Goal: Task Accomplishment & Management: Manage account settings

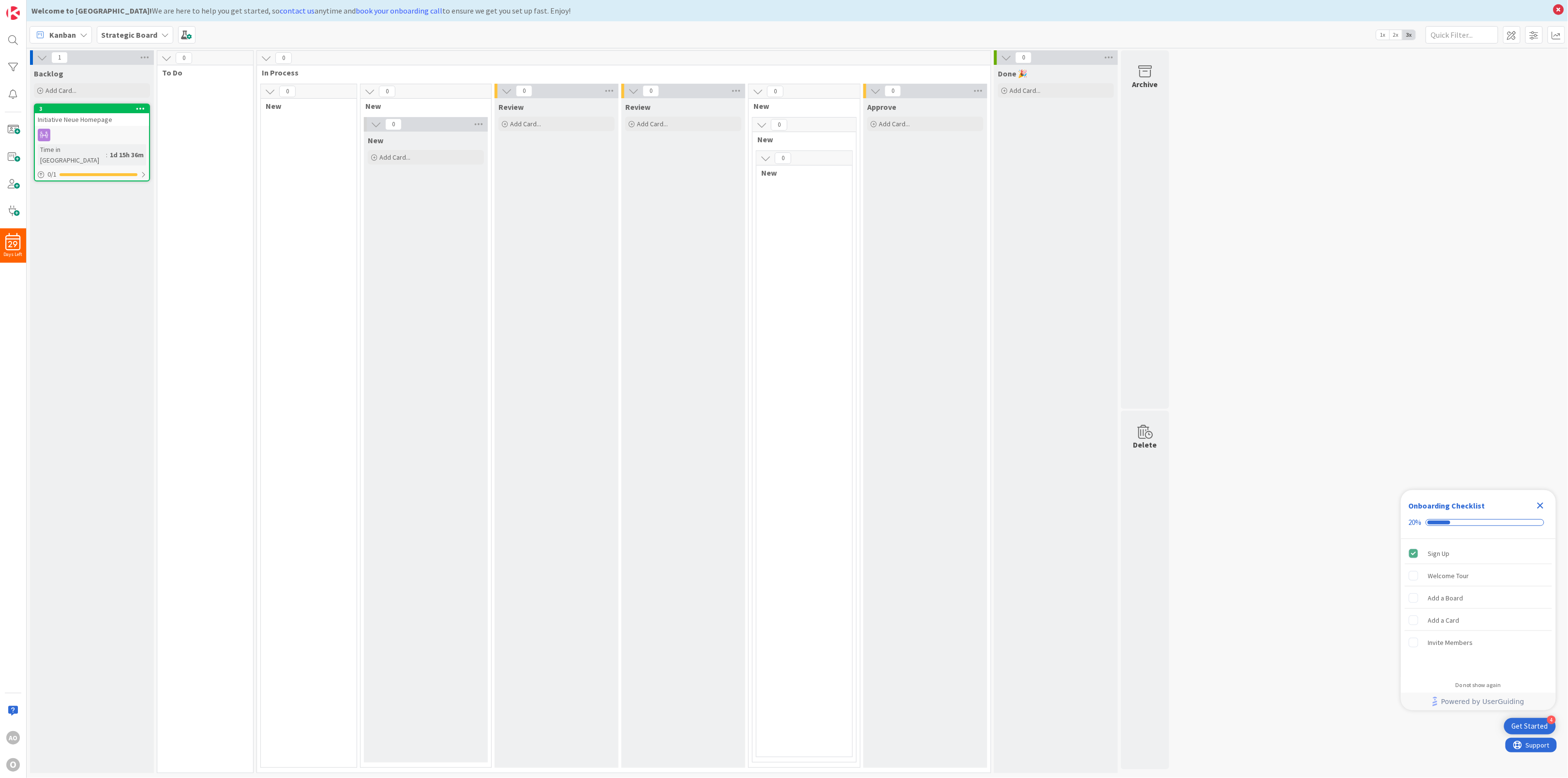
click at [164, 33] on icon at bounding box center [165, 35] width 7 height 7
click at [156, 139] on h4 "Copy of Initiative" at bounding box center [173, 136] width 131 height 9
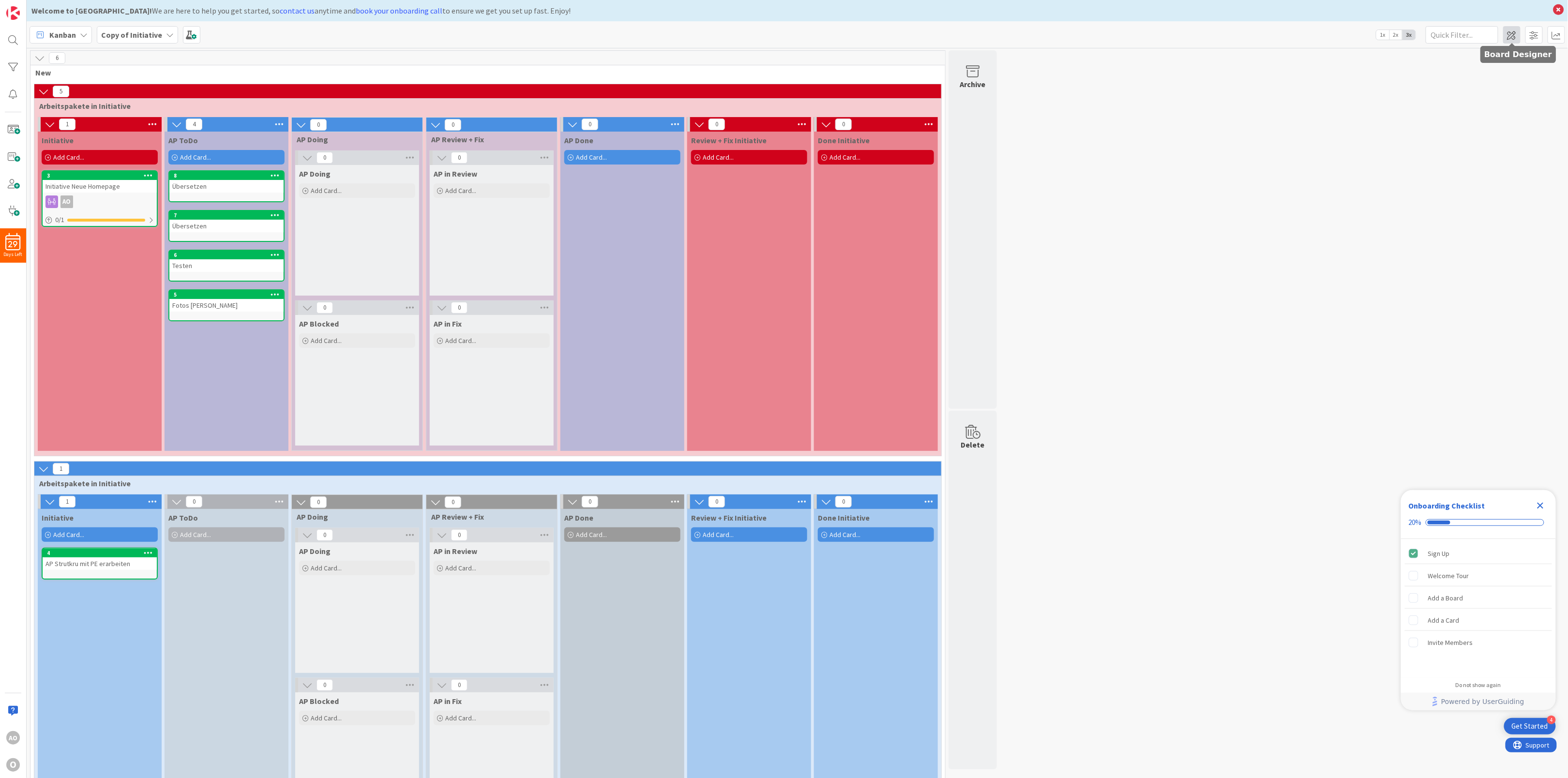
click at [1510, 37] on span at bounding box center [1512, 35] width 18 height 18
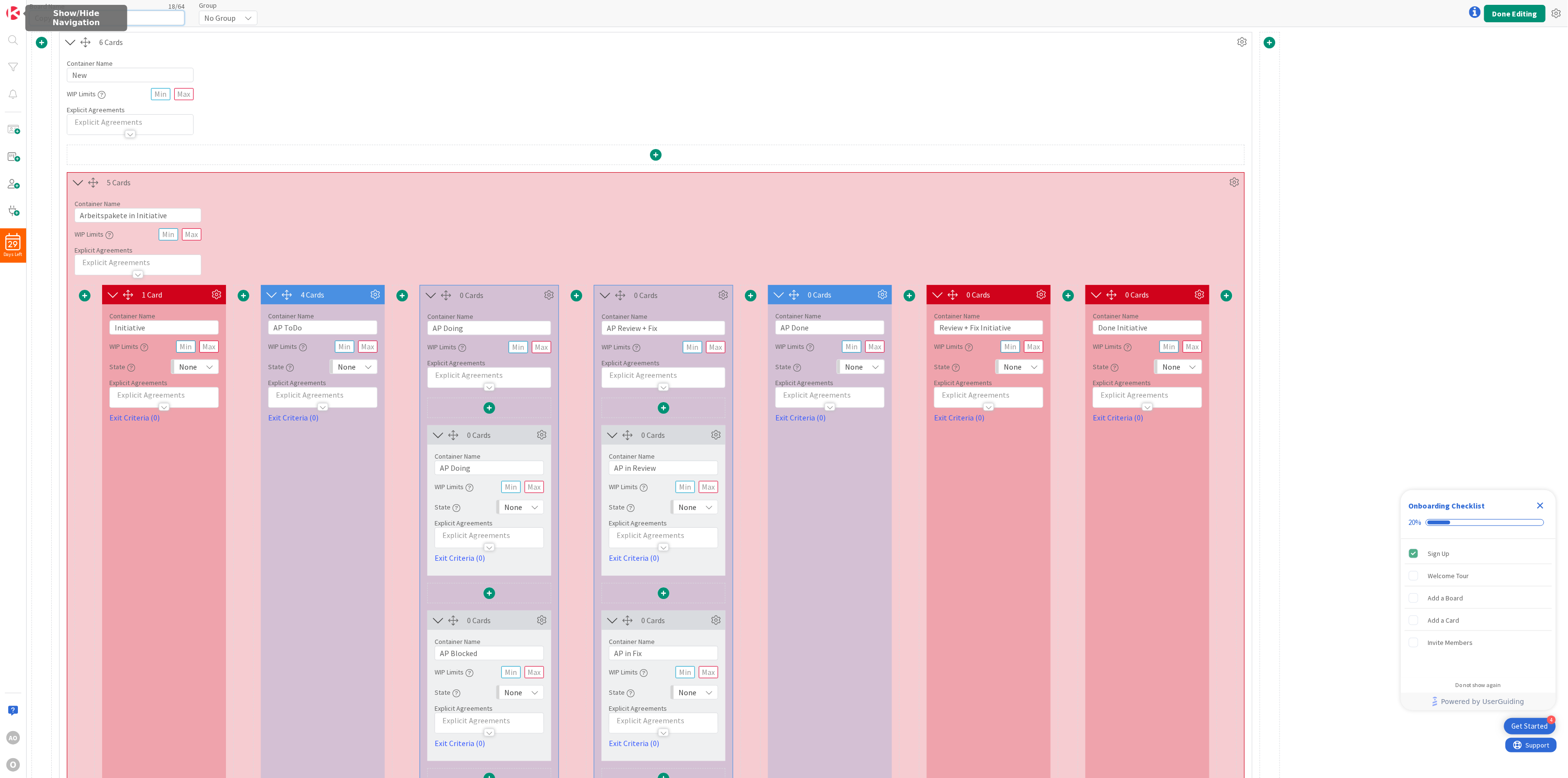
drag, startPoint x: 60, startPoint y: 21, endPoint x: -4, endPoint y: 6, distance: 65.7
click at [0, 6] on html "4 Get Started Onboarding Checklist 20% Sign Up Welcome Tour Add a Board Add a C…" at bounding box center [784, 389] width 1568 height 778
drag, startPoint x: 146, startPoint y: 11, endPoint x: -4, endPoint y: 10, distance: 150.0
click at [0, 10] on html "4 Get Started Onboarding Checklist 20% Sign Up Welcome Tour Add a Board Add a C…" at bounding box center [784, 389] width 1568 height 778
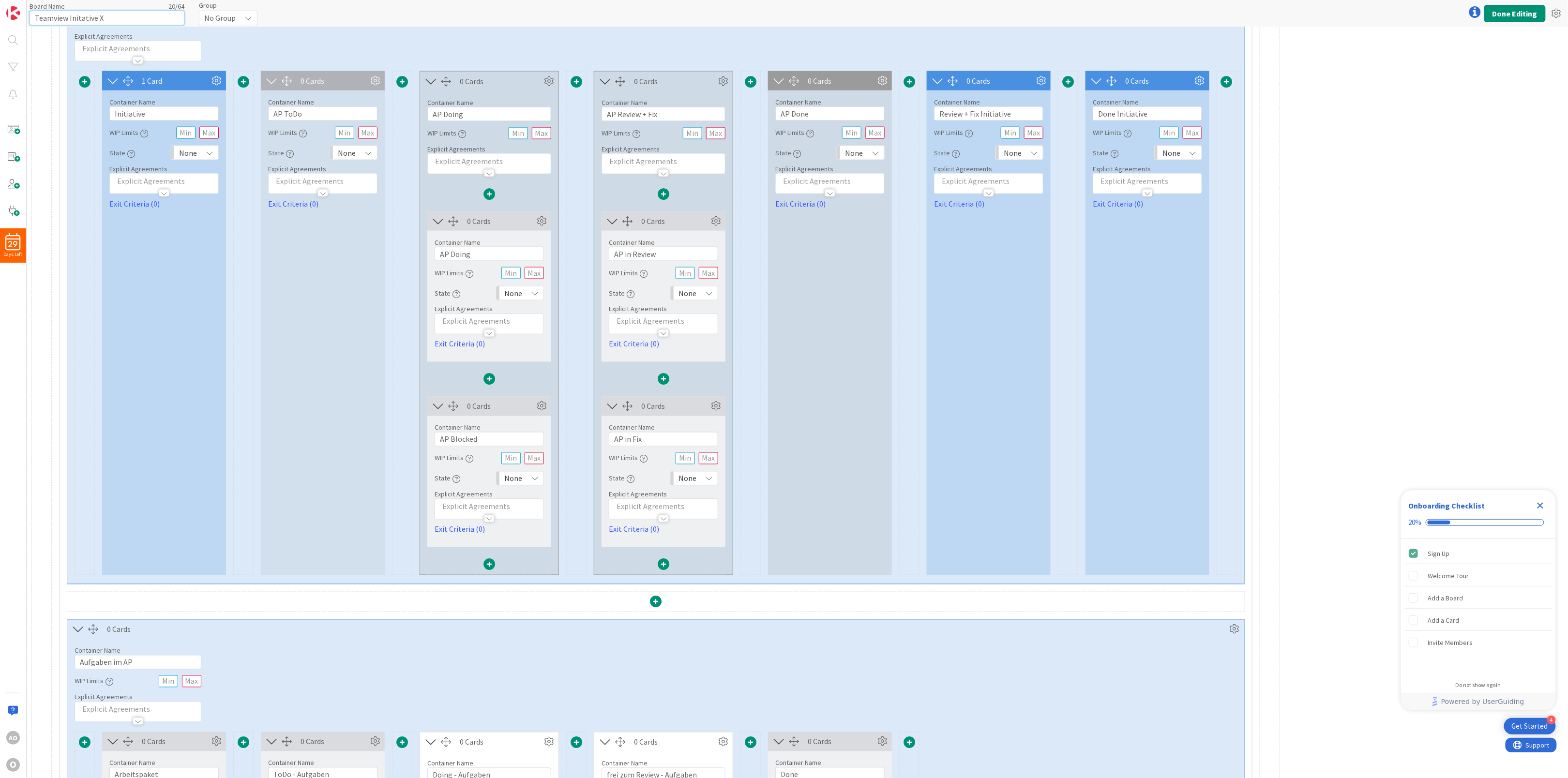
scroll to position [1362, 0]
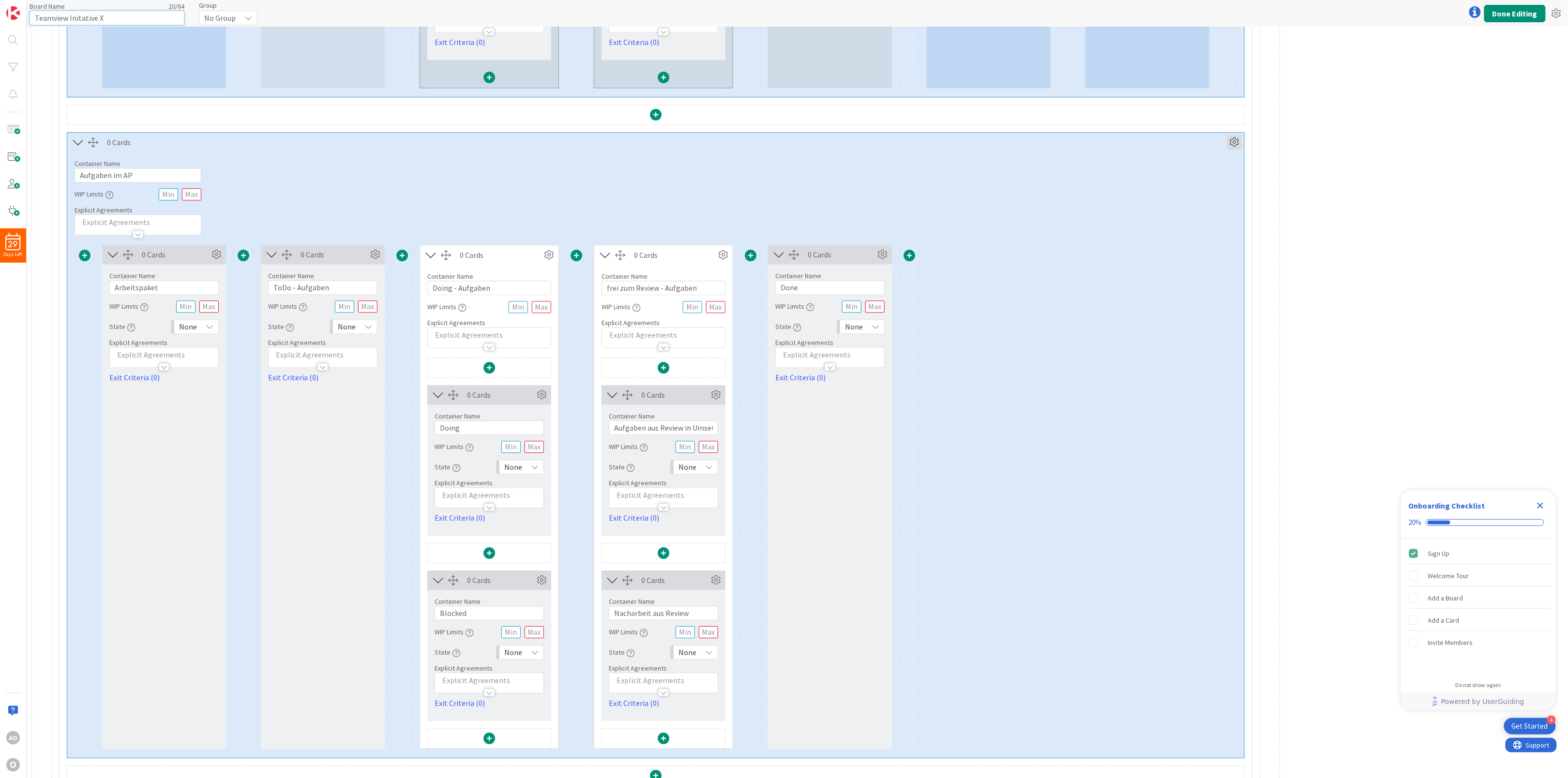
type input "Teamview Initative X"
click at [1235, 148] on icon at bounding box center [1234, 142] width 14 height 14
click at [1160, 265] on span "Delete this Container" at bounding box center [1163, 257] width 72 height 14
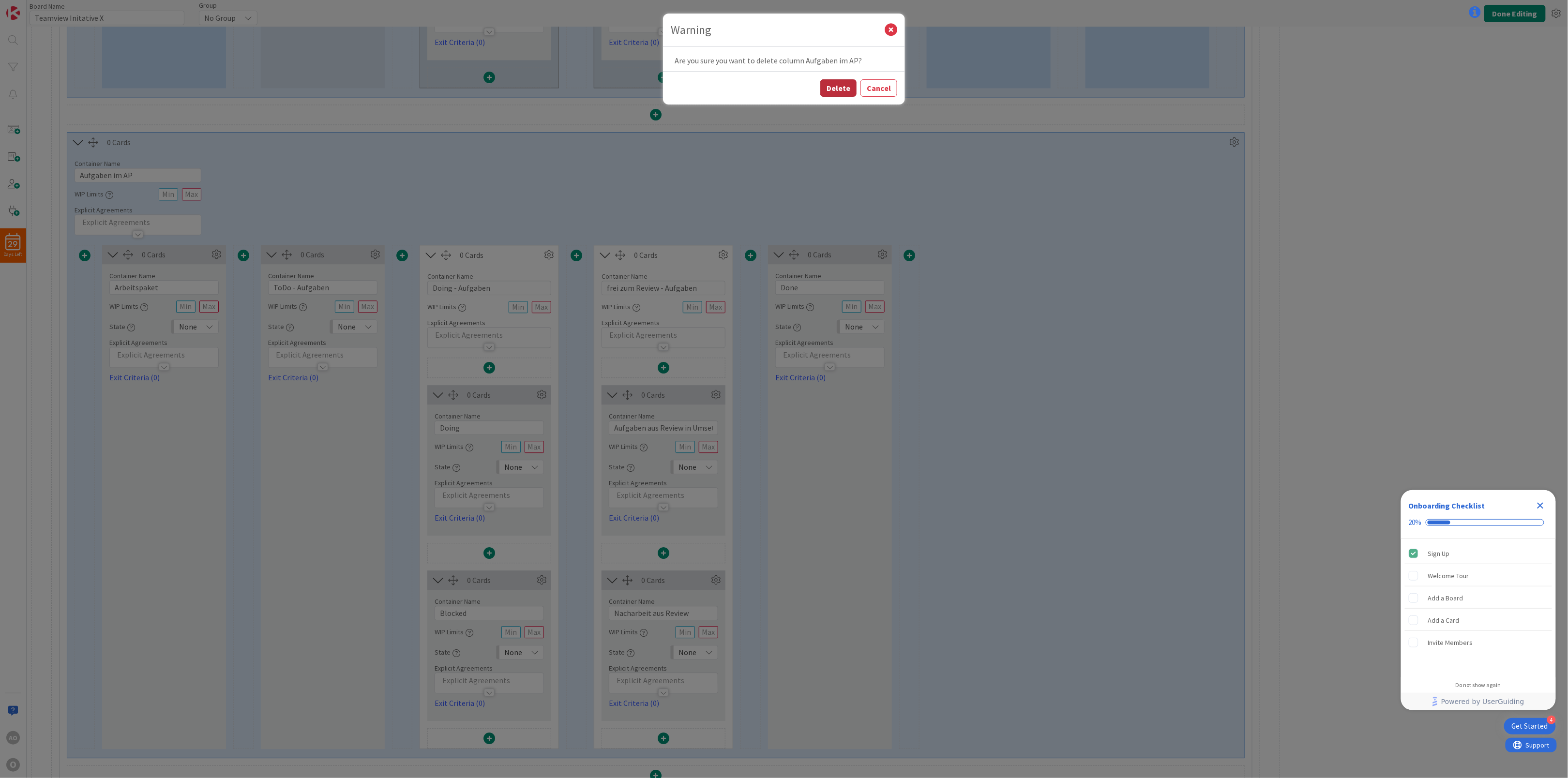
click at [848, 85] on button "Delete" at bounding box center [839, 88] width 37 height 18
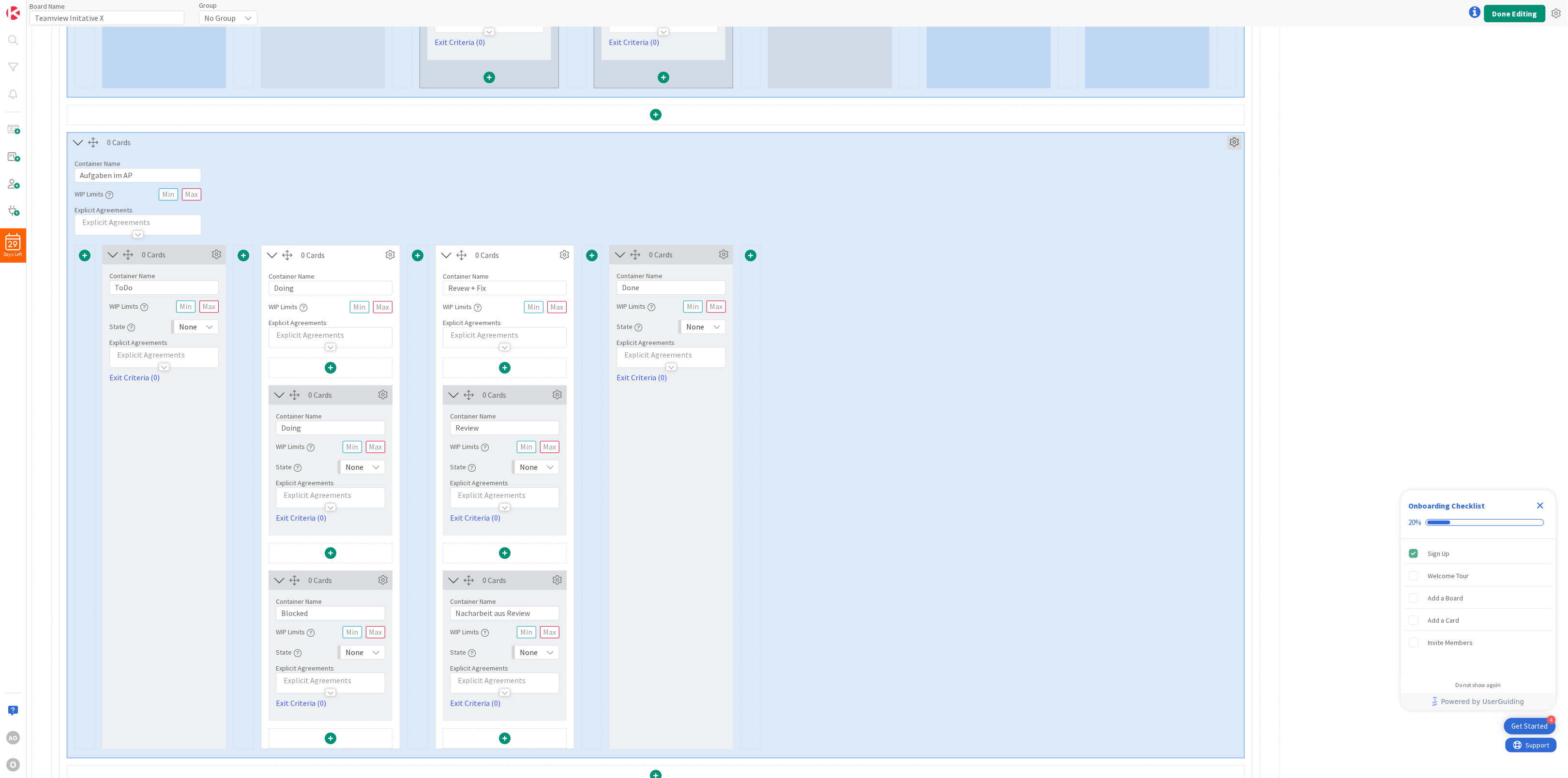
click at [1233, 150] on icon at bounding box center [1234, 142] width 14 height 14
click at [1170, 265] on span "Delete this Container" at bounding box center [1163, 257] width 72 height 14
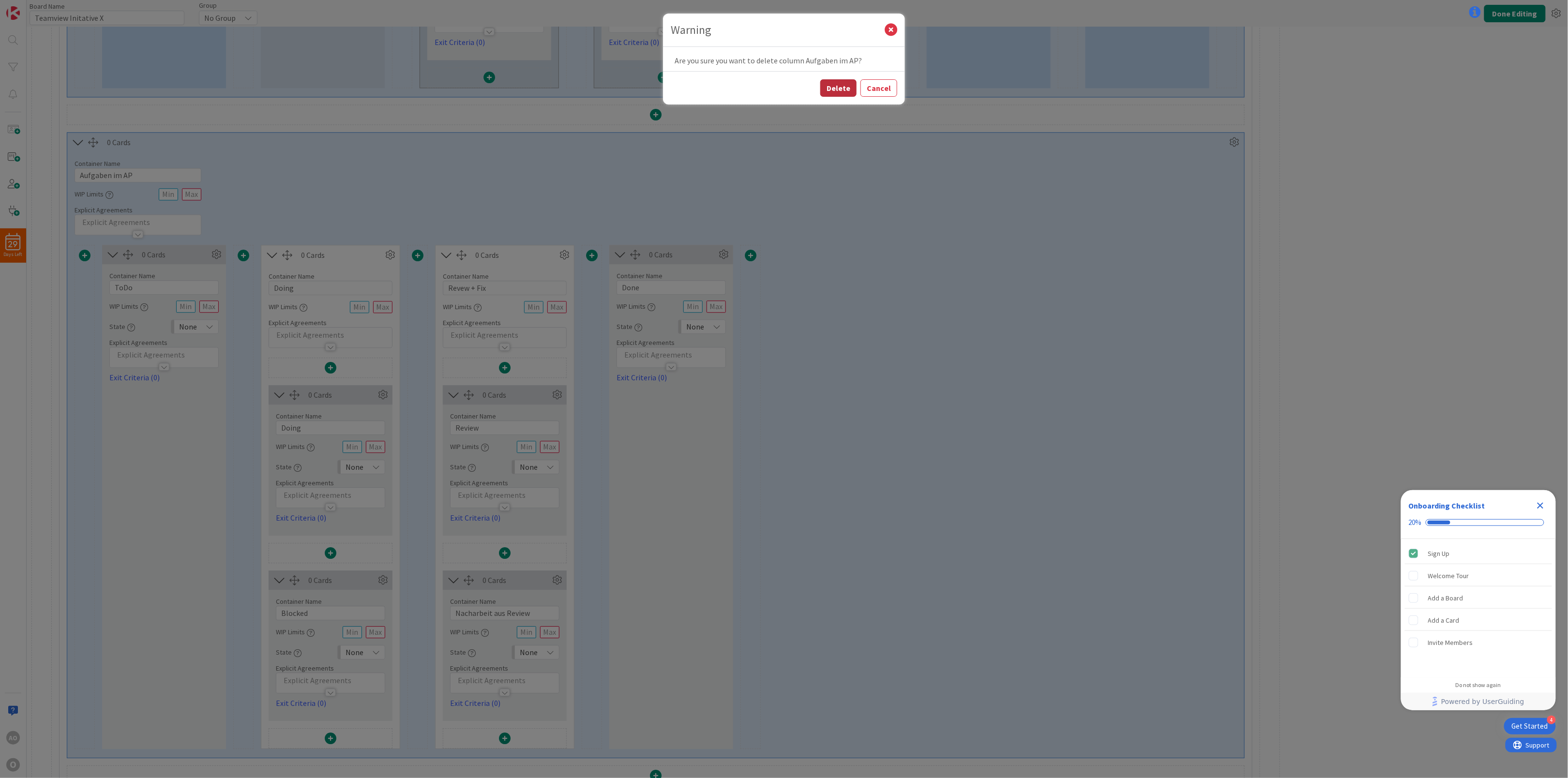
click at [836, 88] on button "Delete" at bounding box center [839, 88] width 37 height 18
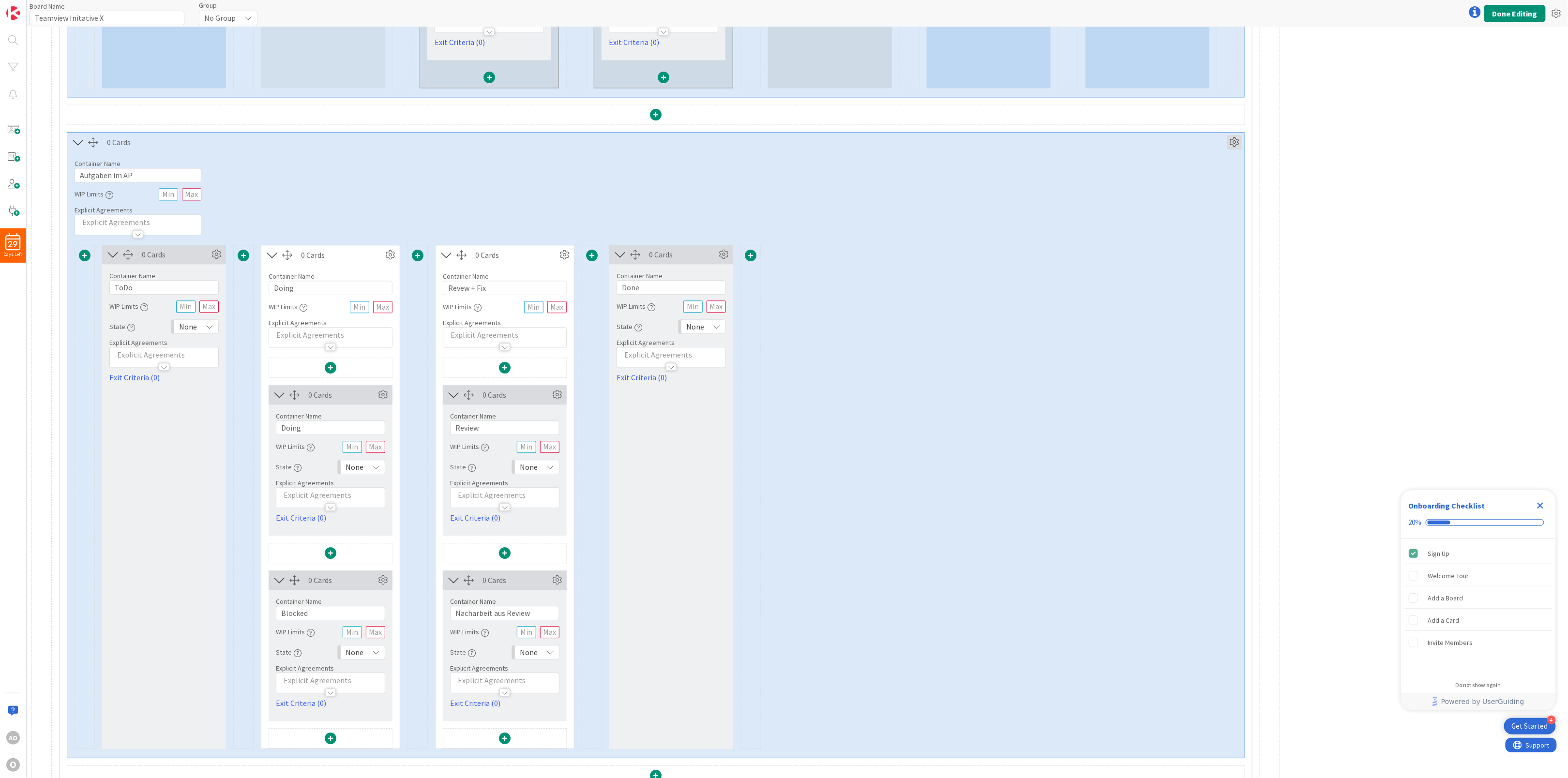
click at [1242, 148] on icon at bounding box center [1234, 142] width 14 height 14
click at [1165, 264] on span "Delete this Container" at bounding box center [1163, 257] width 72 height 14
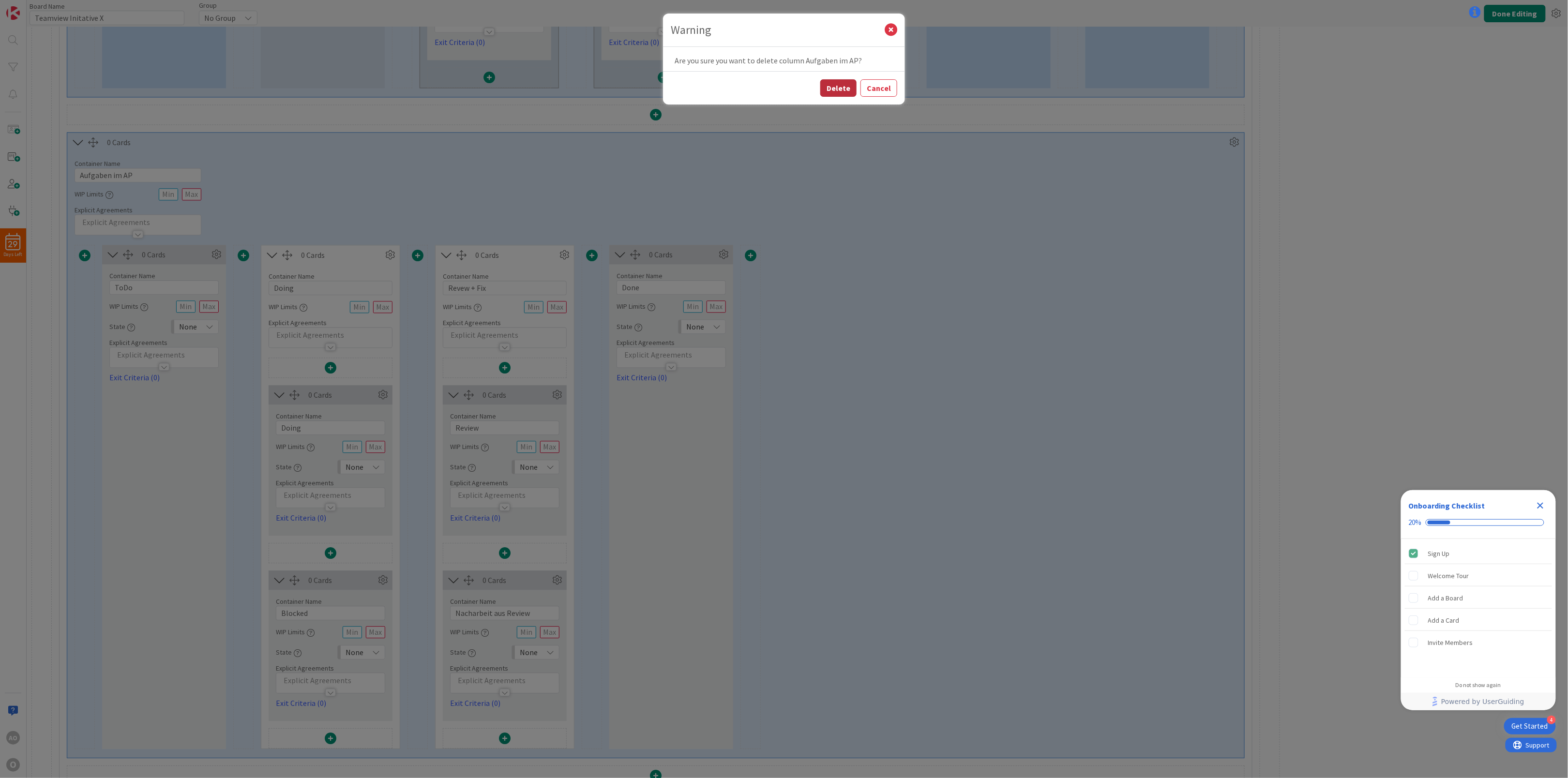
click at [838, 84] on button "Delete" at bounding box center [839, 88] width 37 height 18
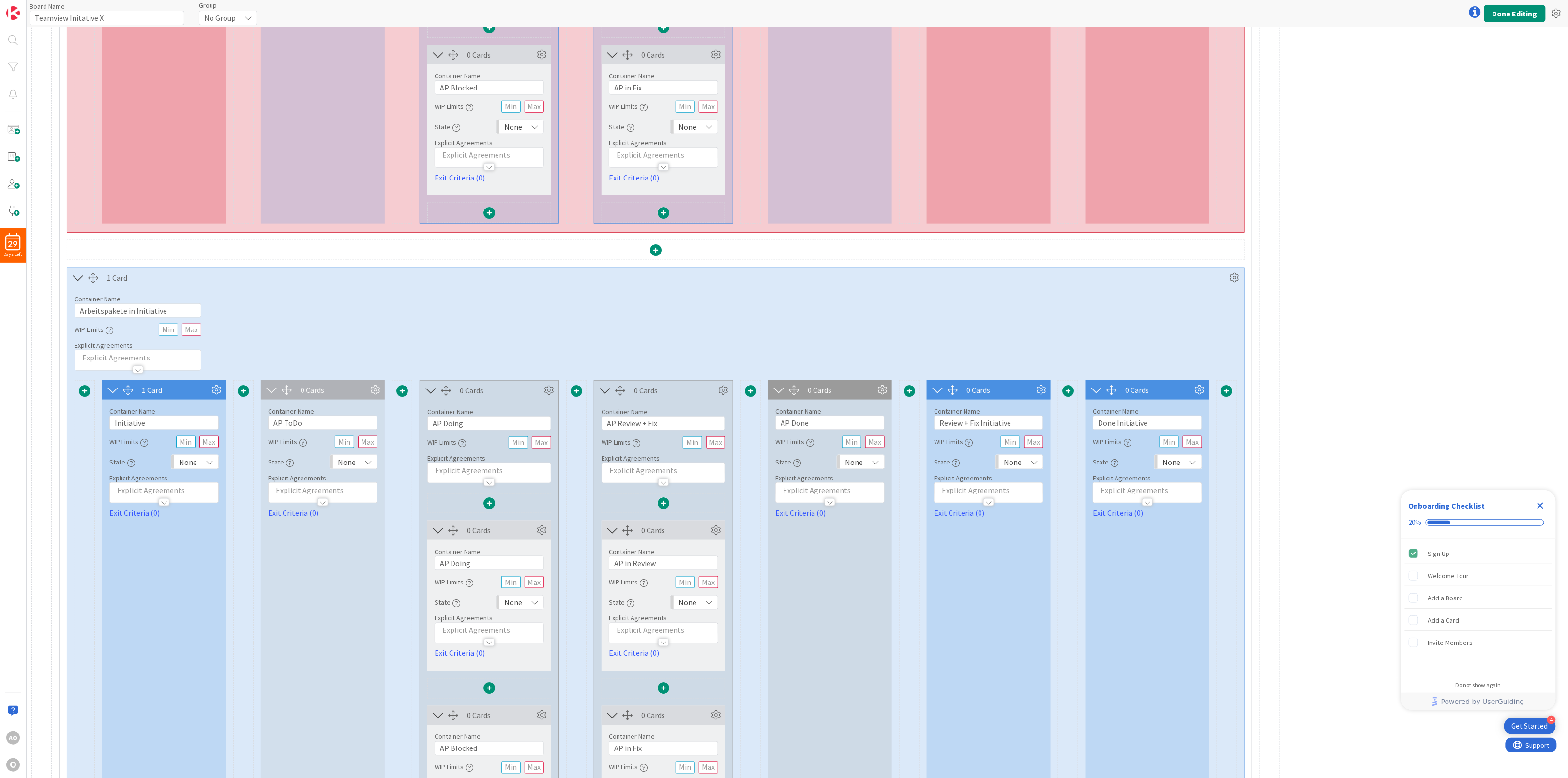
scroll to position [677, 0]
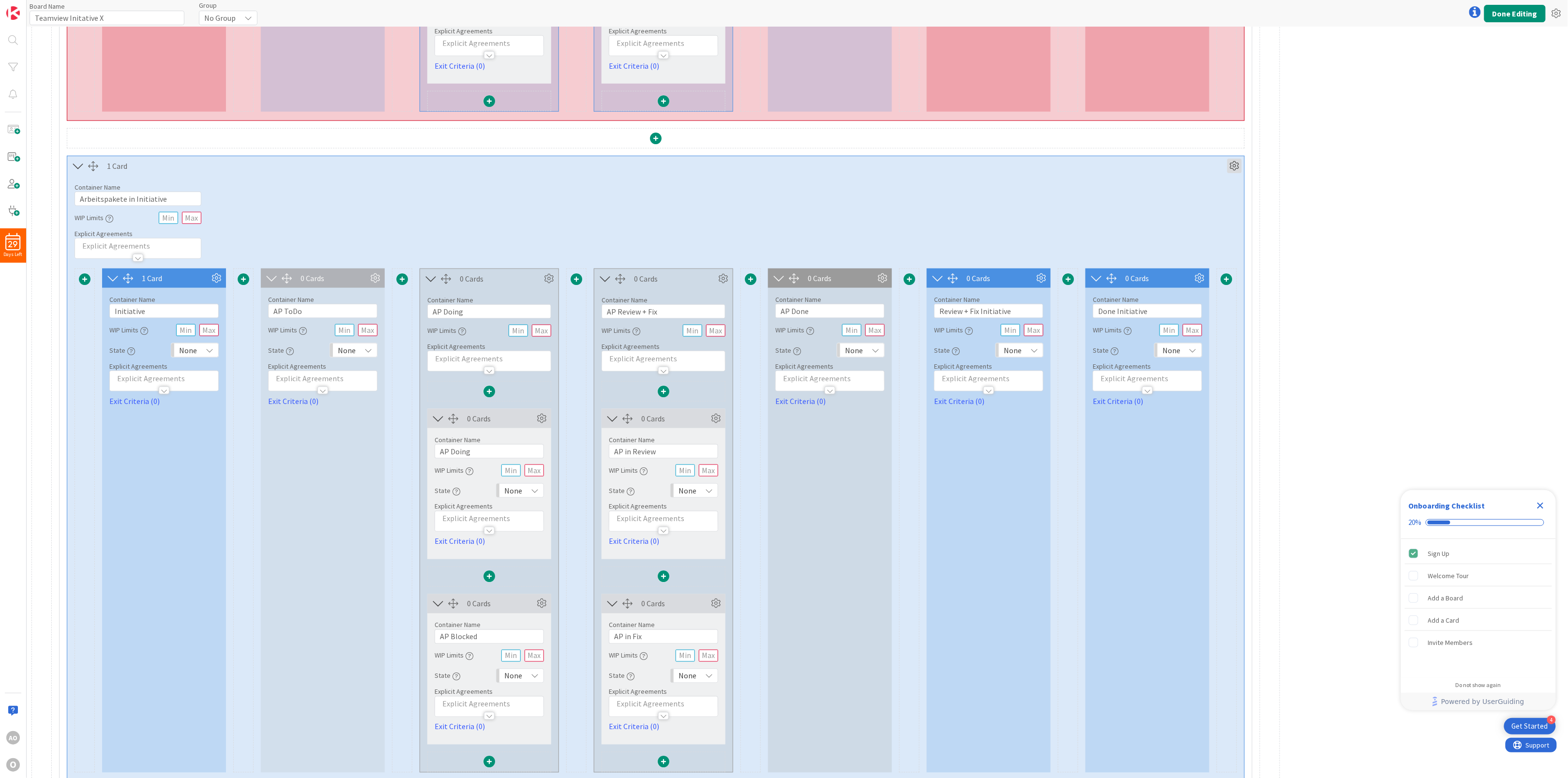
click at [1237, 170] on icon at bounding box center [1234, 165] width 14 height 14
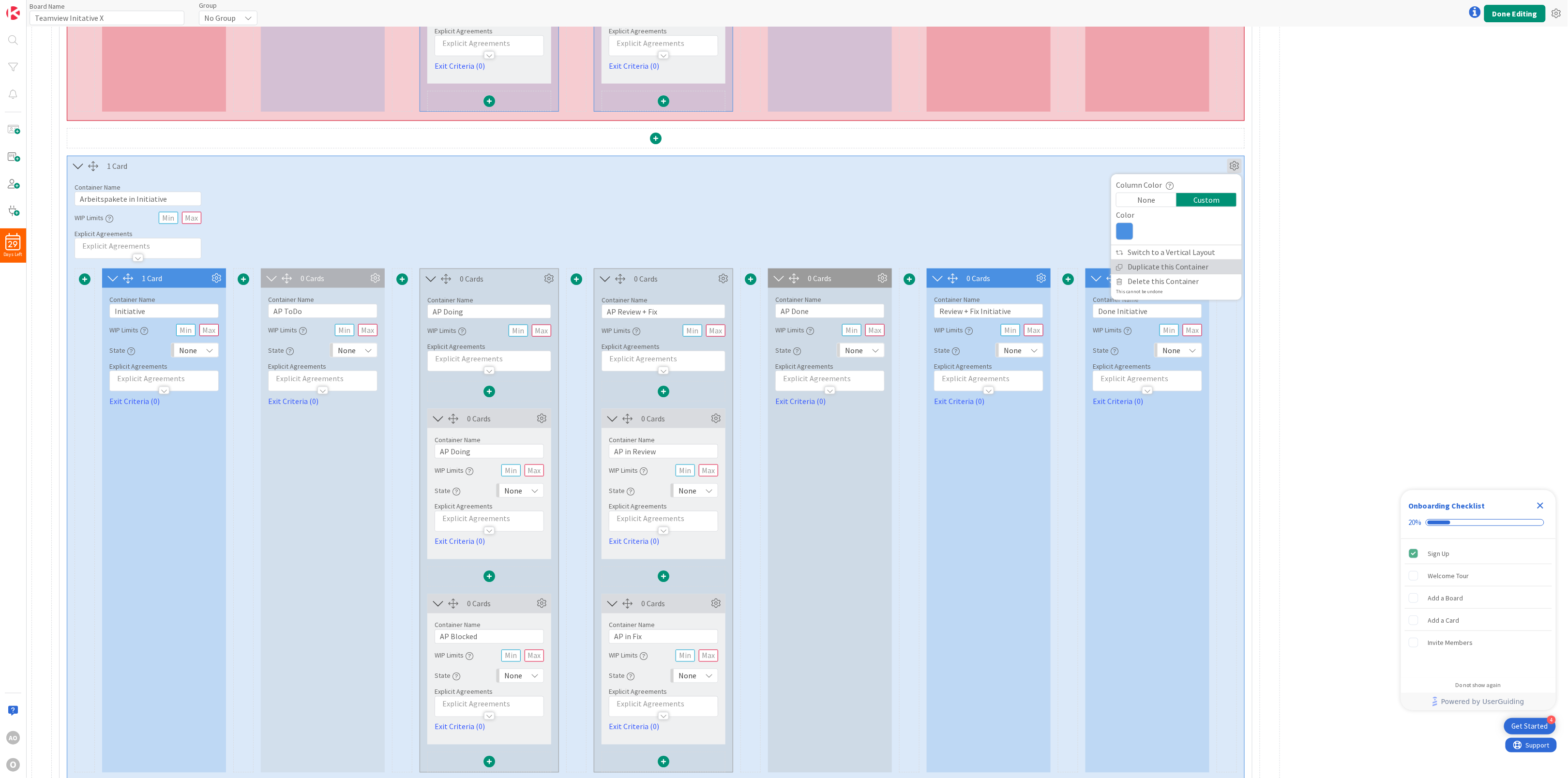
click at [1223, 274] on link "Duplicate this Container" at bounding box center [1176, 267] width 131 height 14
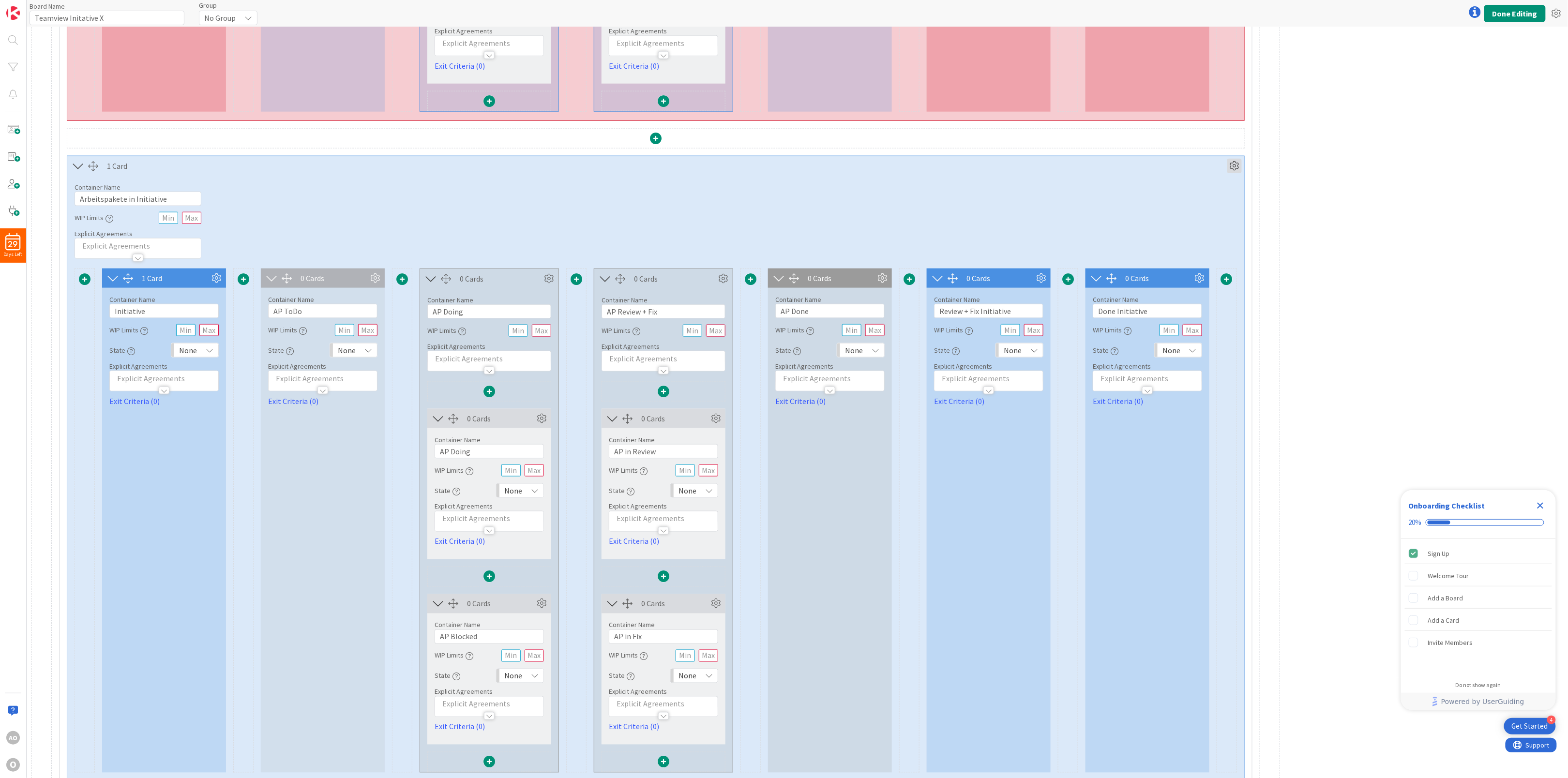
click at [1233, 173] on icon at bounding box center [1234, 165] width 14 height 14
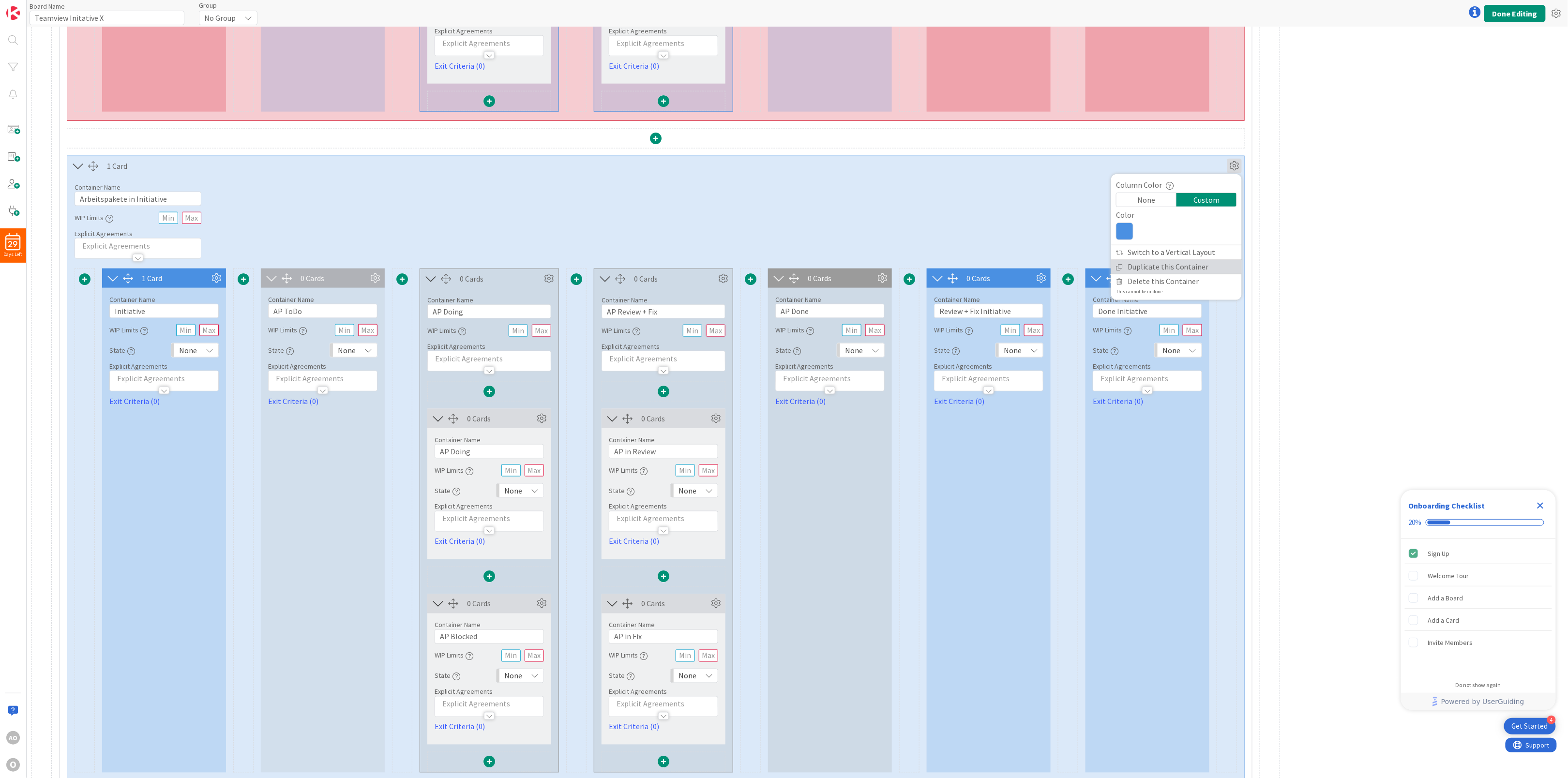
click at [1189, 274] on link "Duplicate this Container" at bounding box center [1176, 267] width 131 height 14
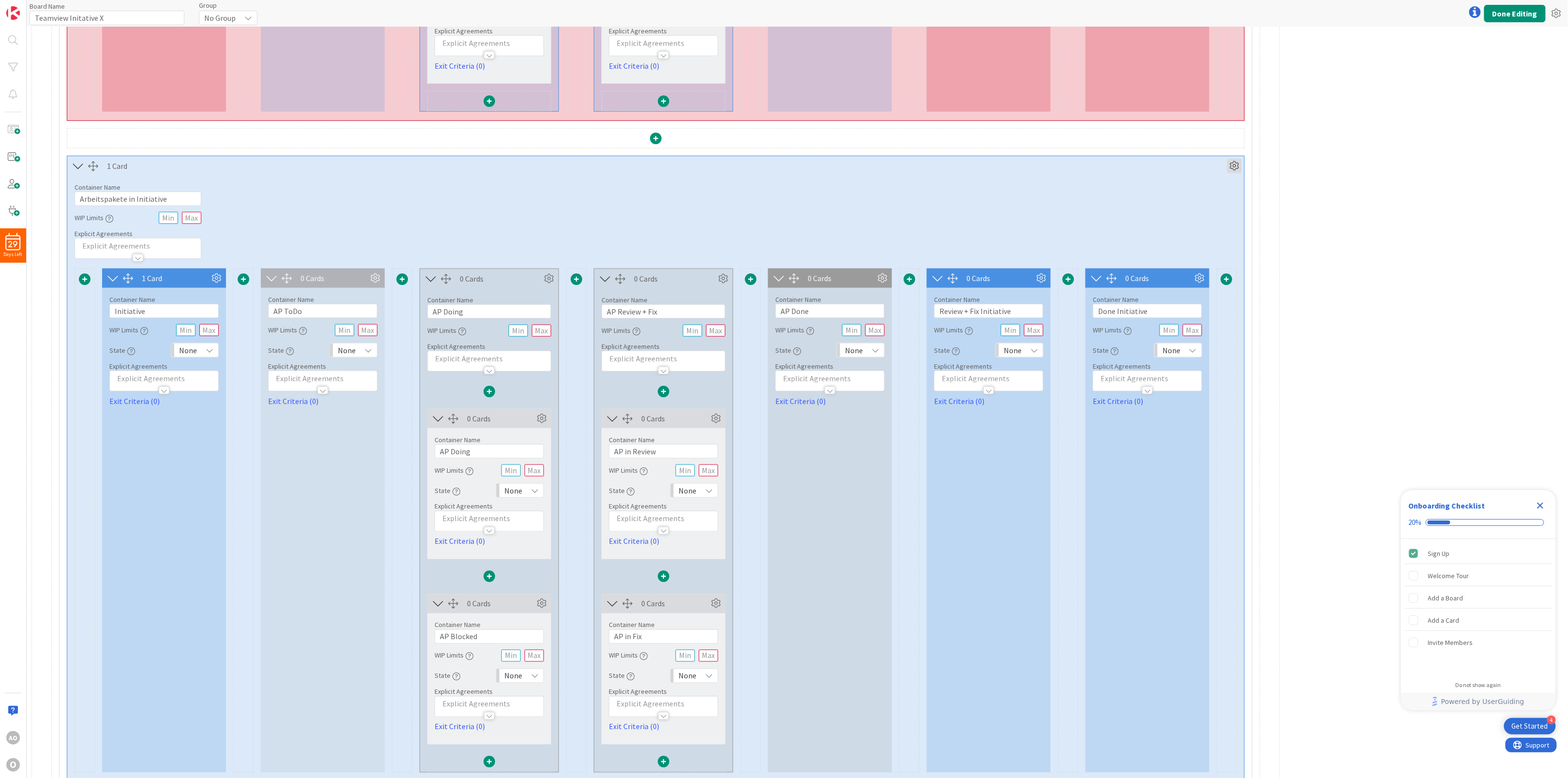
click at [1233, 170] on icon at bounding box center [1234, 165] width 14 height 14
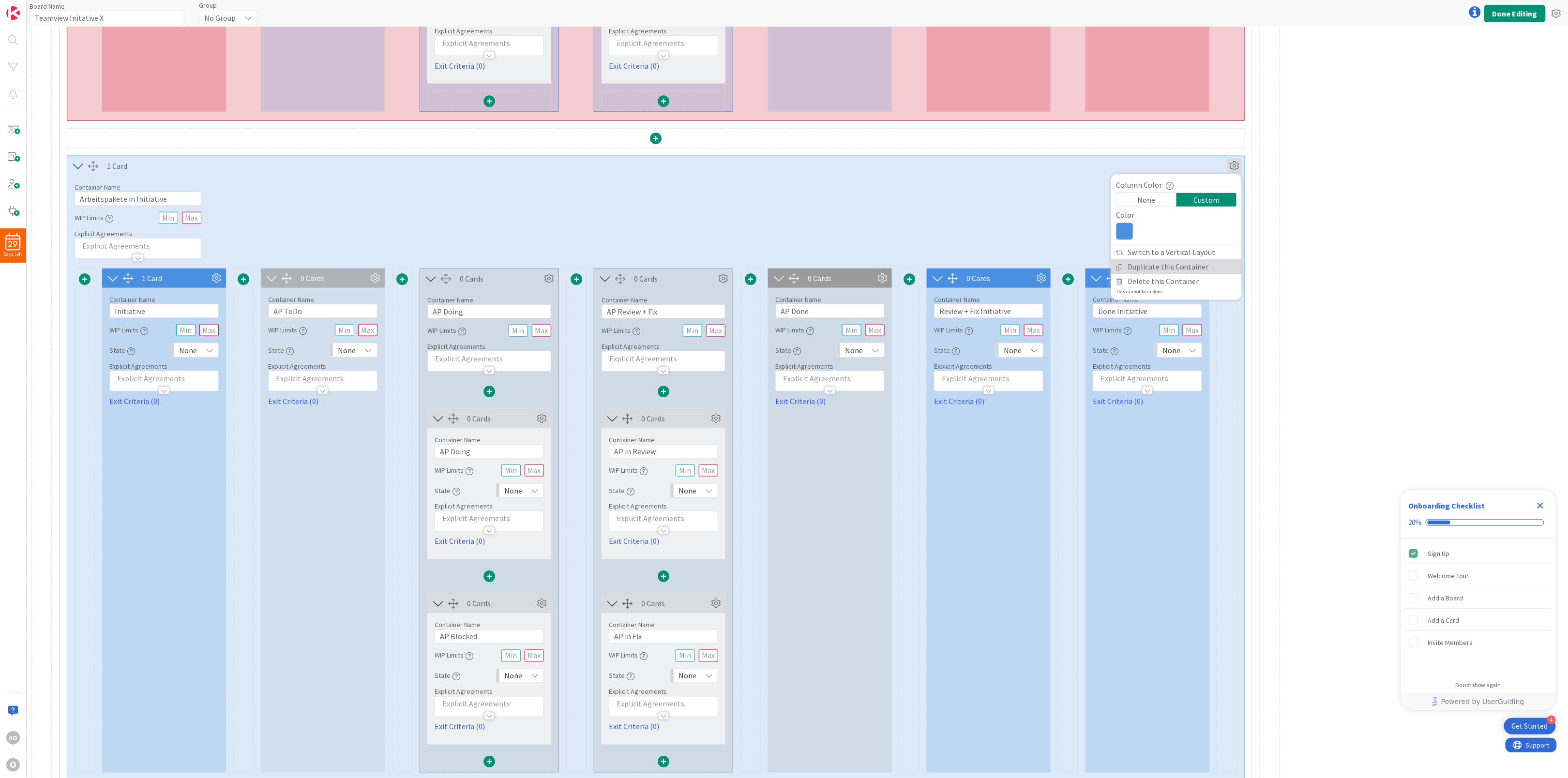
click at [1189, 270] on link "Duplicate this Container" at bounding box center [1176, 267] width 131 height 14
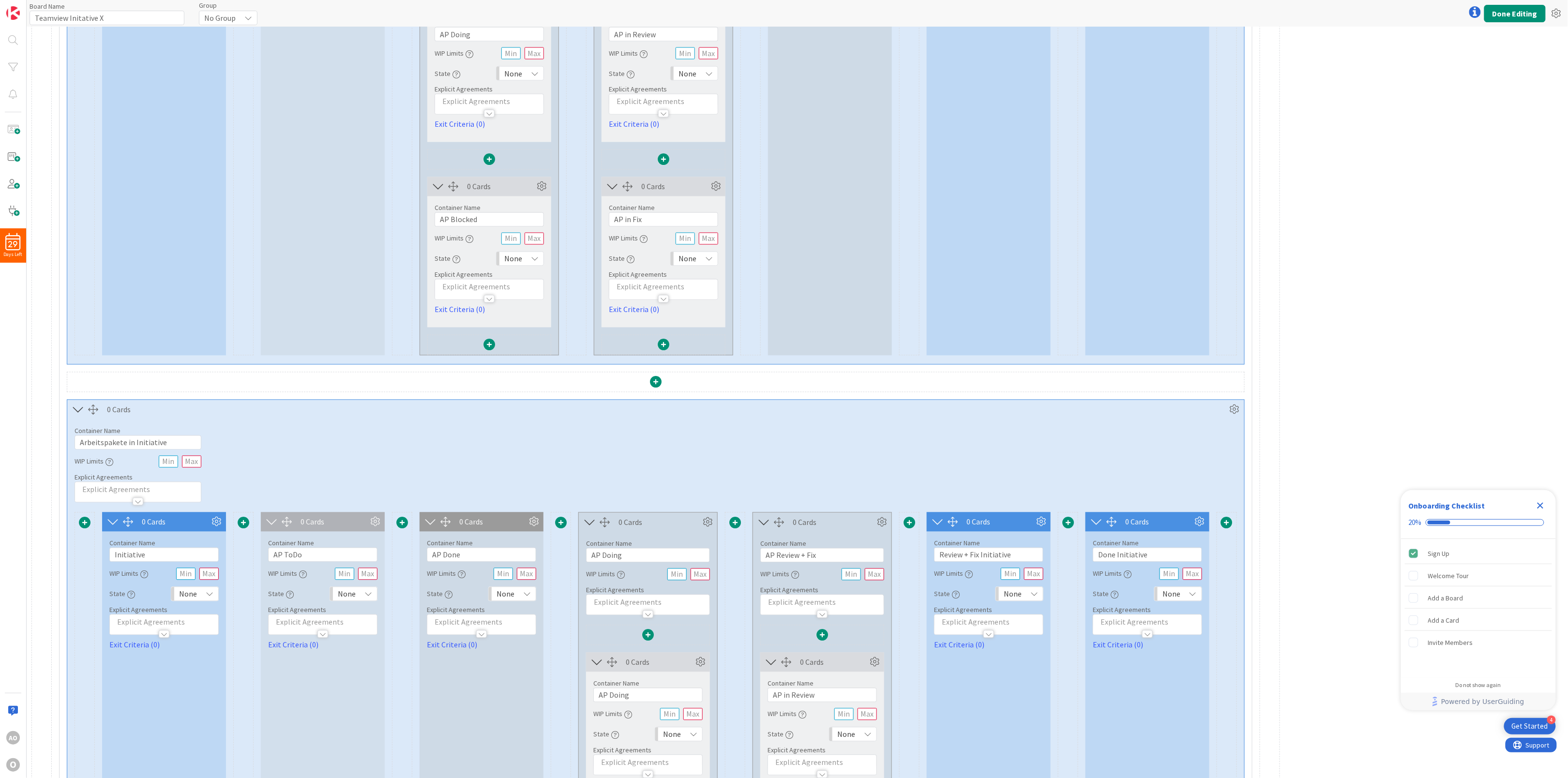
scroll to position [1161, 0]
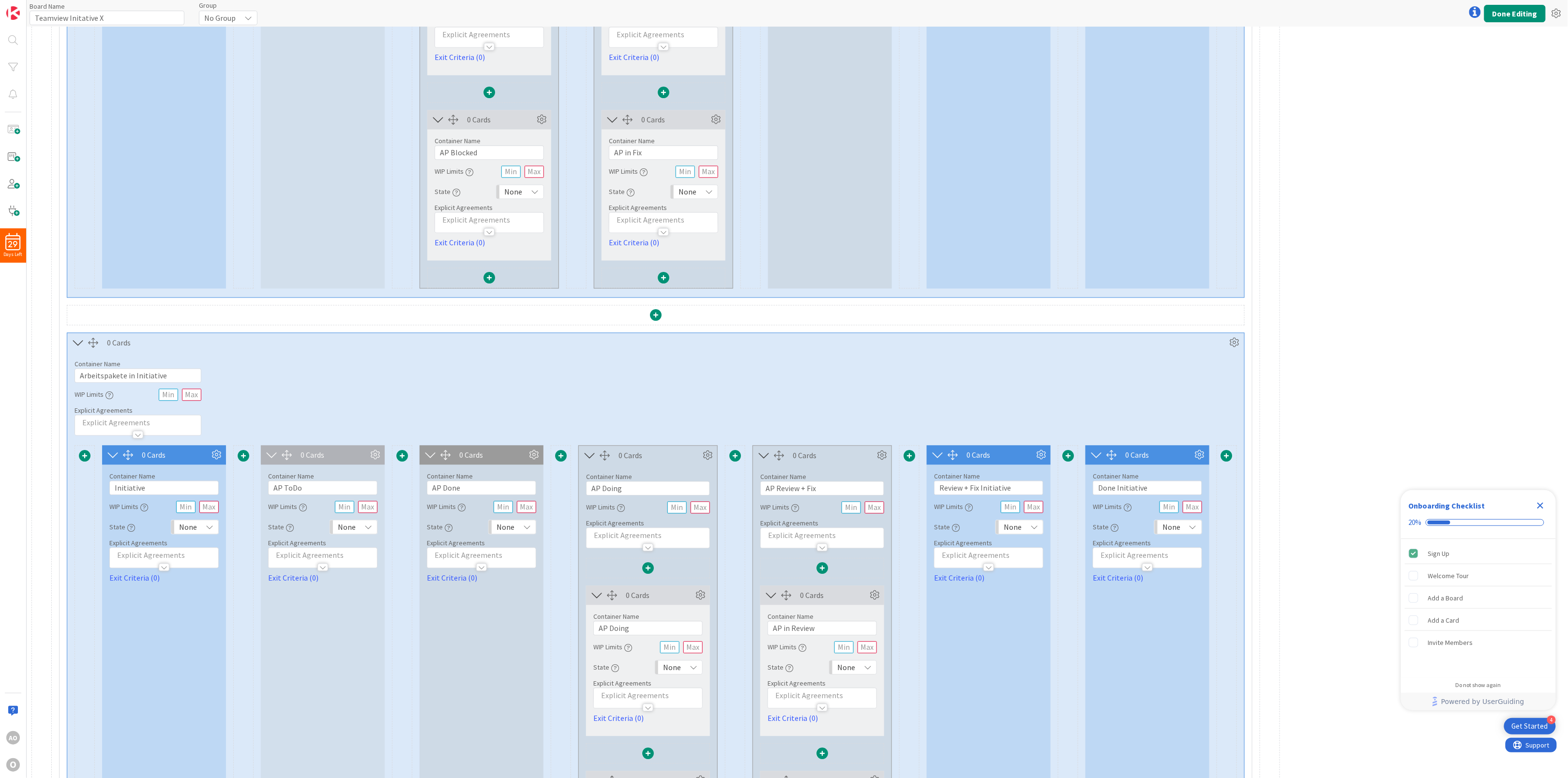
click at [187, 219] on div "1 Card Container Name 10 / 64 Initiative WIP Limits State None Explicit Agreeme…" at bounding box center [164, 37] width 124 height 504
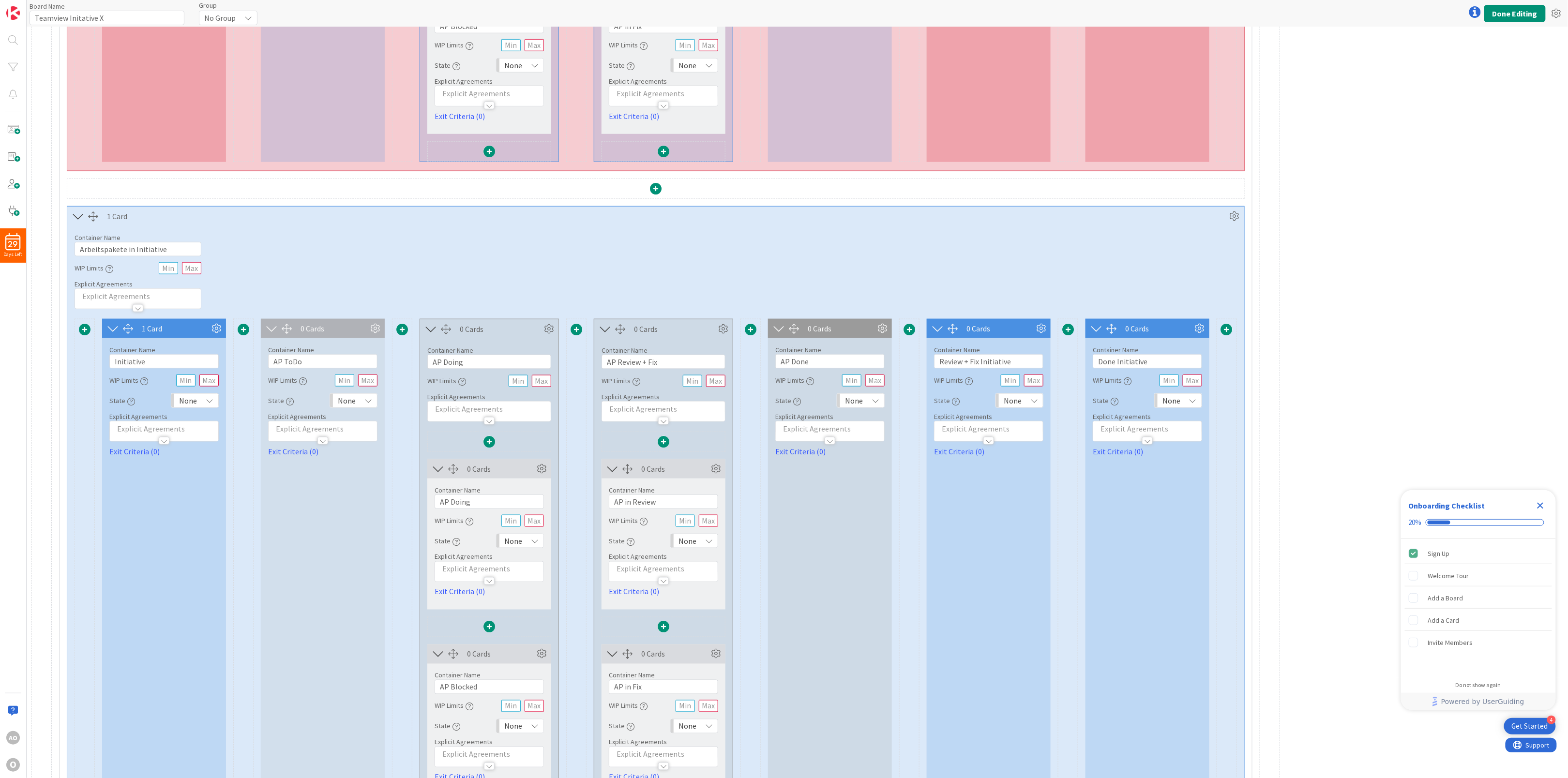
scroll to position [677, 0]
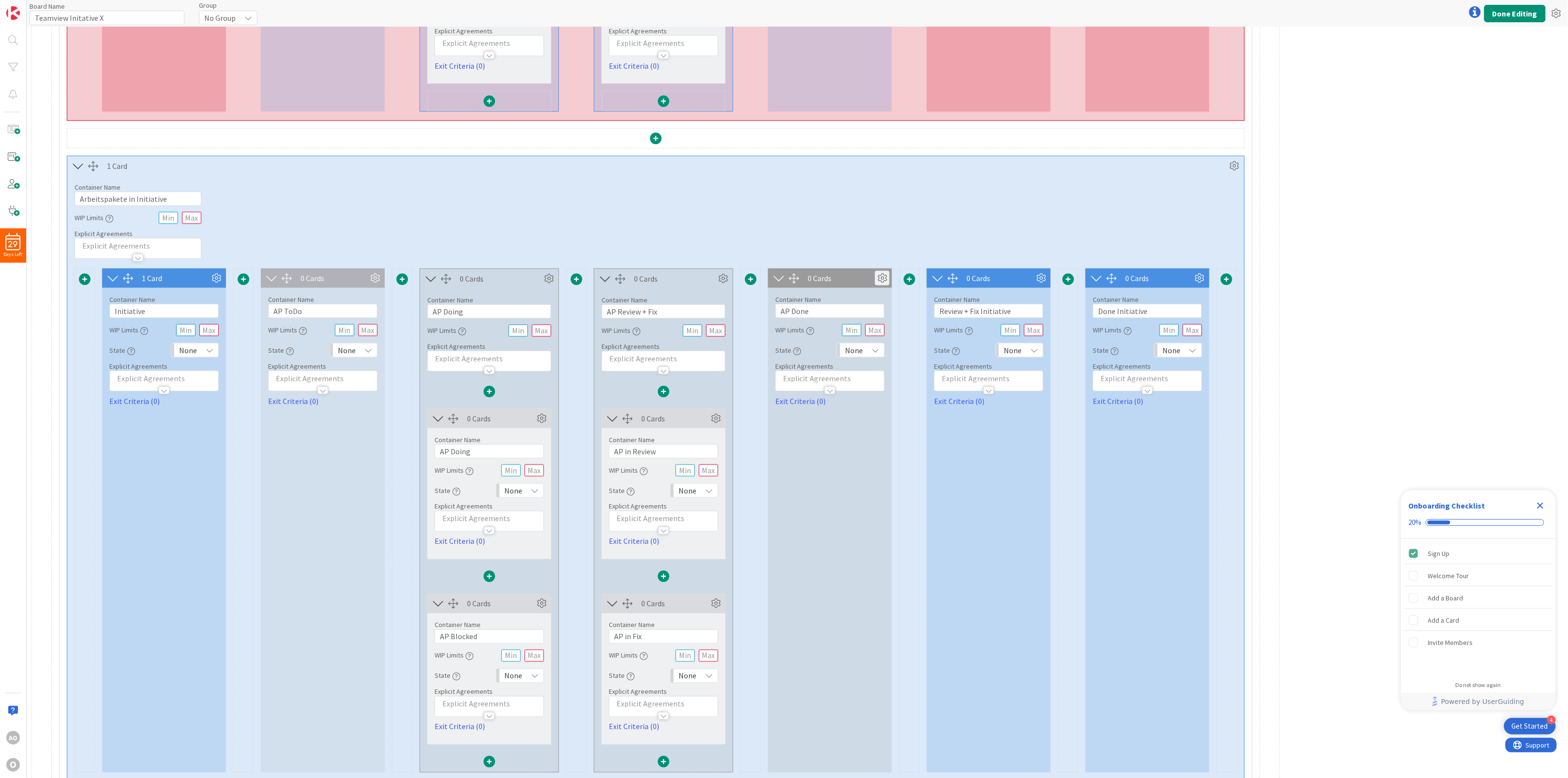
click at [885, 280] on icon at bounding box center [882, 278] width 14 height 14
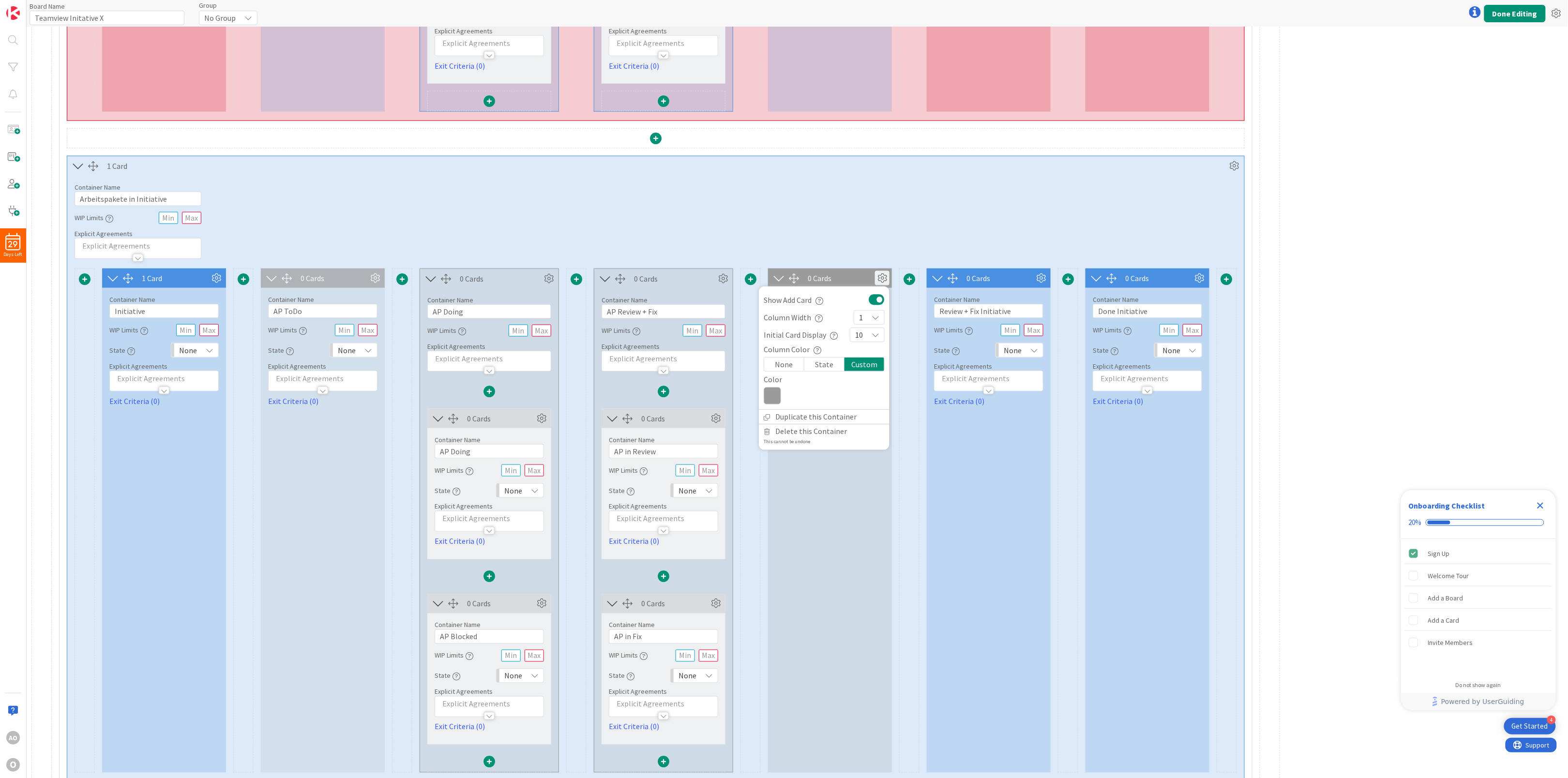
click at [859, 370] on div "Custom" at bounding box center [864, 364] width 40 height 14
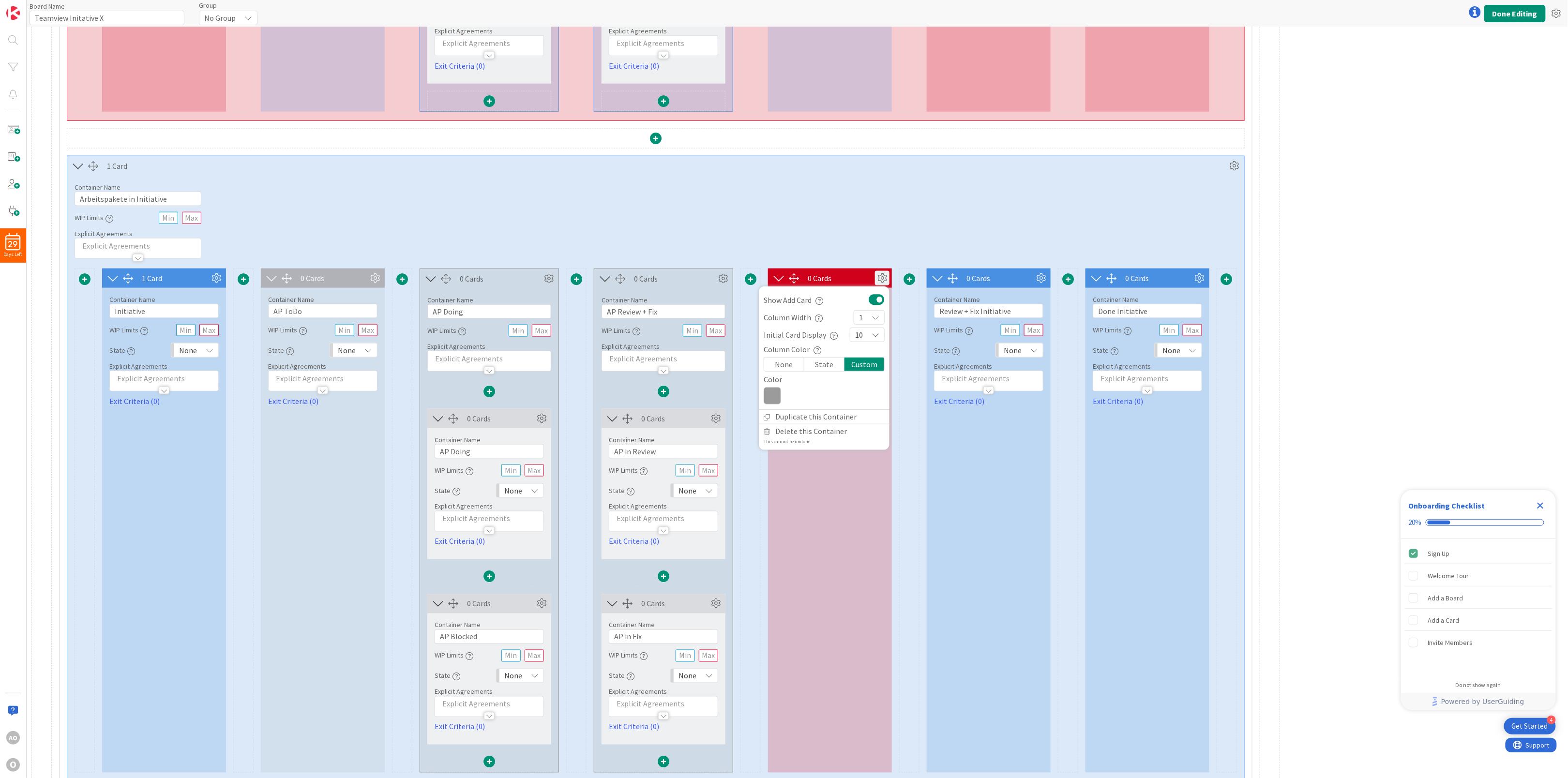
click at [818, 371] on div "State" at bounding box center [824, 364] width 40 height 14
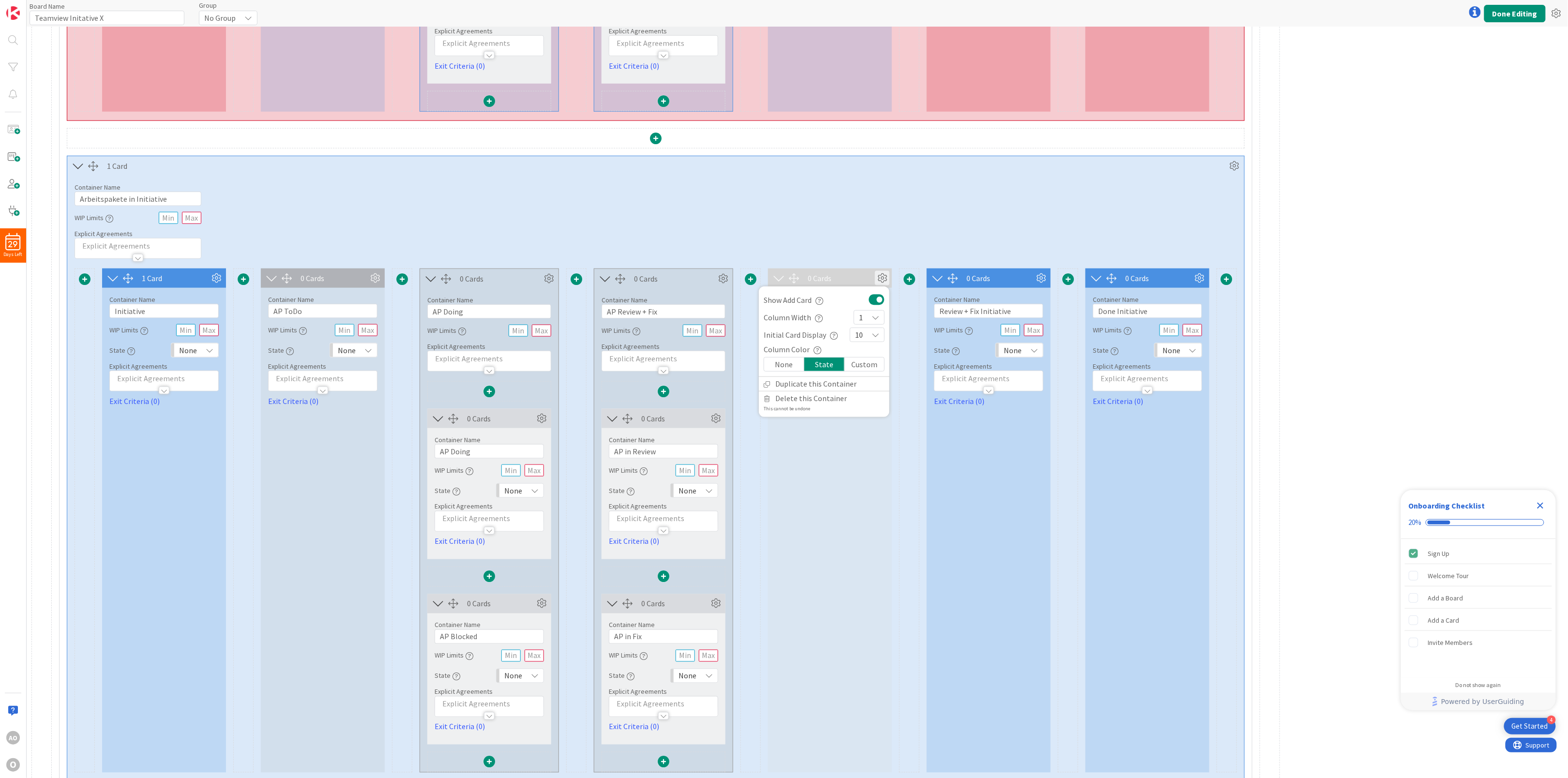
click at [782, 370] on div "None" at bounding box center [784, 364] width 40 height 14
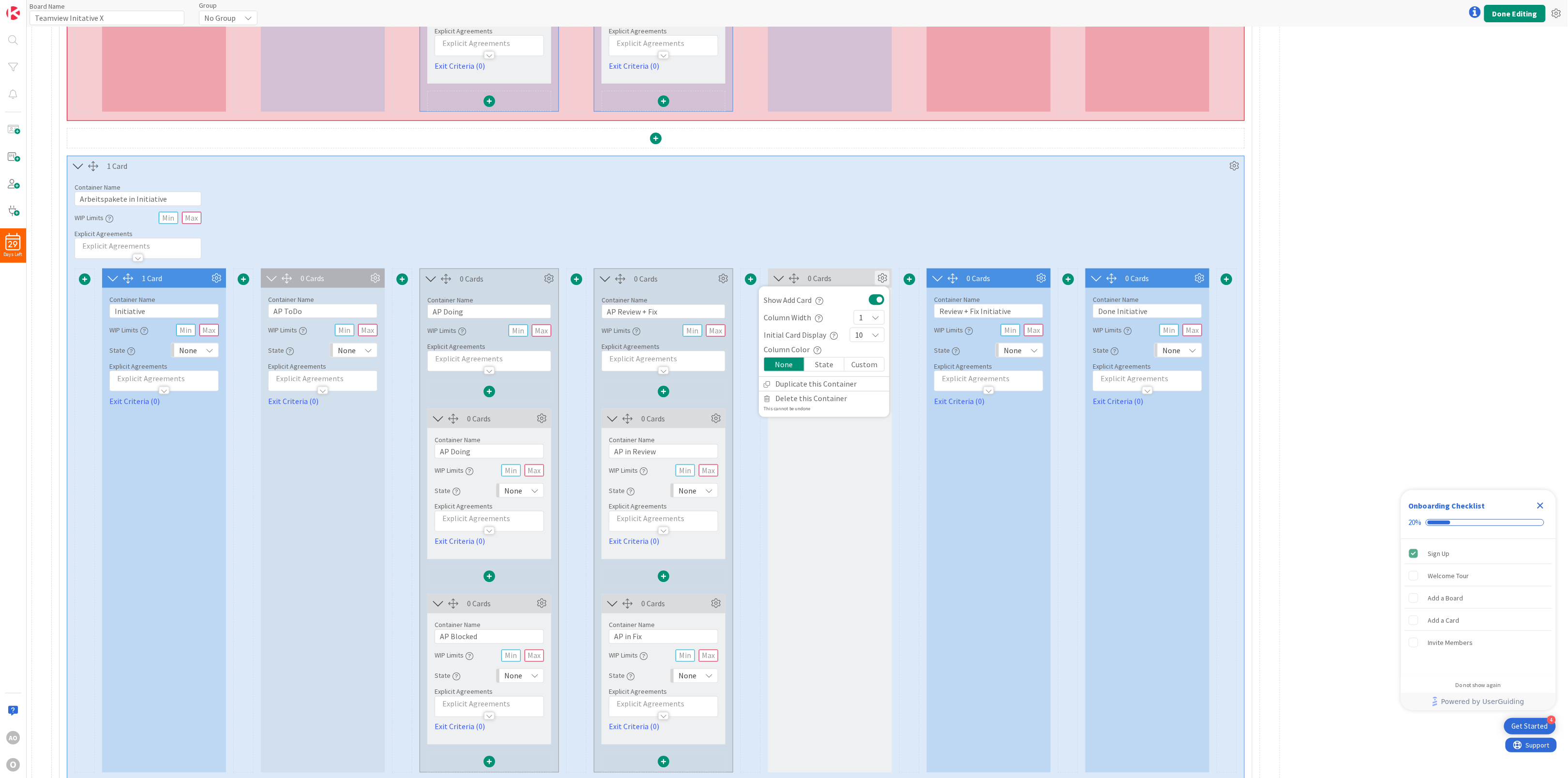
click at [862, 370] on div "Custom" at bounding box center [864, 364] width 40 height 14
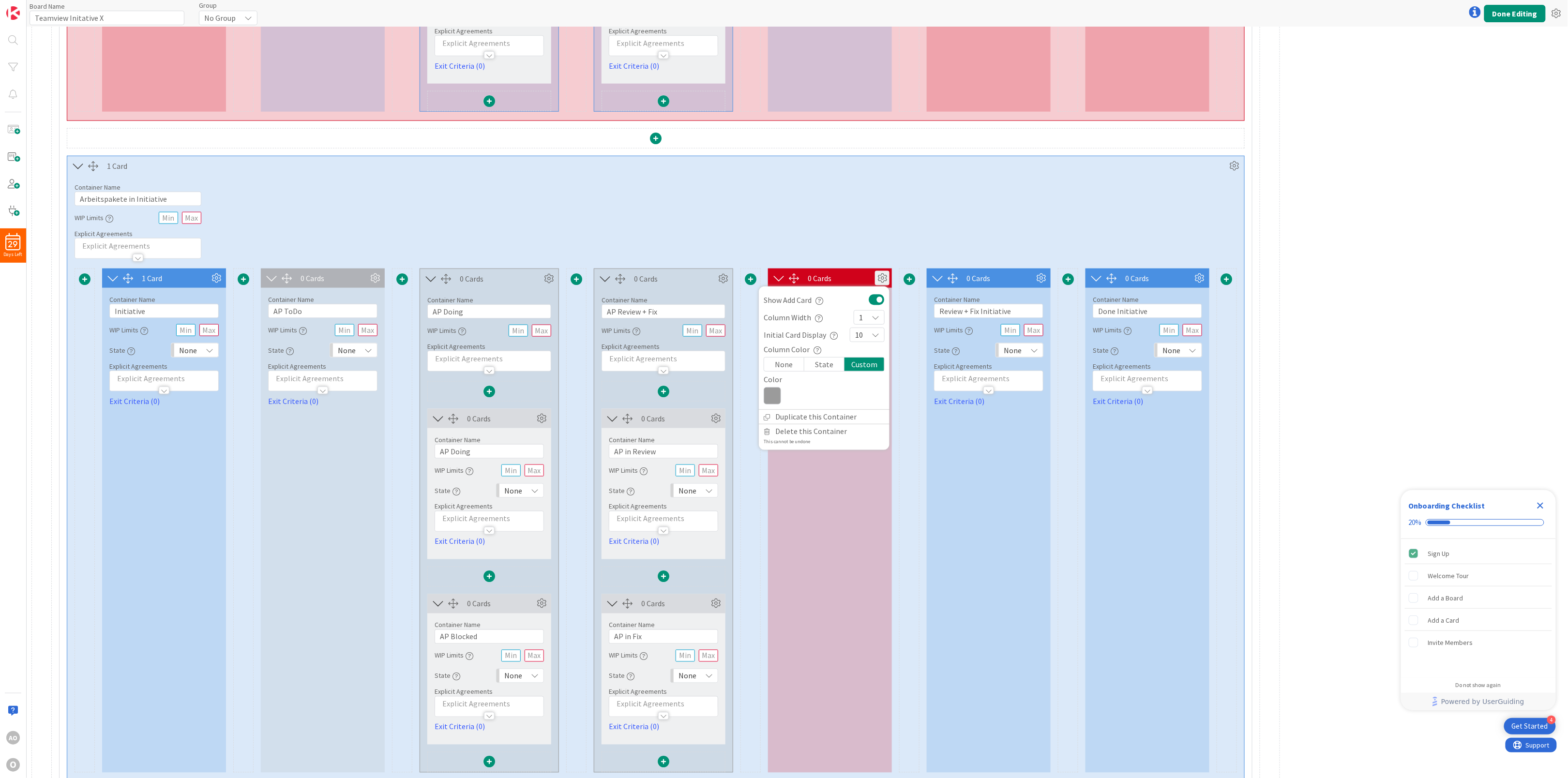
click at [818, 199] on div "Container Name 27 / 64 Arbeitspakete in Initiative WIP Limits Explicit Agreemen…" at bounding box center [655, 217] width 1177 height 83
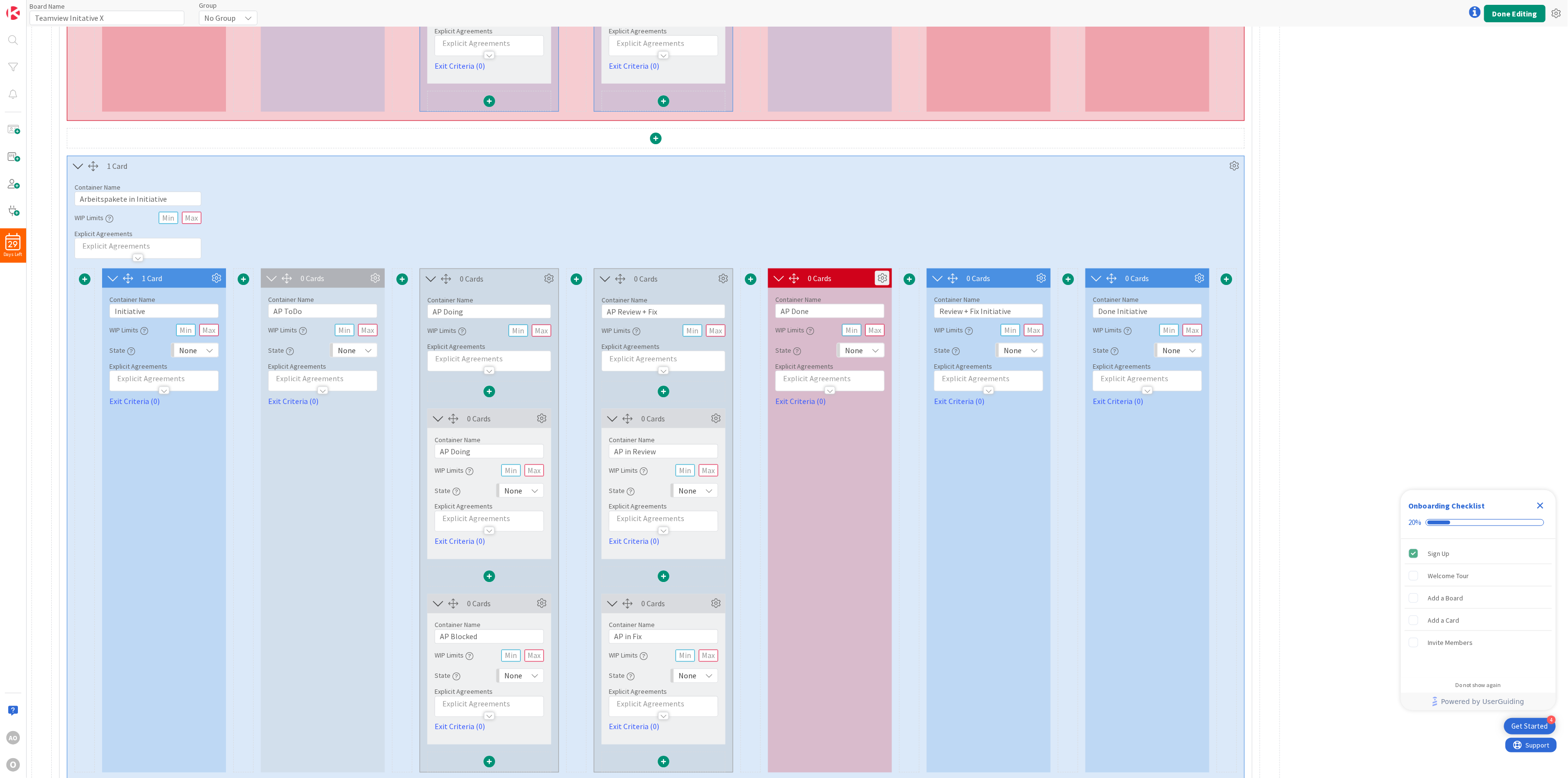
click at [884, 283] on icon at bounding box center [882, 278] width 14 height 14
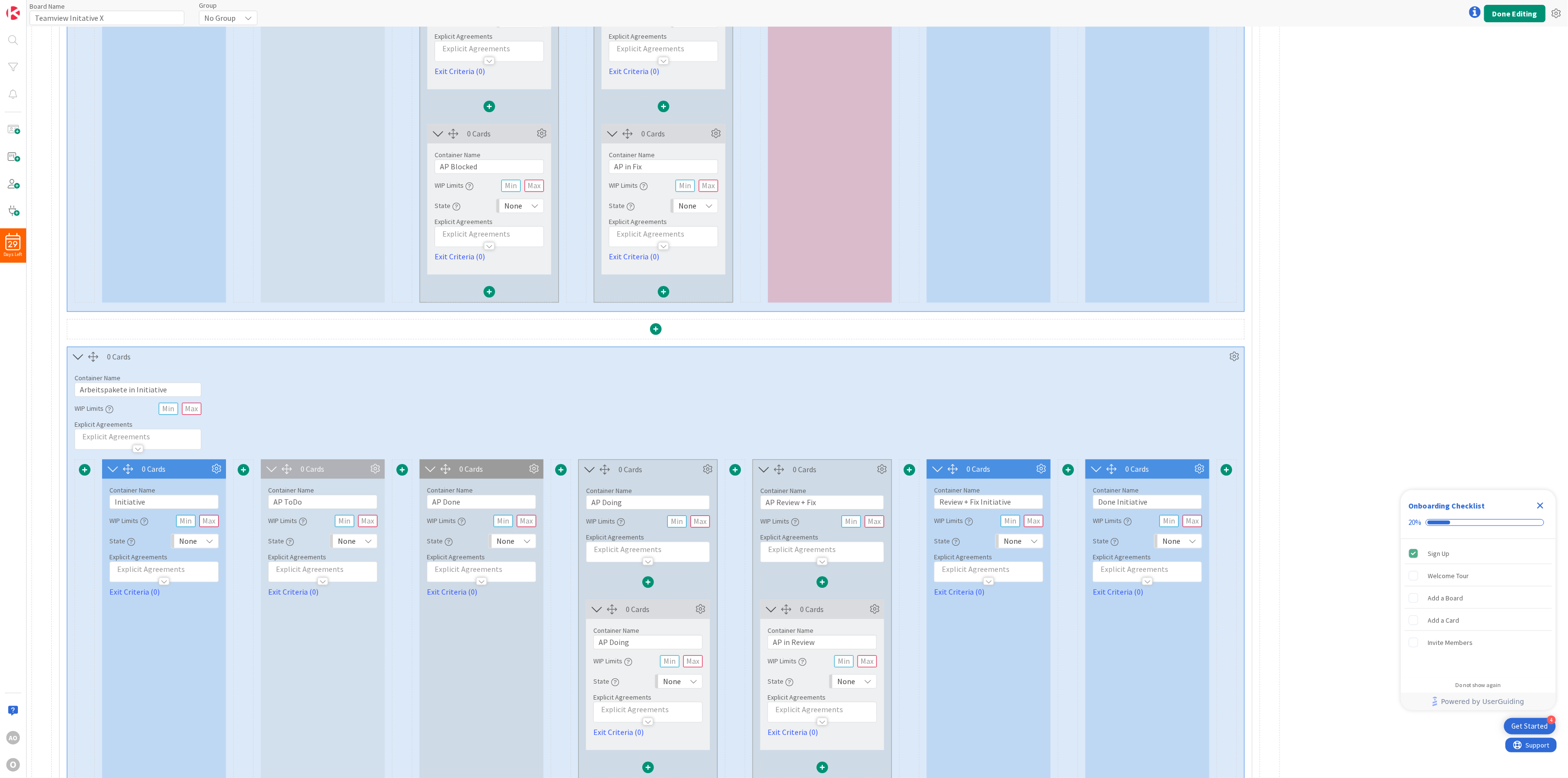
scroll to position [968, 0]
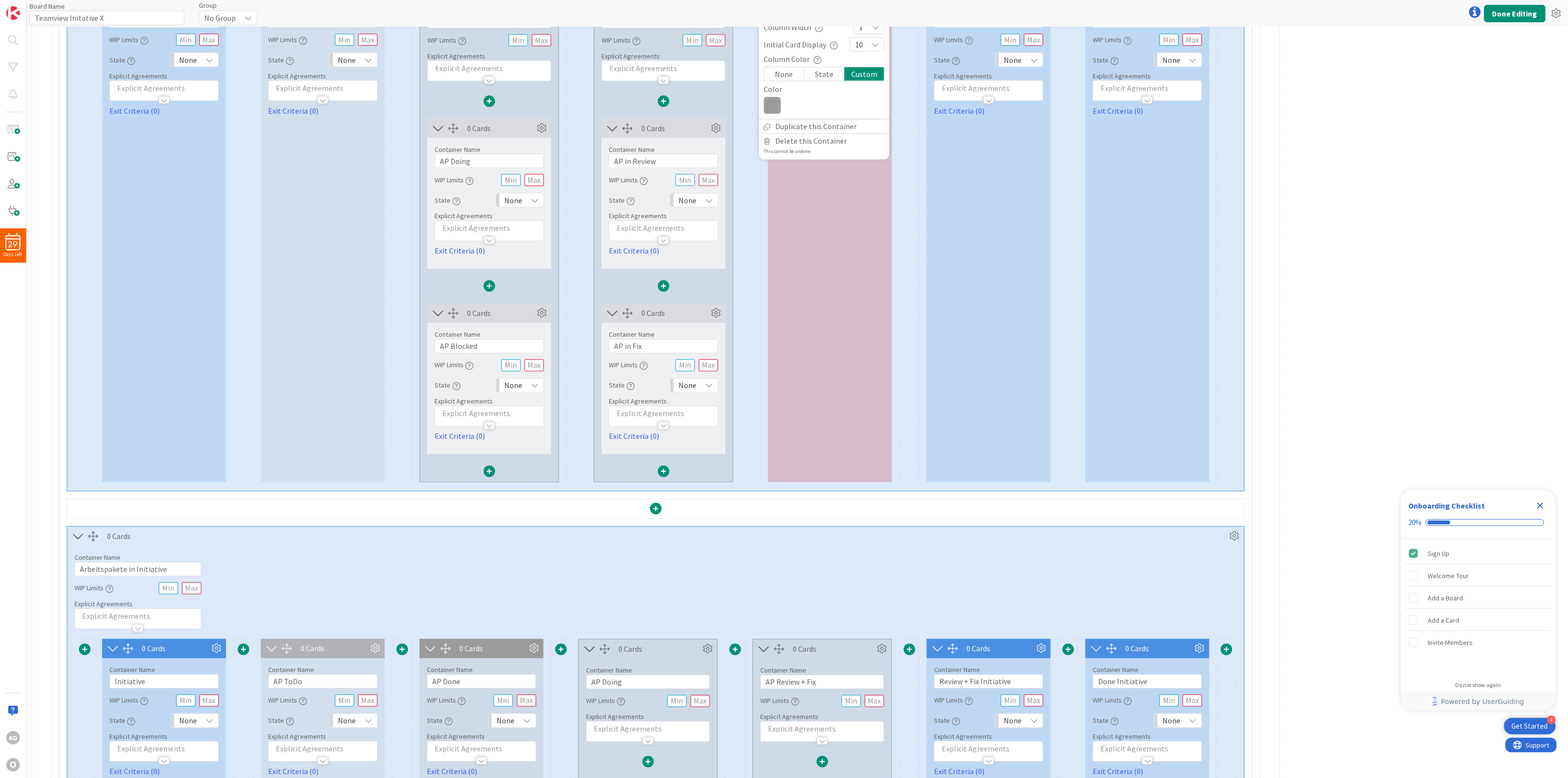
click at [742, 595] on div "Container Name 27 / 64 Arbeitspakete in Initiative WIP Limits Explicit Agreemen…" at bounding box center [655, 588] width 1177 height 83
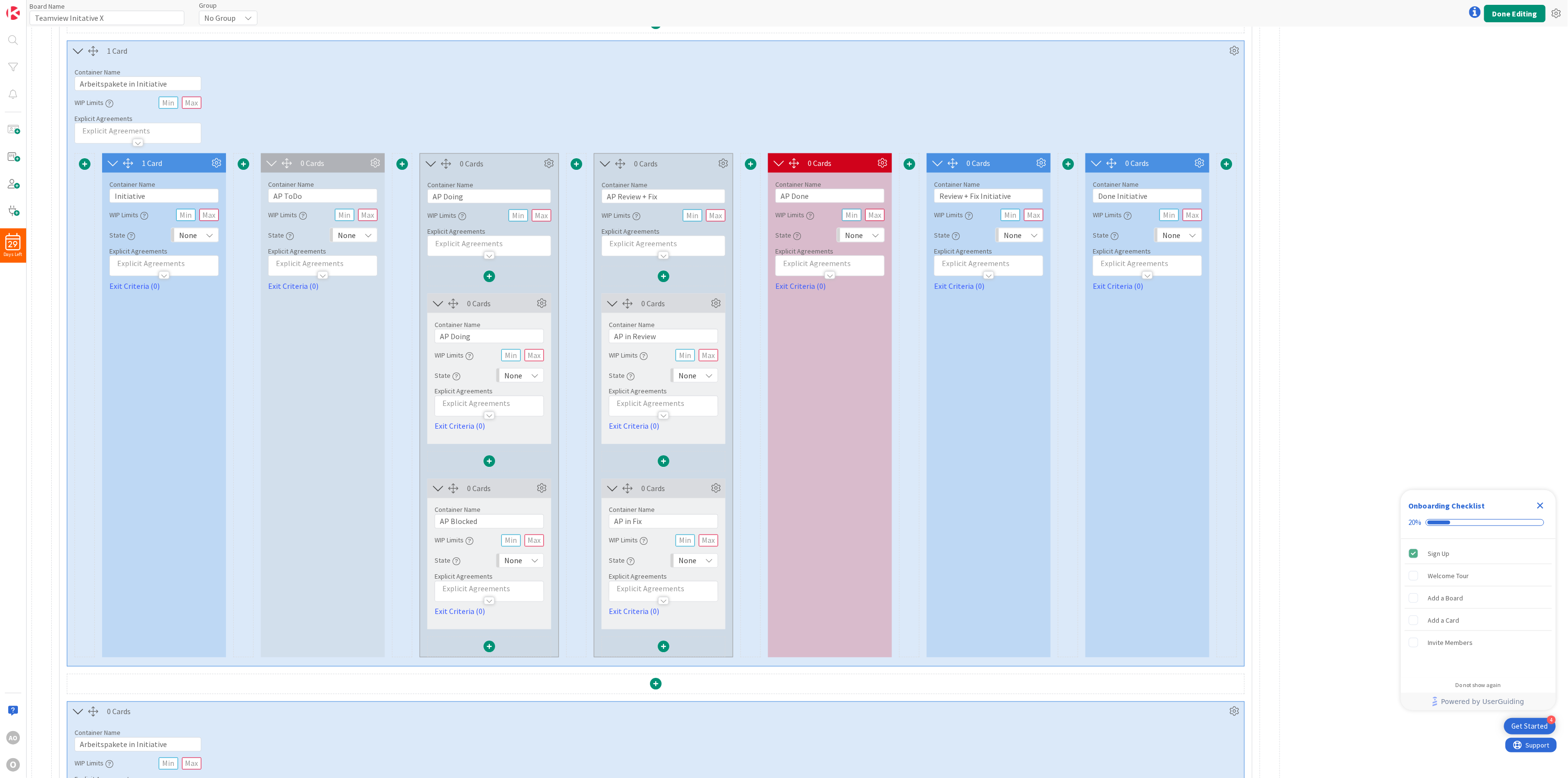
scroll to position [580, 0]
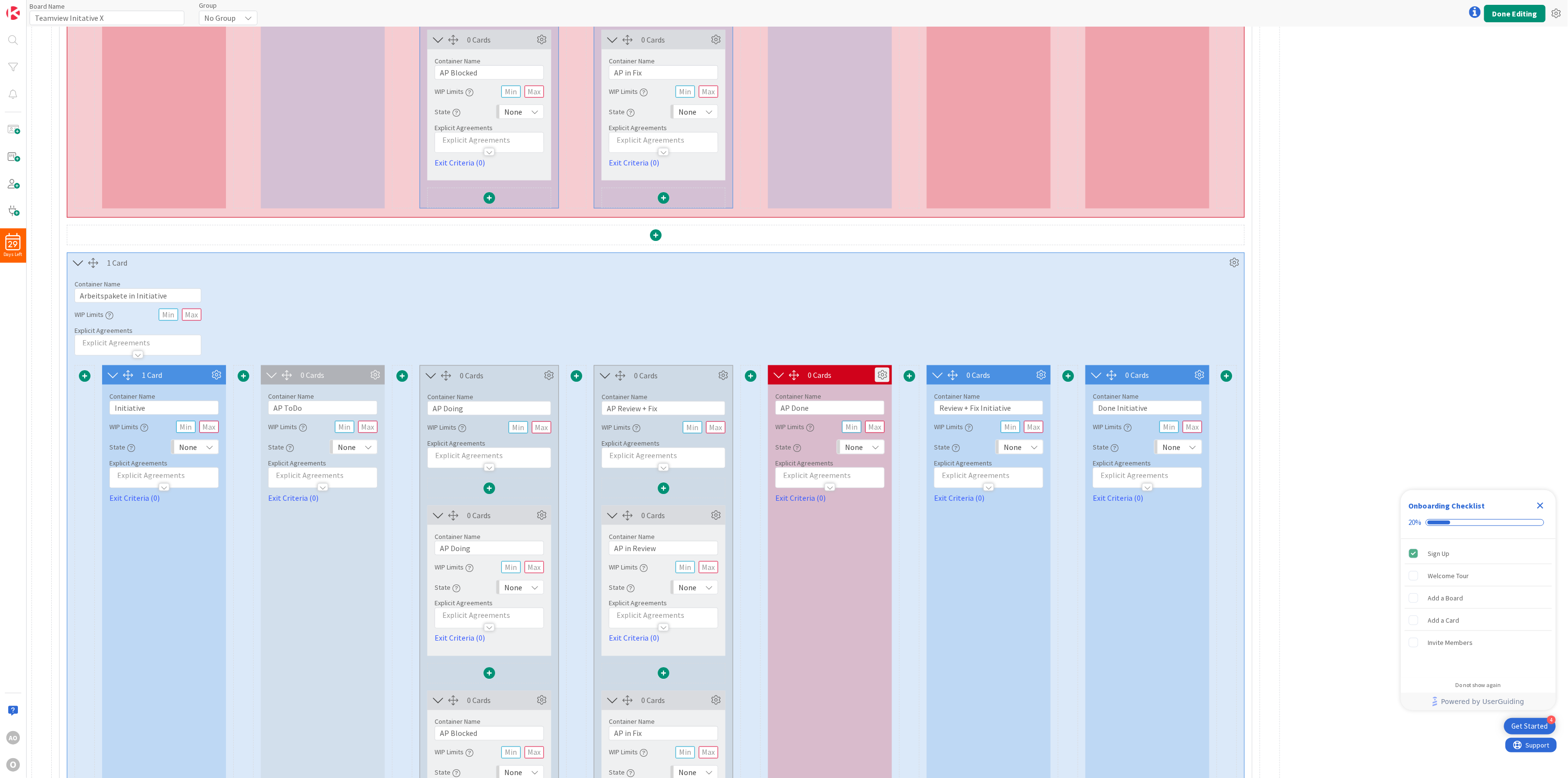
click at [879, 379] on icon at bounding box center [882, 374] width 14 height 14
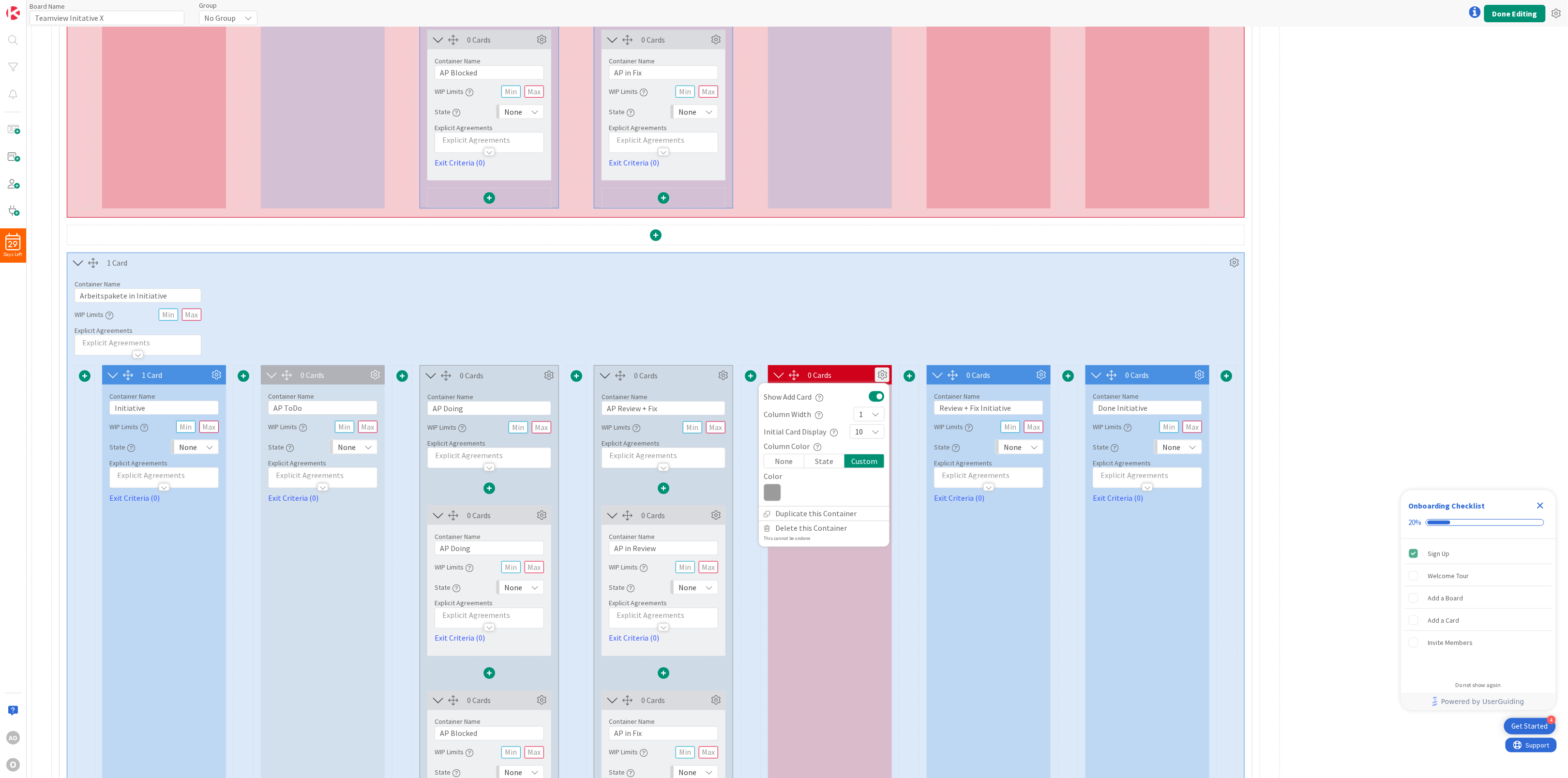
click at [774, 500] on icon at bounding box center [772, 492] width 18 height 18
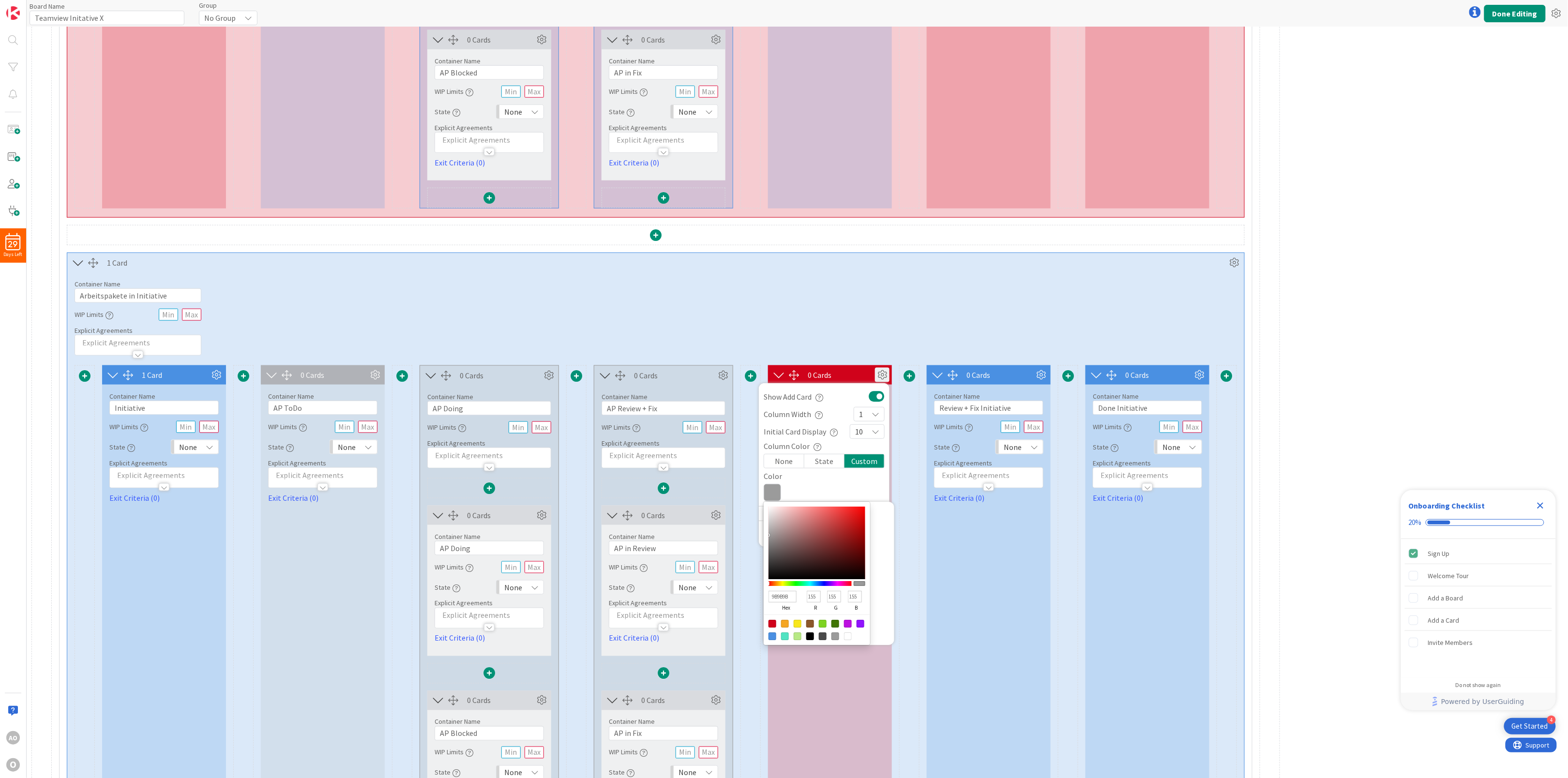
click at [774, 640] on div at bounding box center [771, 636] width 7 height 7
type input "4A90E2"
type input "74"
type input "144"
type input "226"
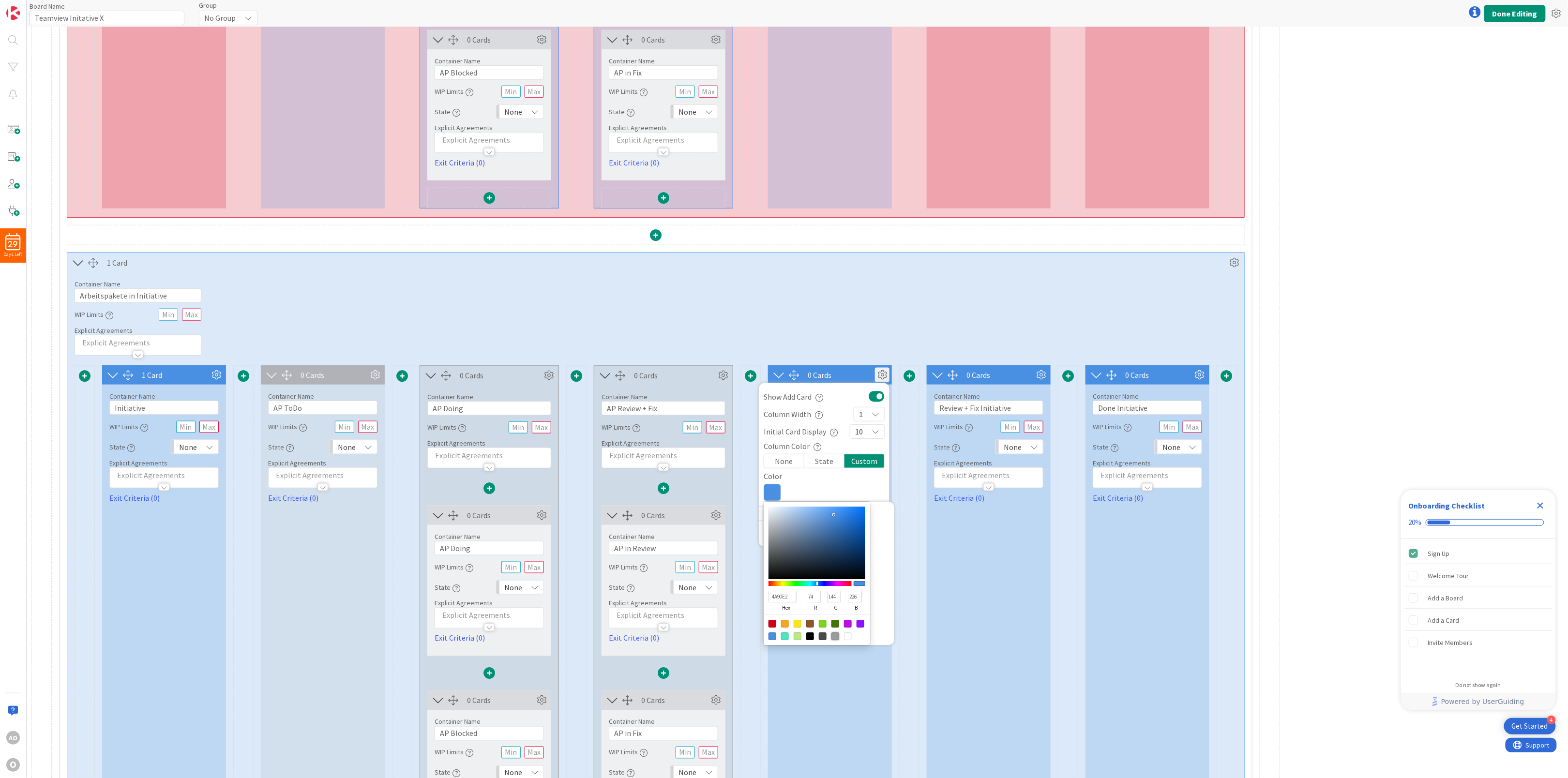
click at [836, 640] on div at bounding box center [834, 636] width 7 height 7
type input "9B9B9B"
type input "155"
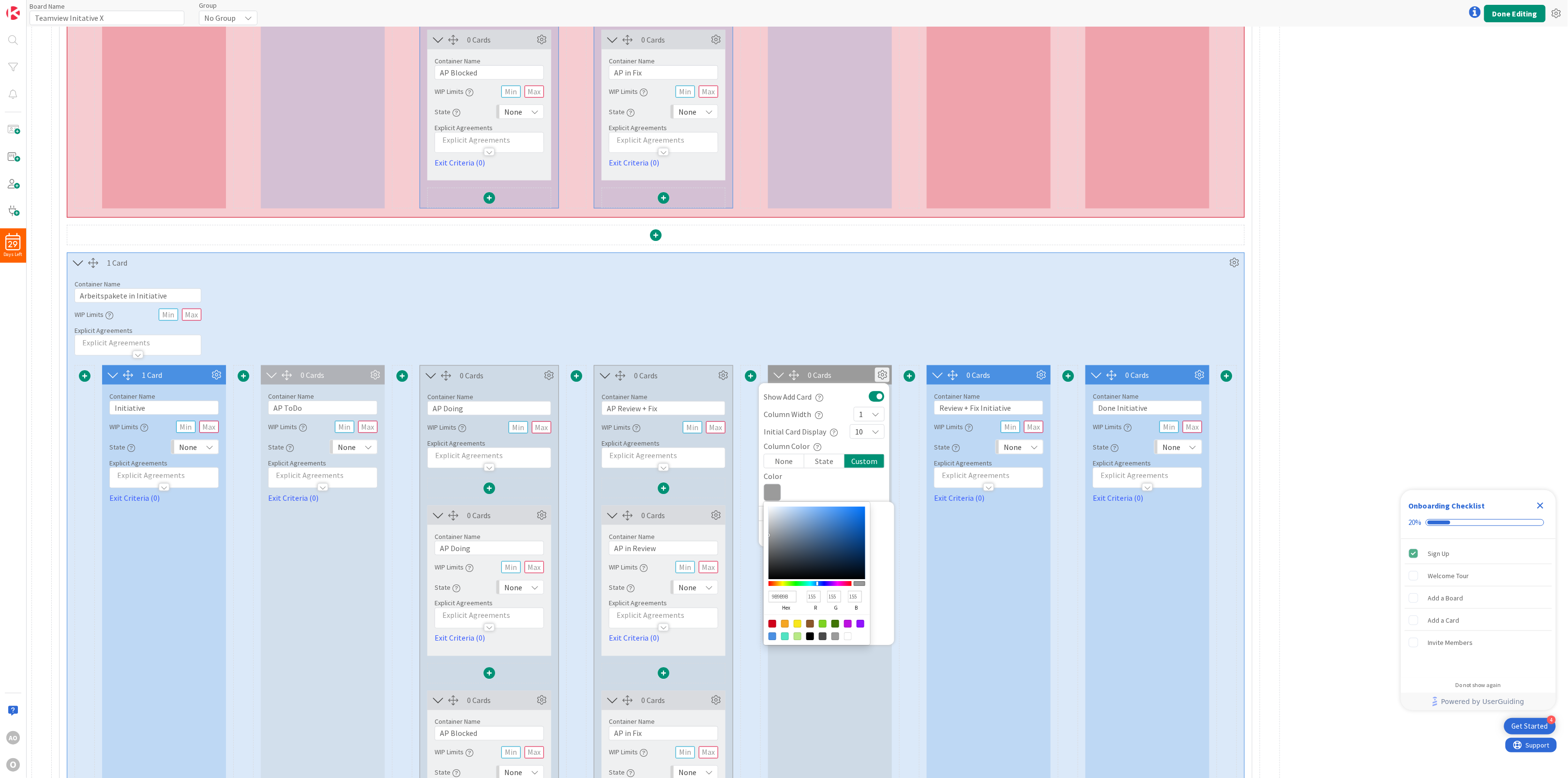
click at [774, 294] on div "Container Name 27 / 64 Arbeitspakete in Initiative WIP Limits Explicit Agreemen…" at bounding box center [655, 314] width 1177 height 83
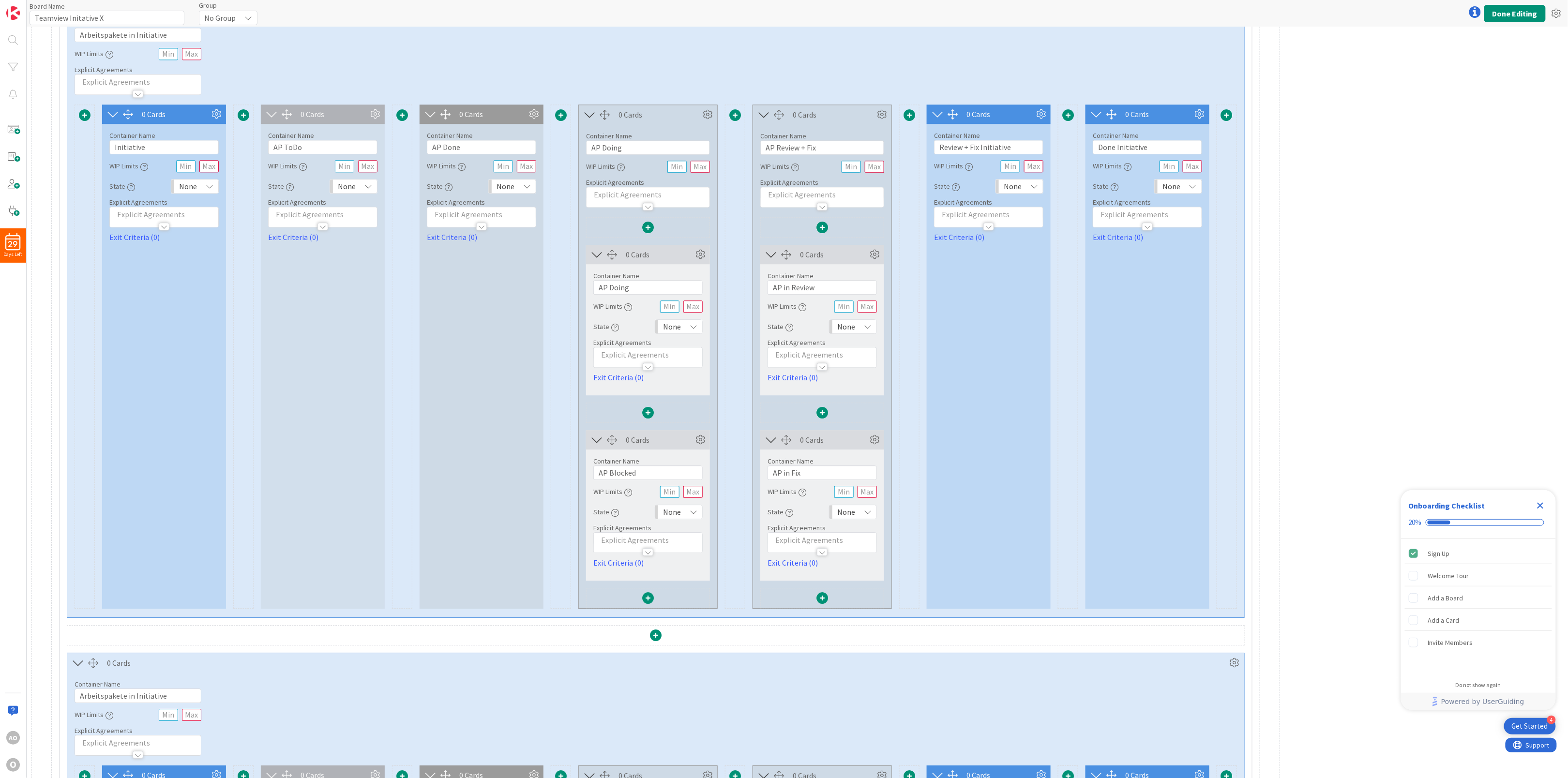
scroll to position [1257, 0]
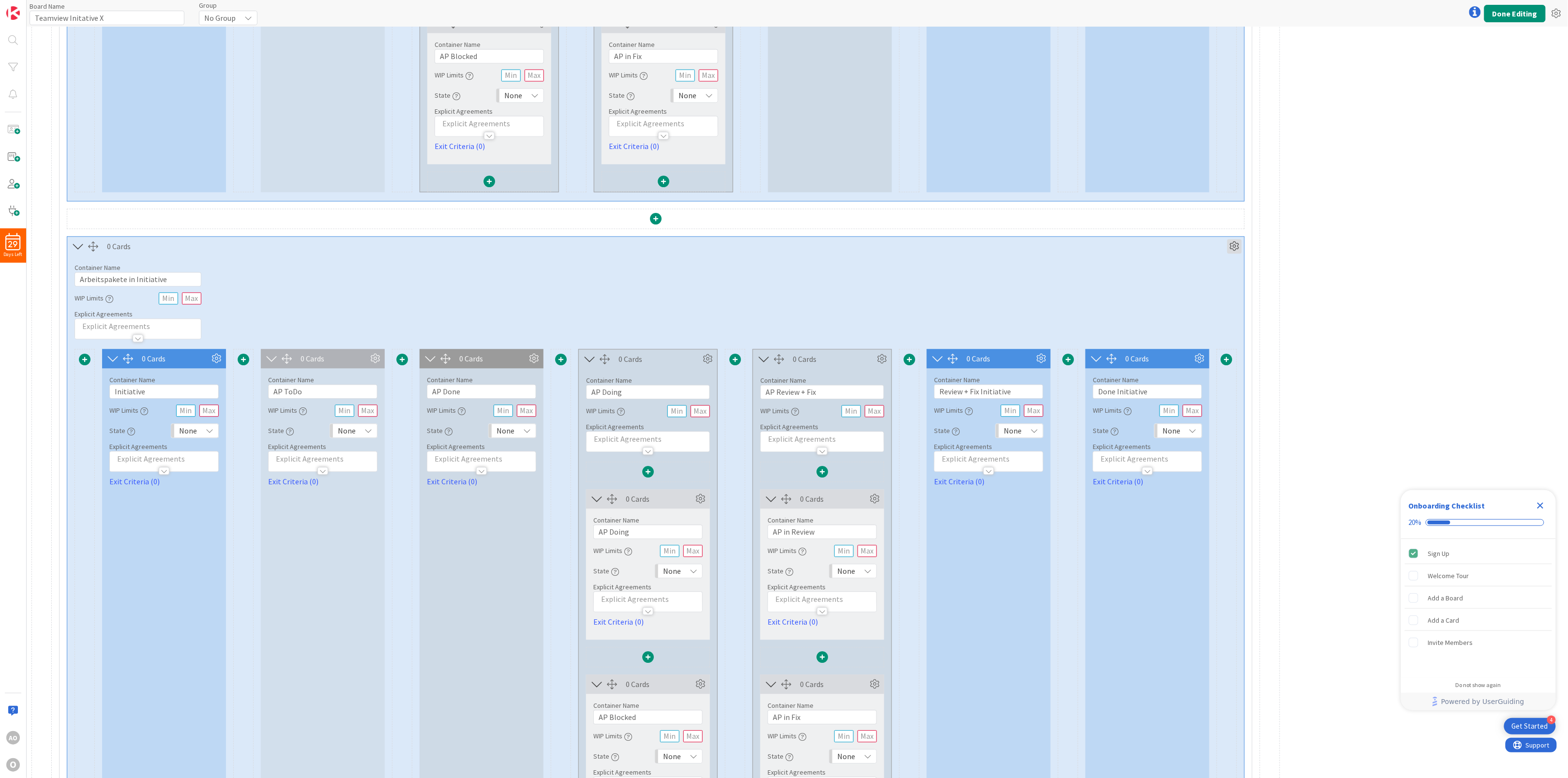
click at [1233, 251] on icon at bounding box center [1234, 246] width 14 height 14
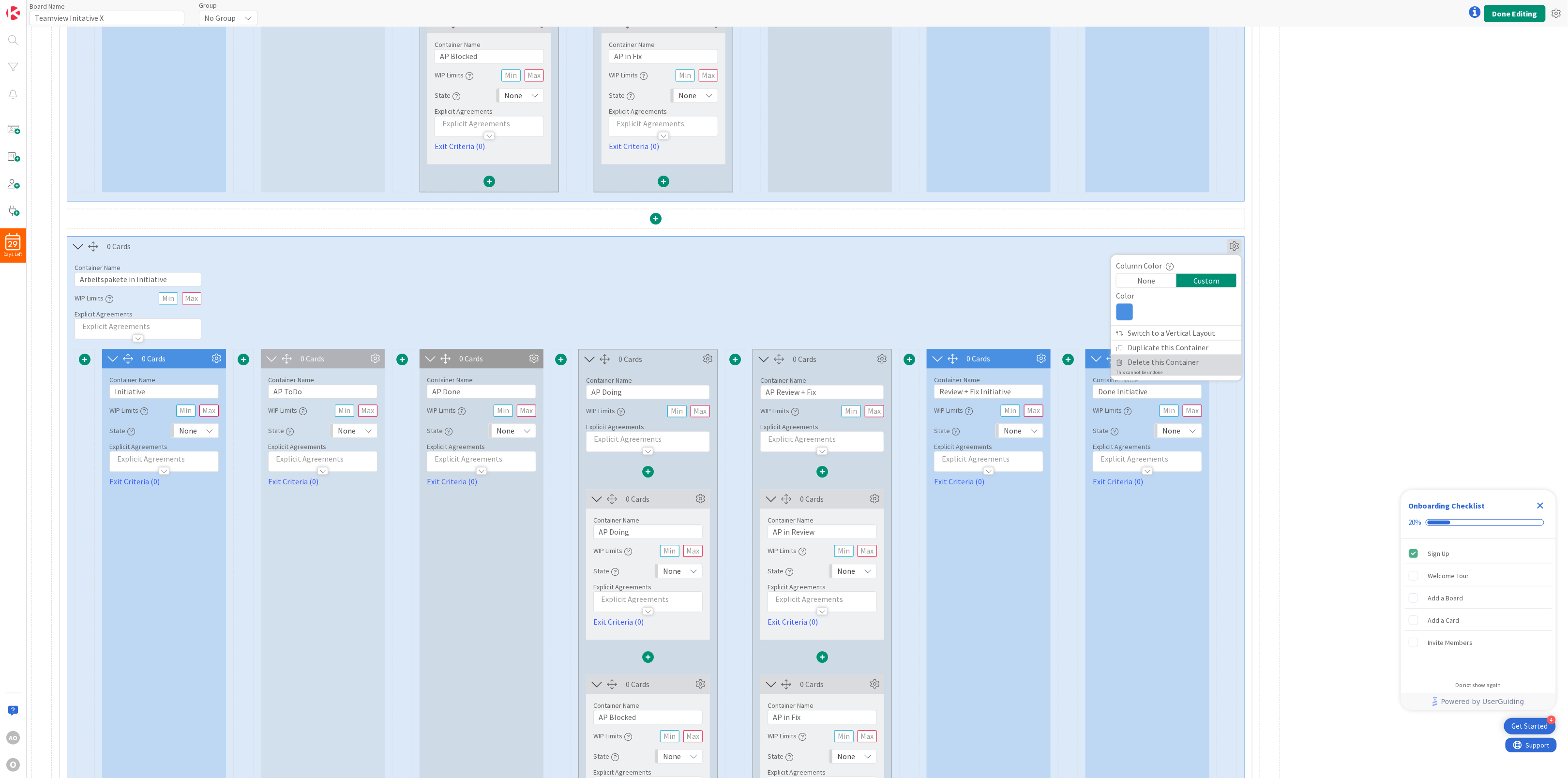
click at [1167, 368] on span "Delete this Container" at bounding box center [1163, 362] width 72 height 14
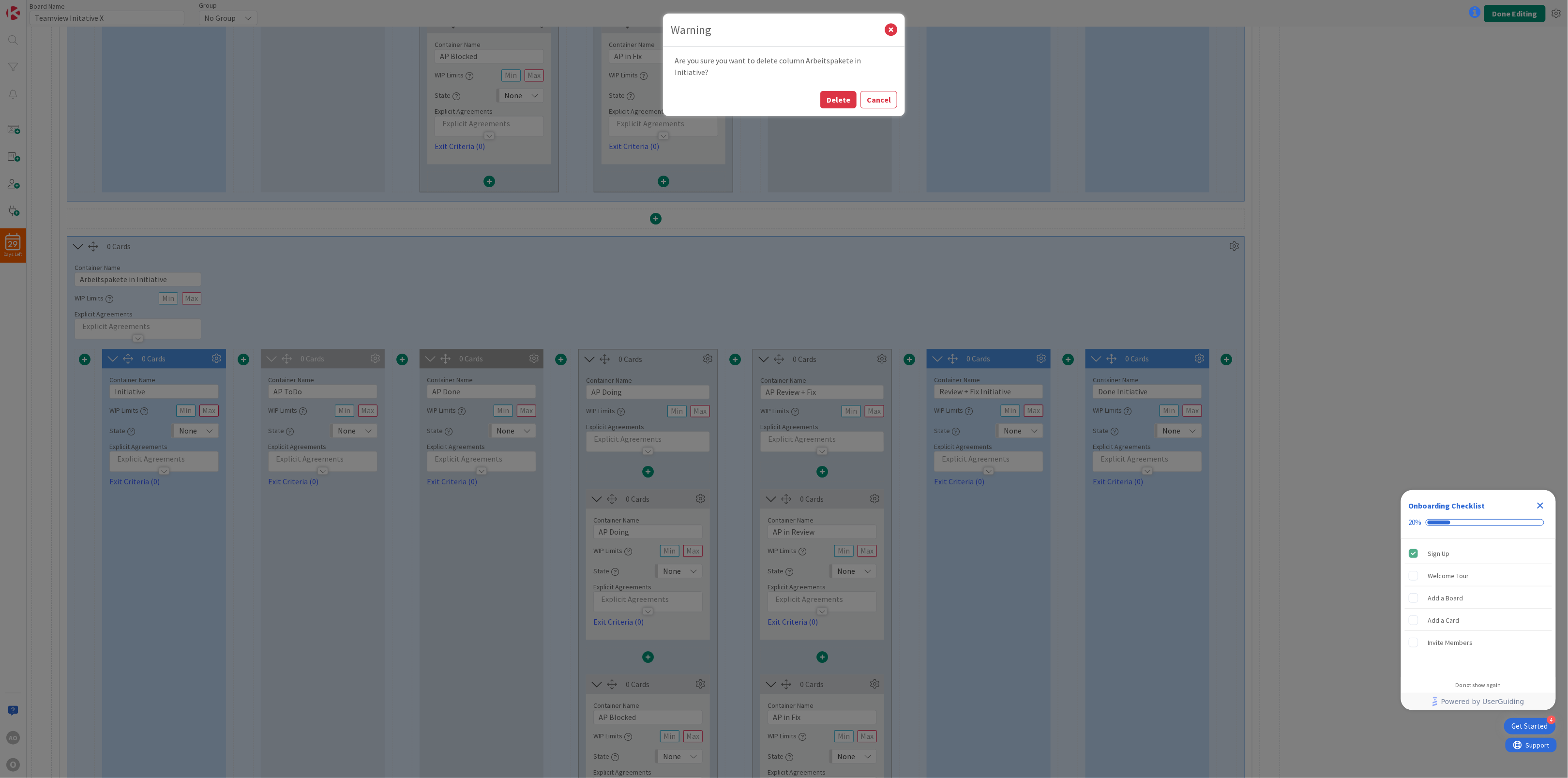
click at [836, 99] on div "Delete Cancel" at bounding box center [784, 99] width 242 height 33
click at [836, 91] on button "Delete" at bounding box center [839, 100] width 37 height 18
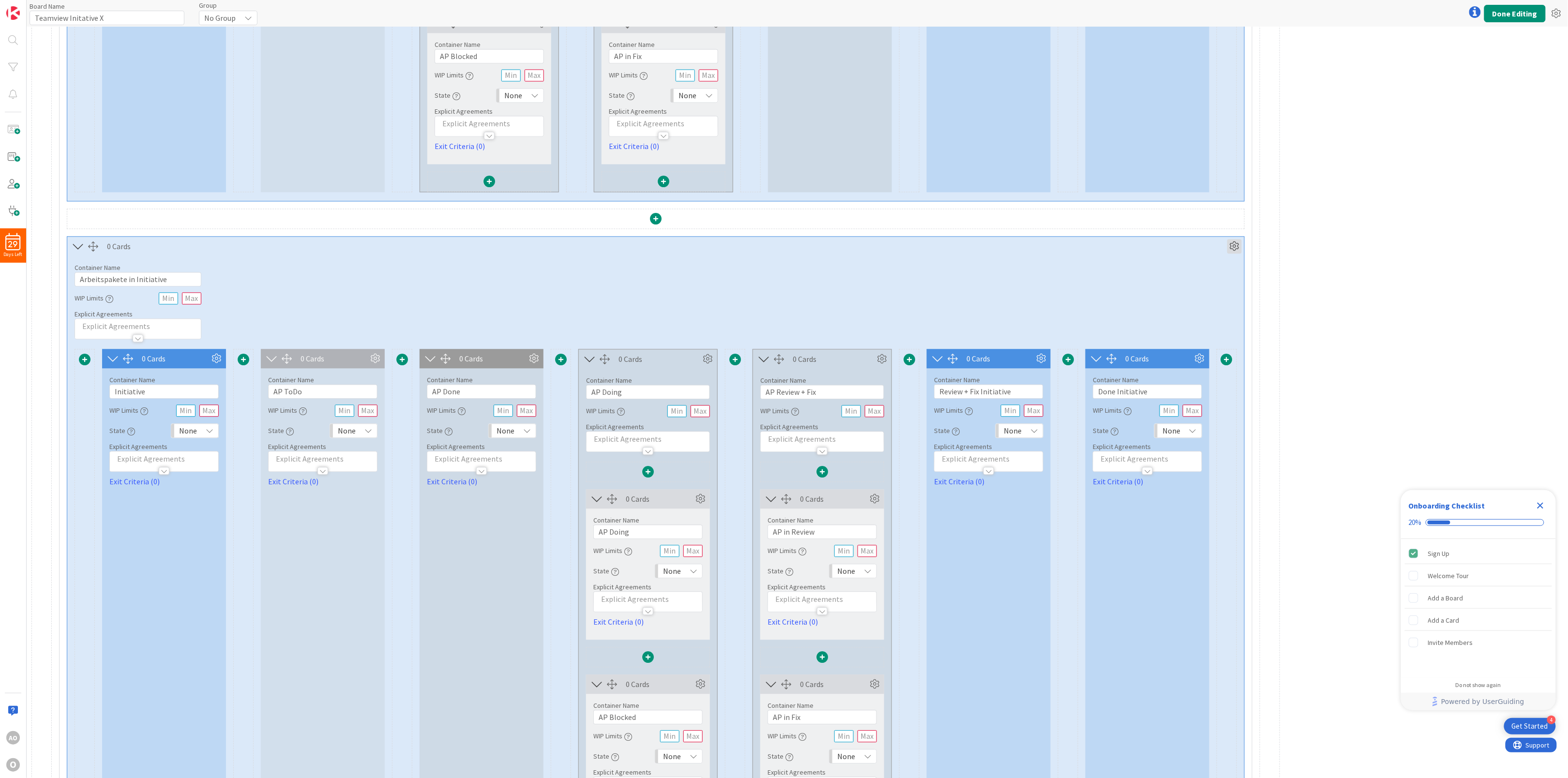
click at [1241, 253] on icon at bounding box center [1234, 246] width 14 height 14
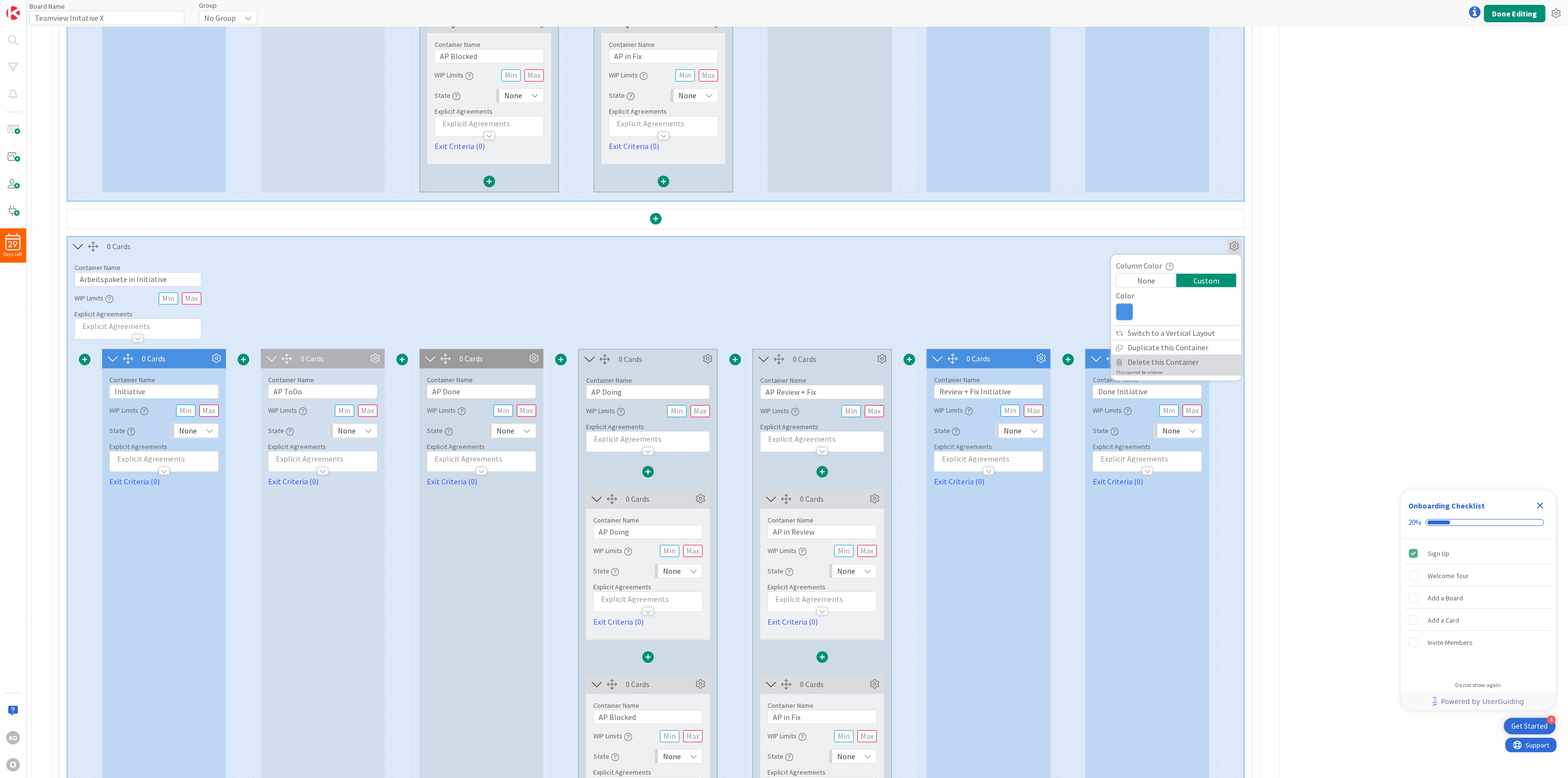
click at [1180, 368] on span "Delete this Container" at bounding box center [1163, 362] width 72 height 14
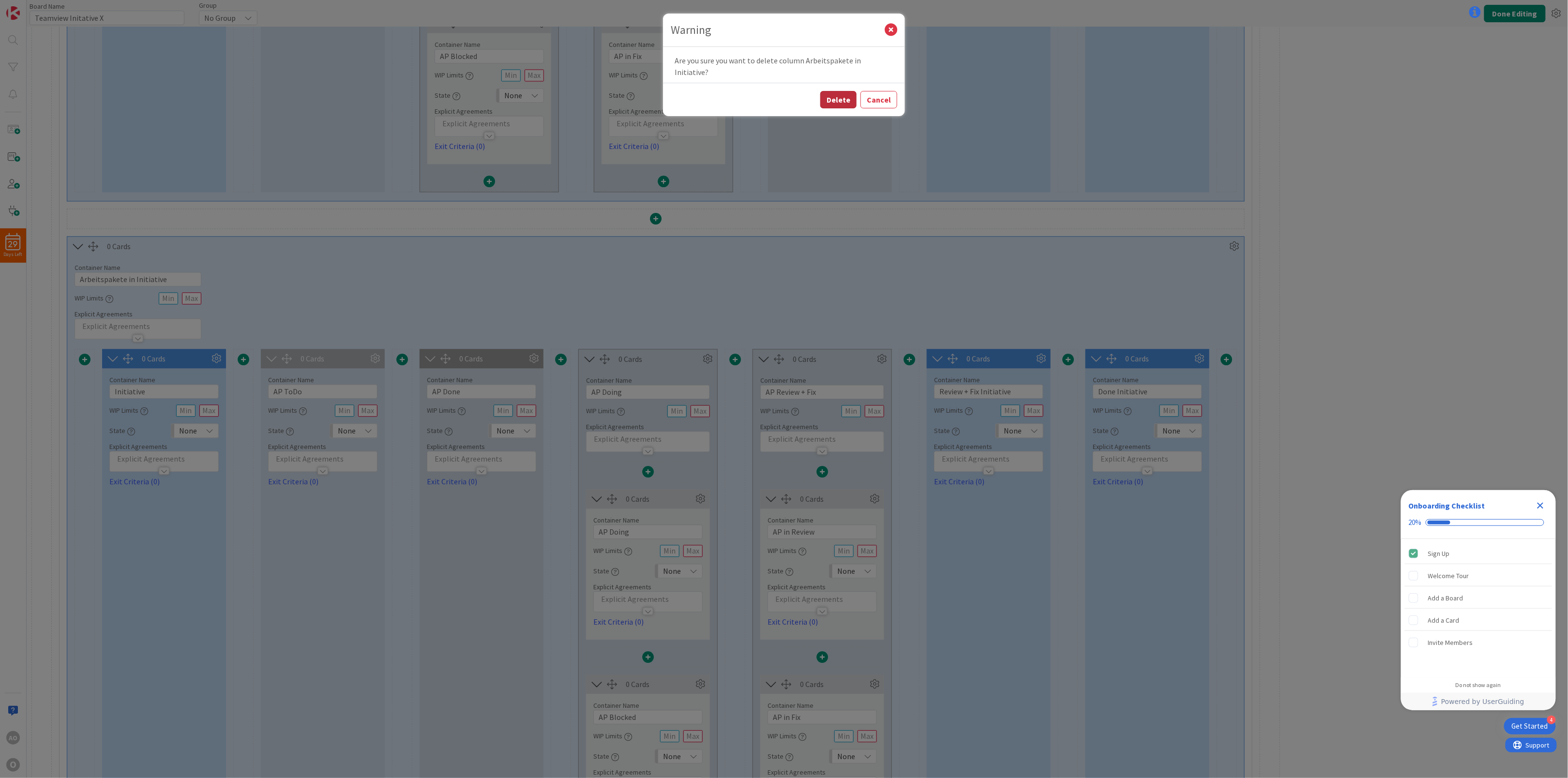
click at [839, 91] on button "Delete" at bounding box center [839, 100] width 37 height 18
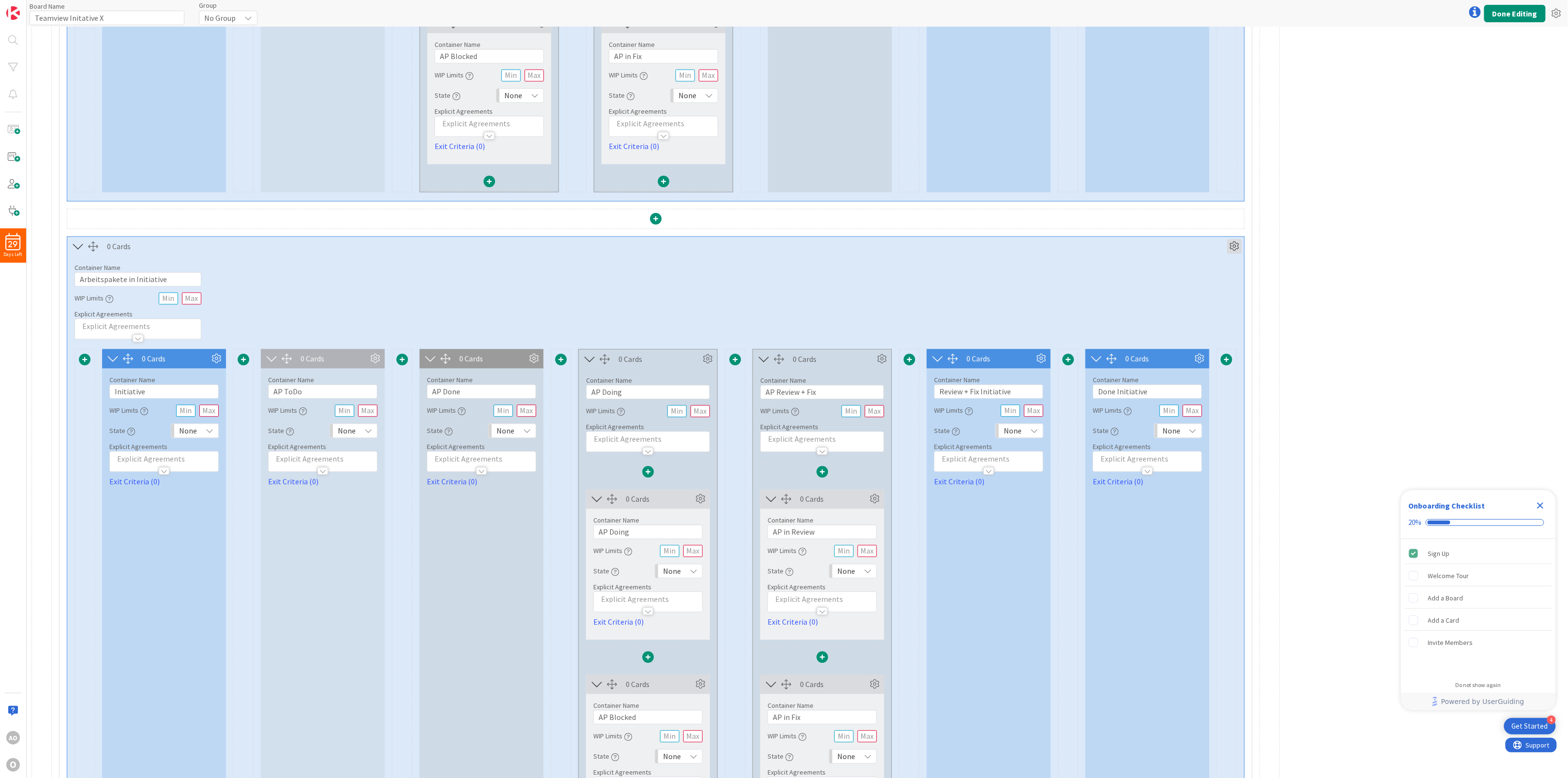
click at [1231, 251] on icon at bounding box center [1234, 246] width 14 height 14
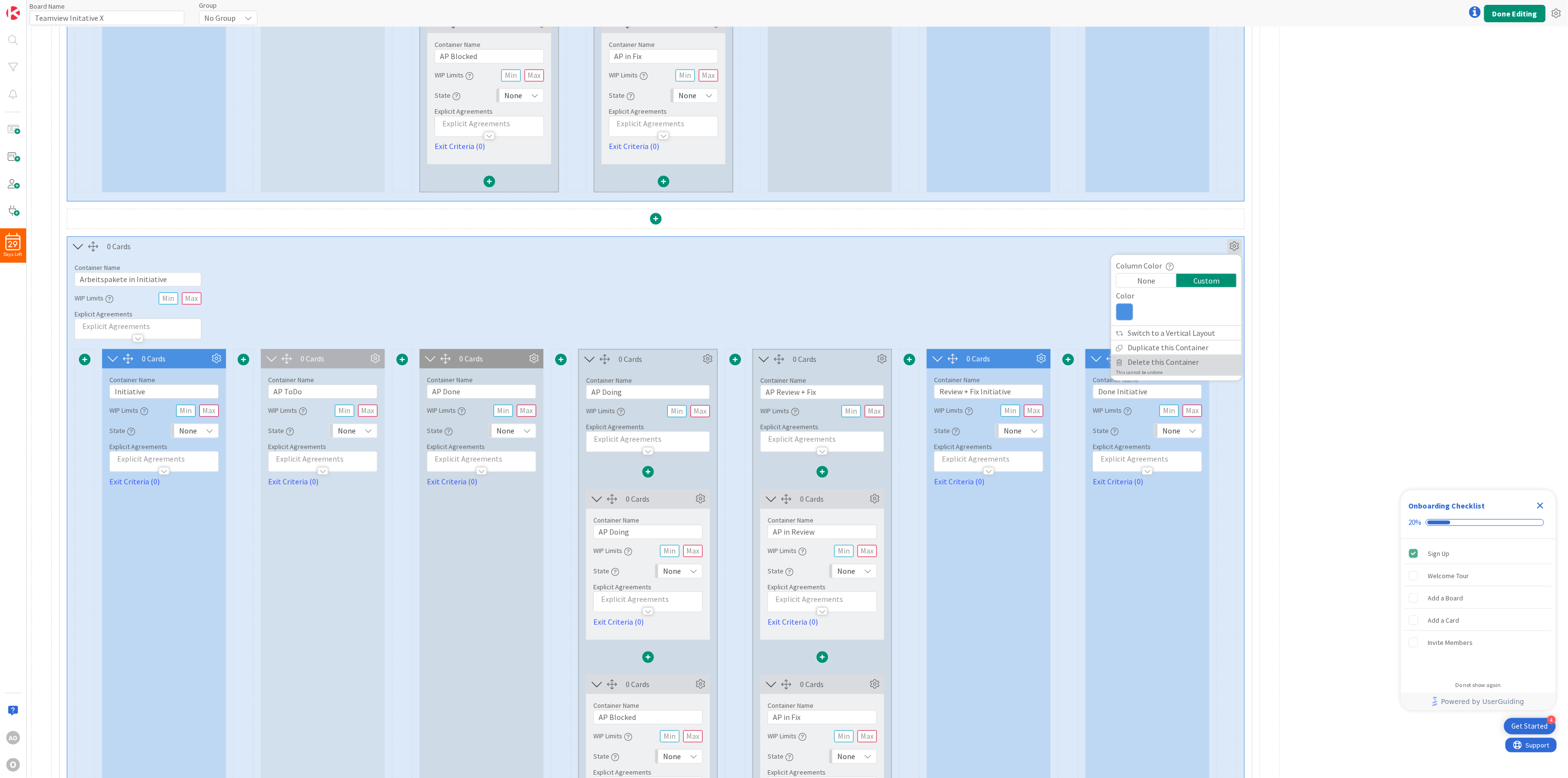
click at [1140, 368] on span "Delete this Container" at bounding box center [1163, 362] width 72 height 14
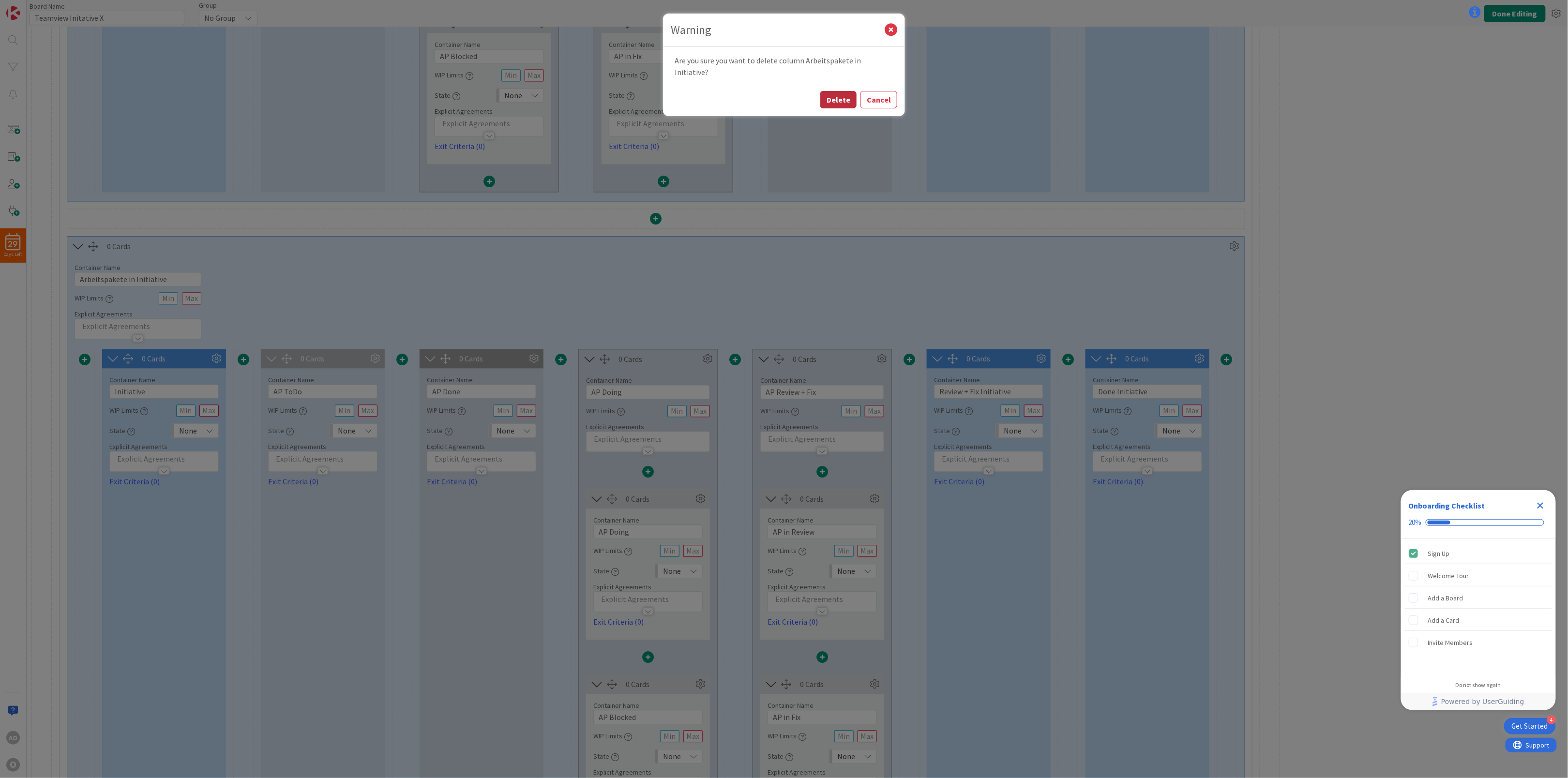
click at [836, 91] on button "Delete" at bounding box center [839, 100] width 37 height 18
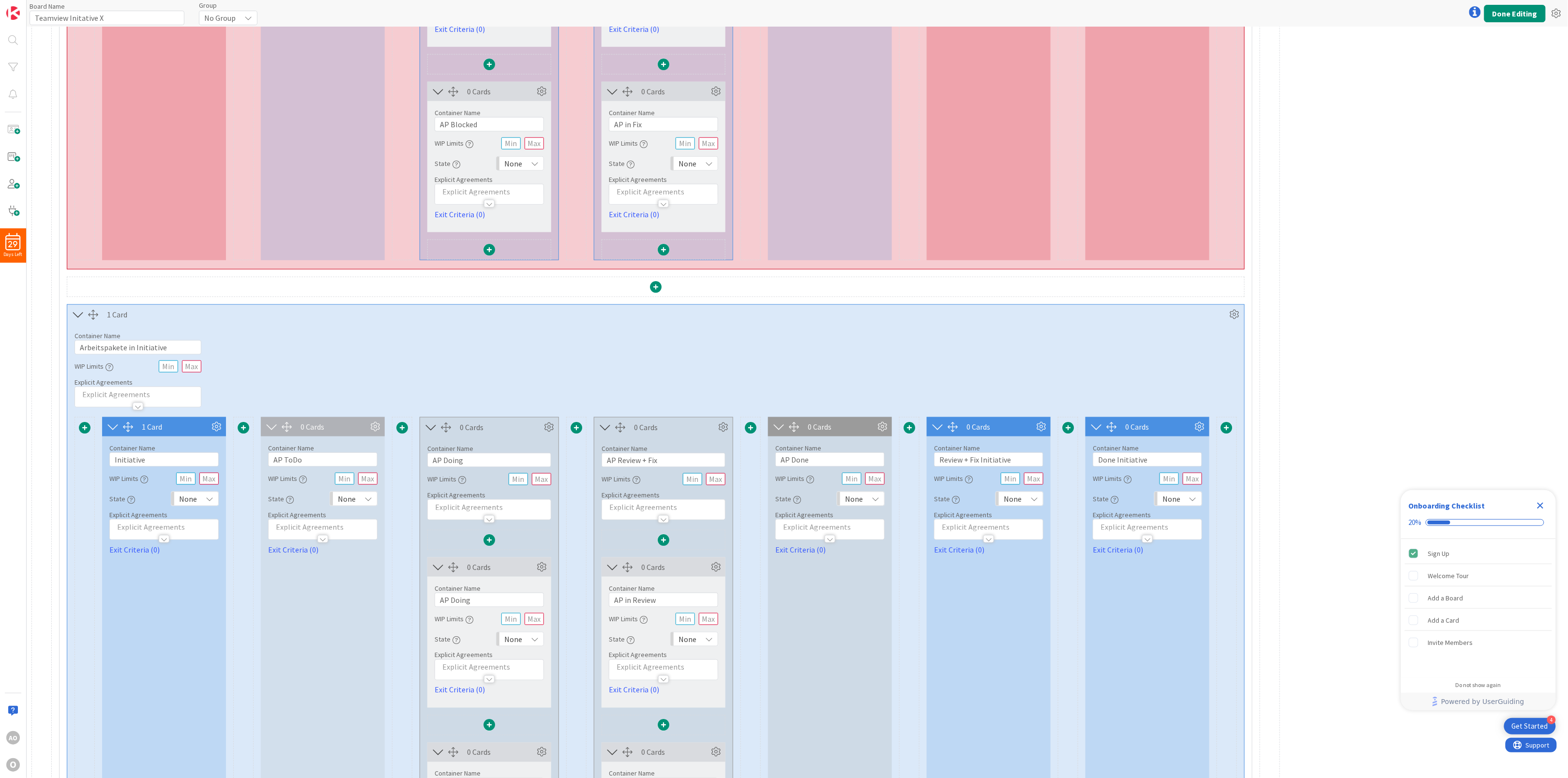
scroll to position [626, 0]
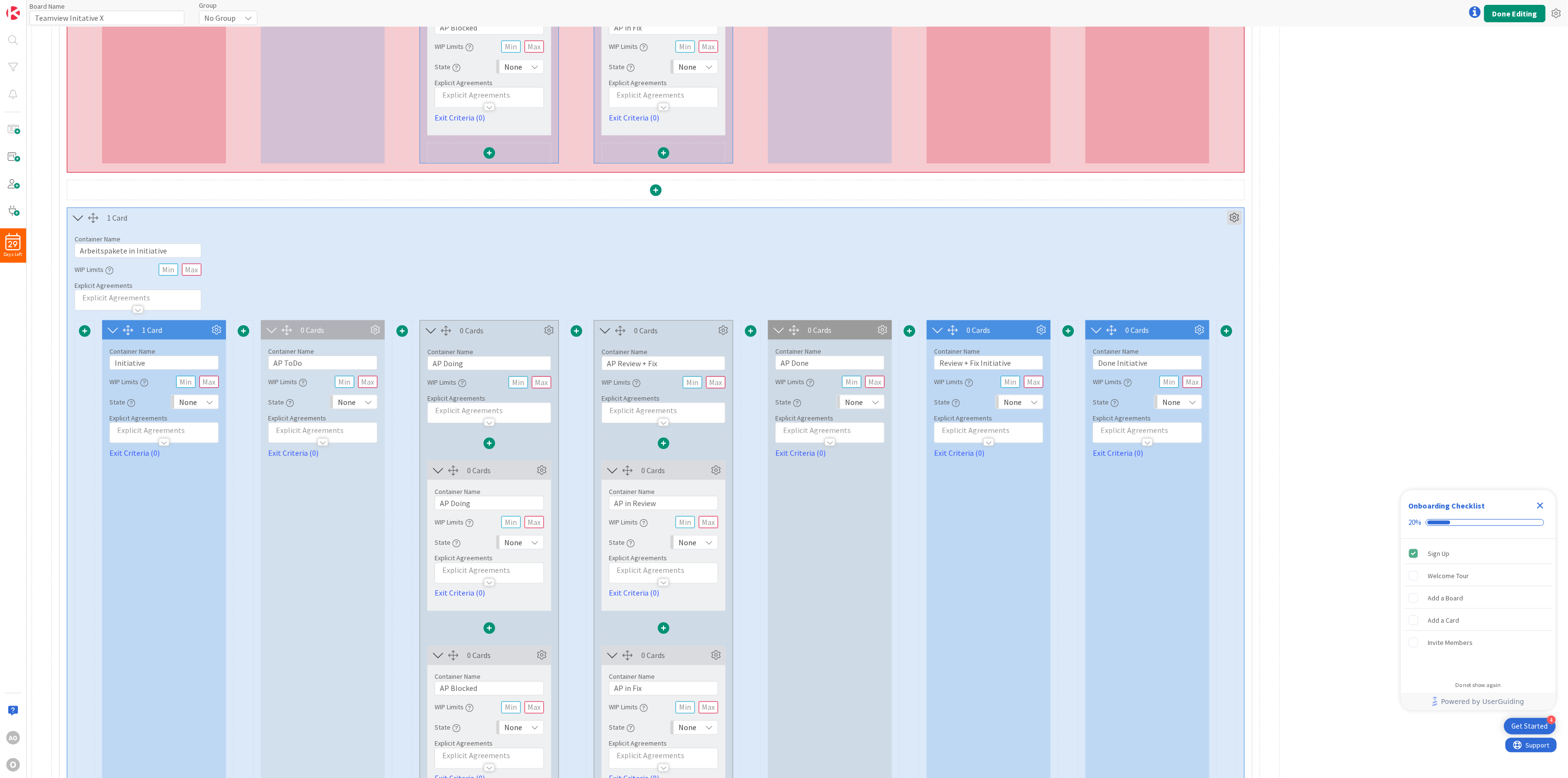
click at [1239, 219] on icon at bounding box center [1234, 217] width 14 height 14
click at [1194, 322] on link "Duplicate this Container" at bounding box center [1176, 318] width 131 height 14
click at [1231, 223] on icon at bounding box center [1234, 217] width 14 height 14
click at [1198, 320] on link "Duplicate this Container" at bounding box center [1176, 318] width 131 height 14
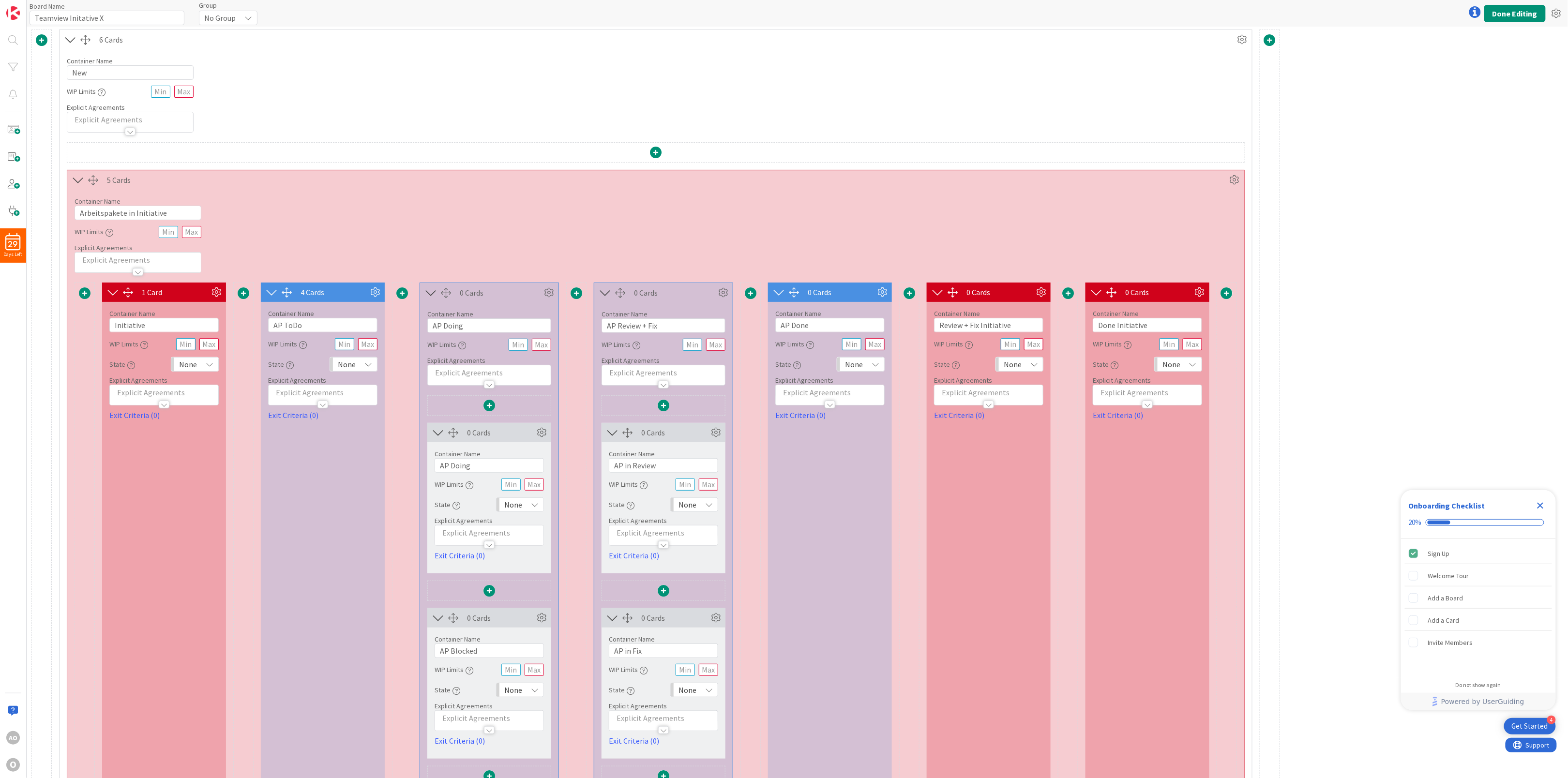
scroll to position [0, 0]
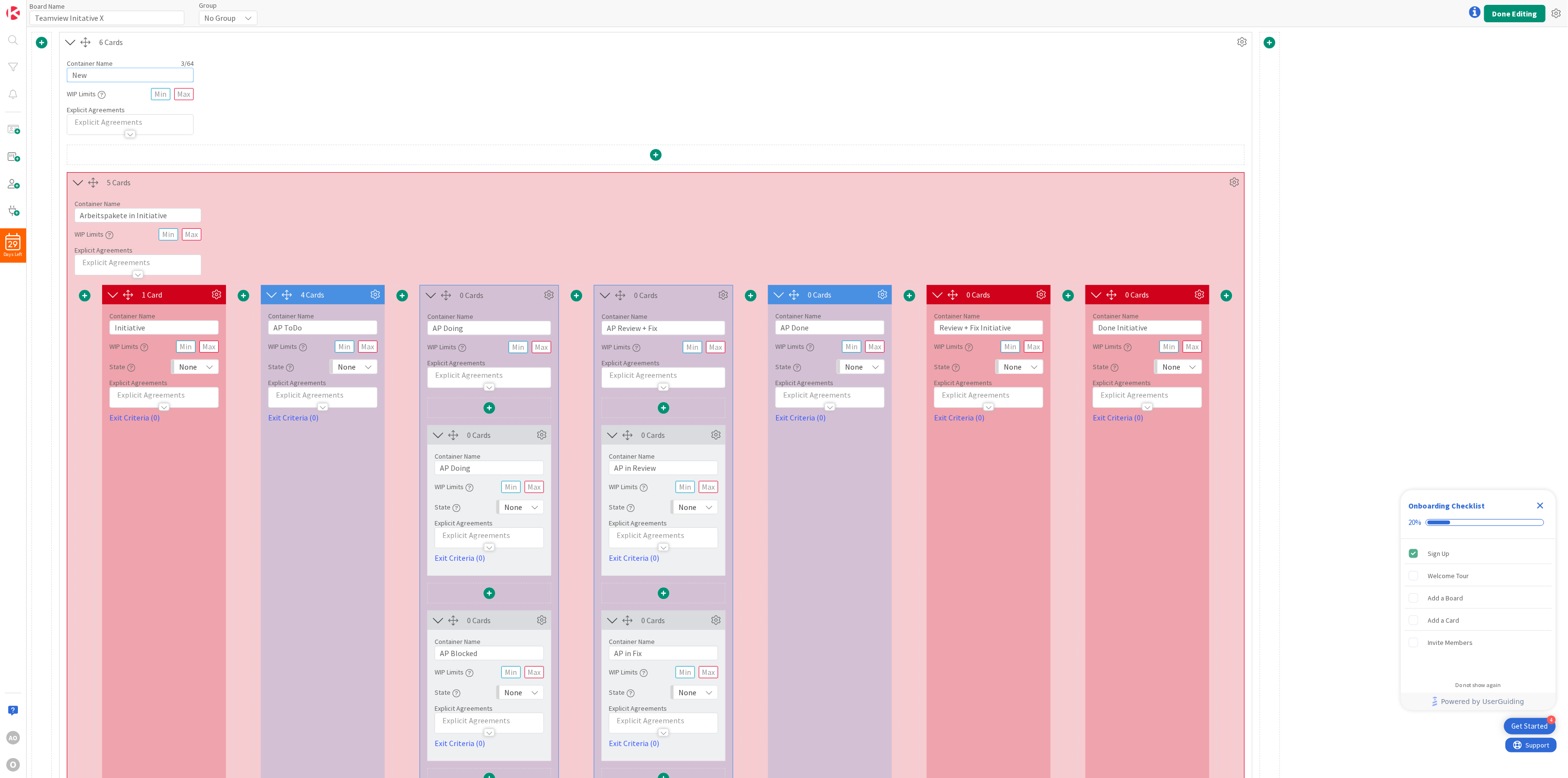
drag, startPoint x: 108, startPoint y: 74, endPoint x: -1, endPoint y: 49, distance: 111.8
click at [0, 49] on div "29 Days Left AO O Board Name 20 / 64 Teamview Initative X Group No Group Done E…" at bounding box center [784, 389] width 1568 height 778
type input "Initative X"
click at [1512, 13] on button "Done Editing" at bounding box center [1514, 14] width 62 height 18
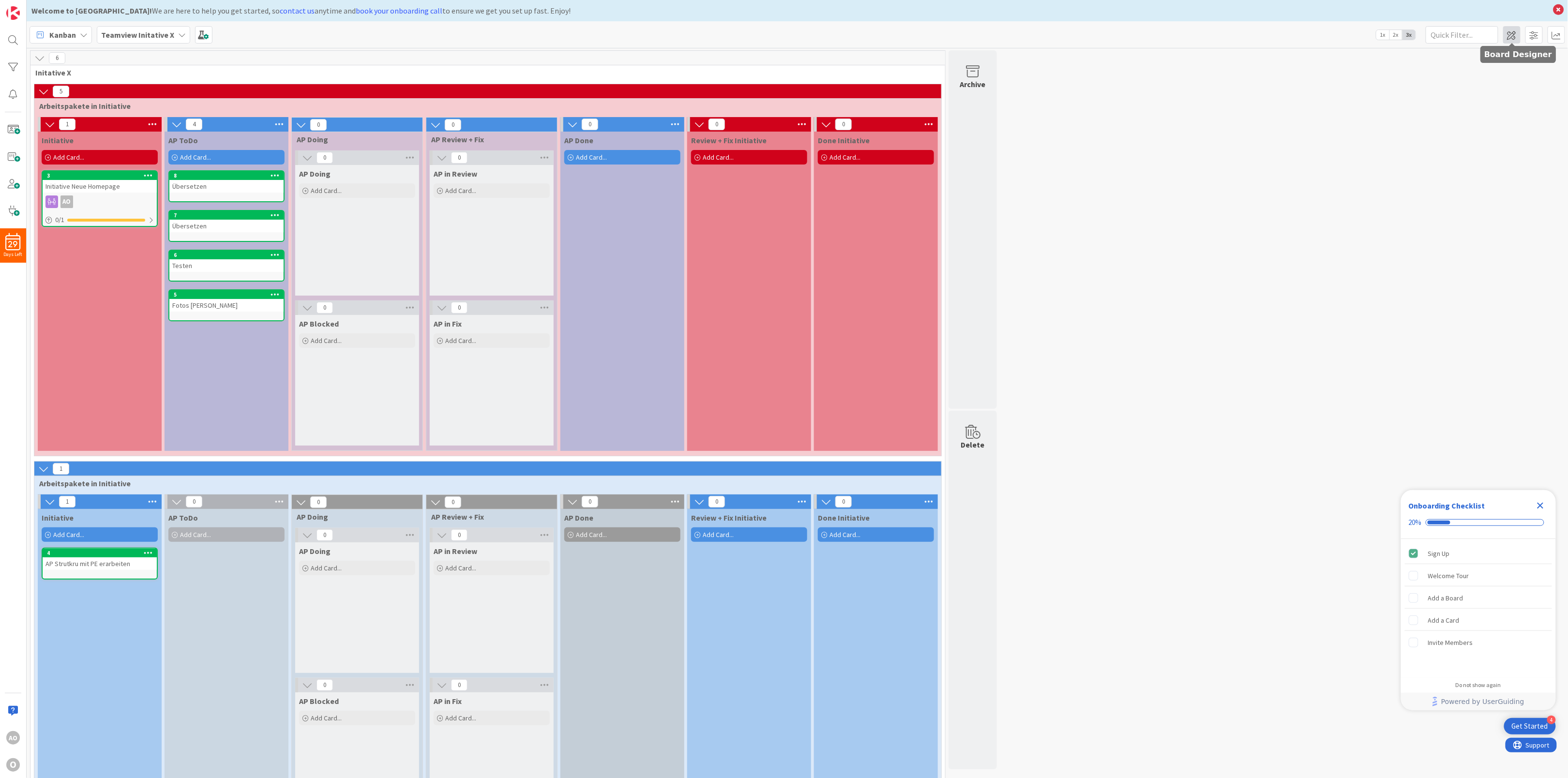
click at [1513, 41] on span at bounding box center [1512, 35] width 18 height 18
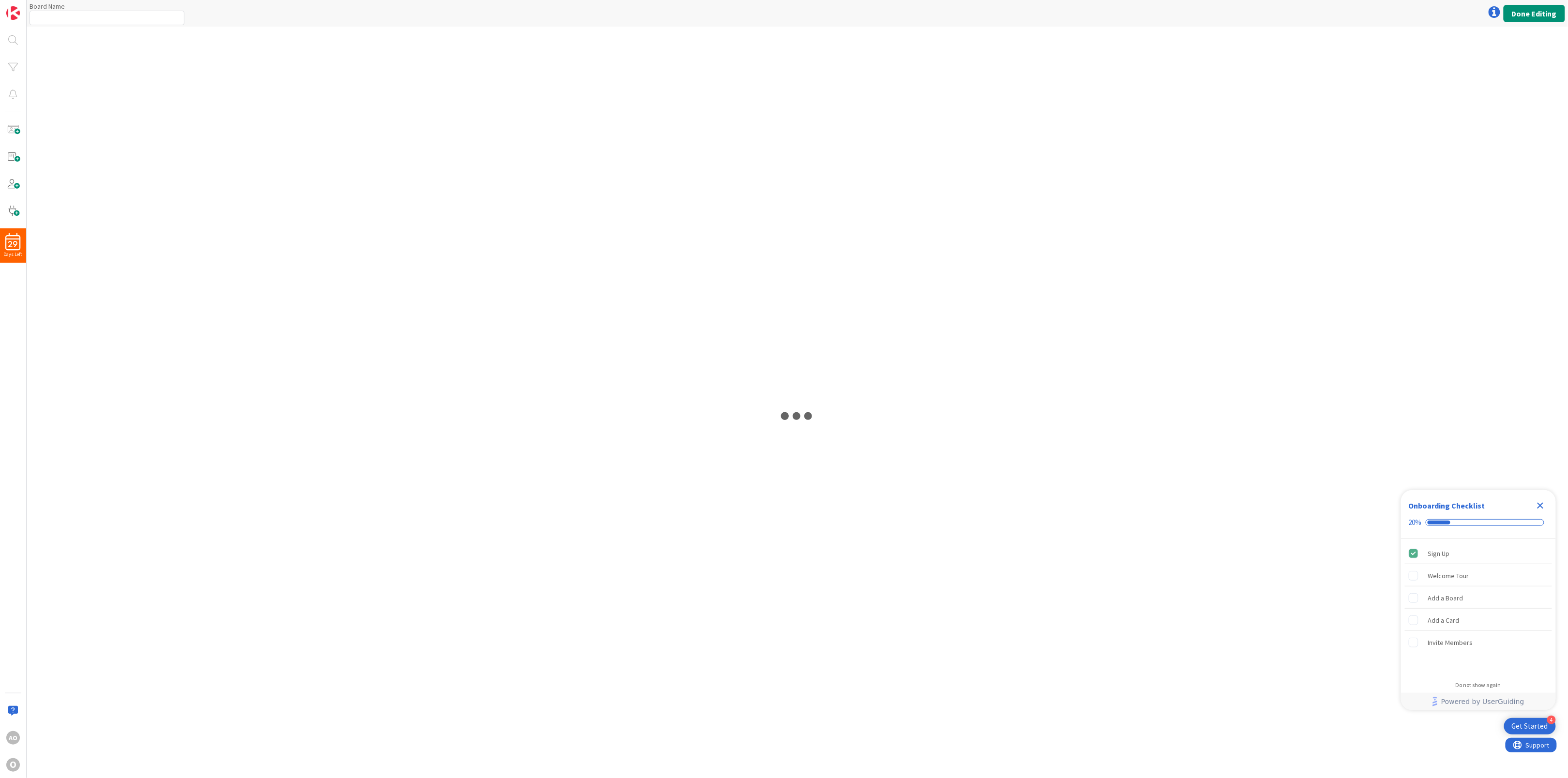
type input "Teamview Initative X"
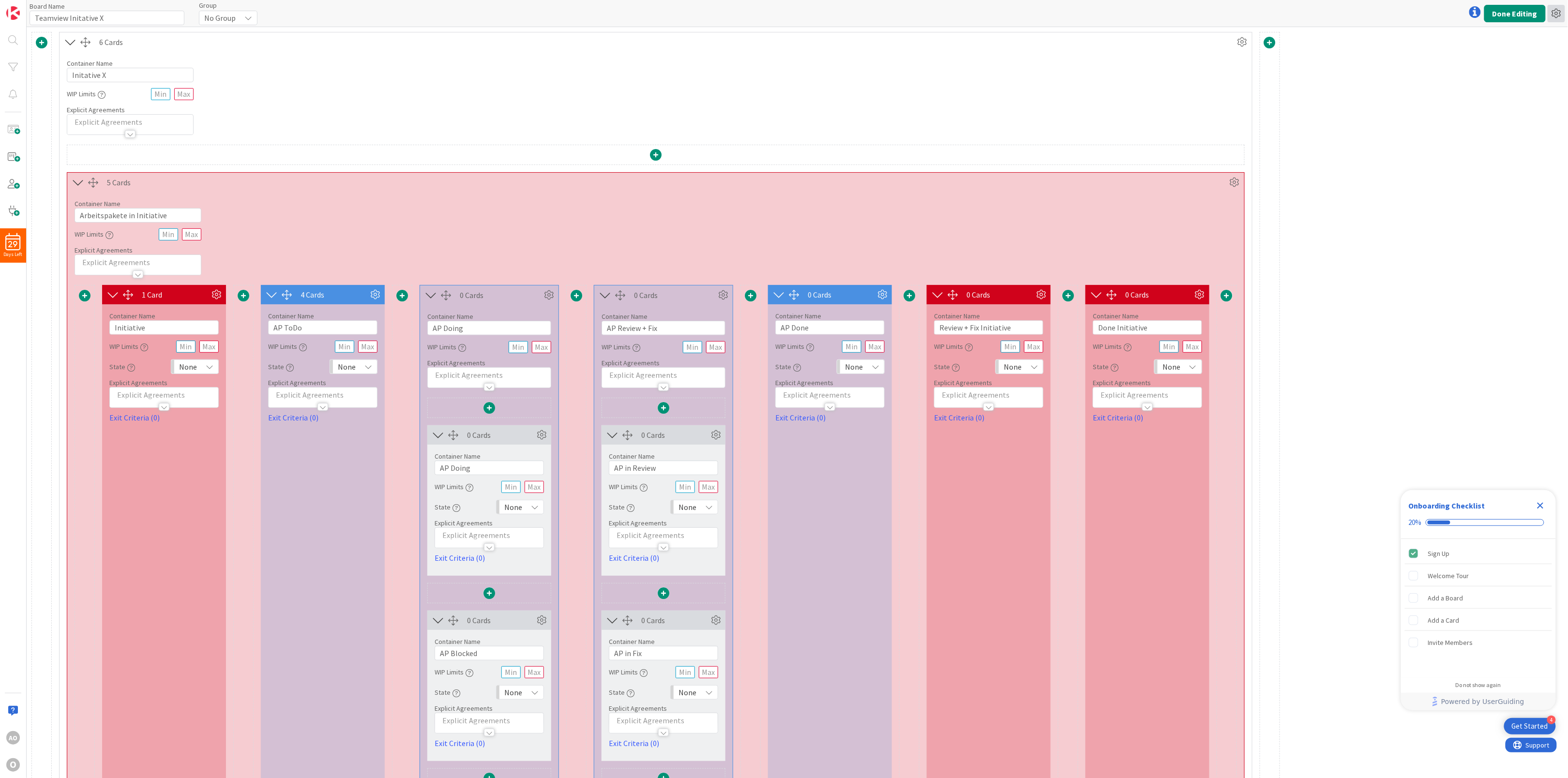
click at [1556, 6] on icon at bounding box center [1556, 14] width 18 height 18
click at [1526, 49] on link "Copy Board" at bounding box center [1504, 49] width 122 height 14
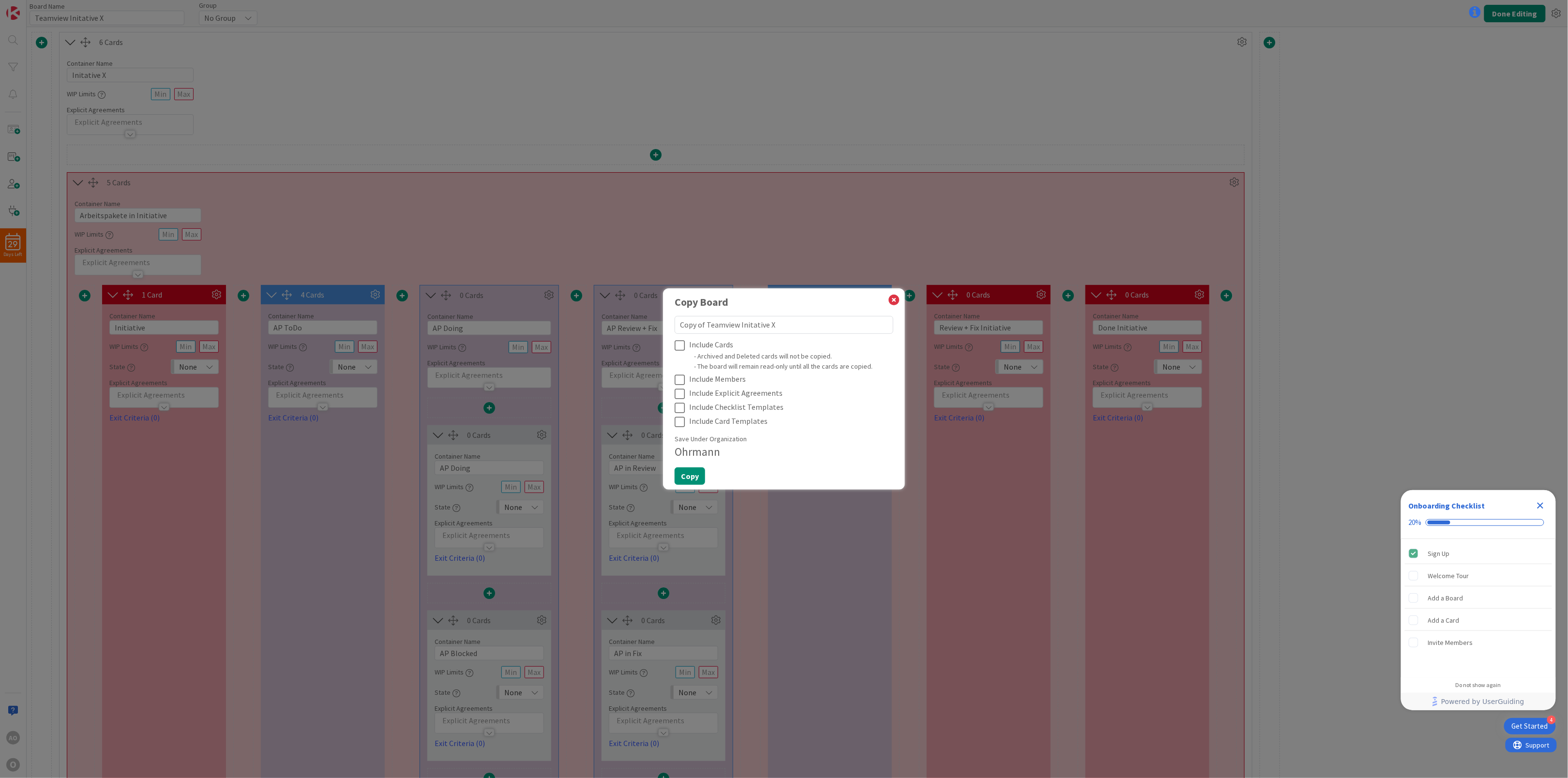
drag, startPoint x: 706, startPoint y: 322, endPoint x: 618, endPoint y: 331, distance: 88.5
click at [618, 331] on div "Copy Board Copy of Teamview Initative X Include Cards - Archived and Deleted ca…" at bounding box center [784, 389] width 1568 height 778
type textarea "Teamview Initative X"
type textarea "x"
click at [765, 321] on textarea "Teamview Initative X" at bounding box center [784, 324] width 219 height 18
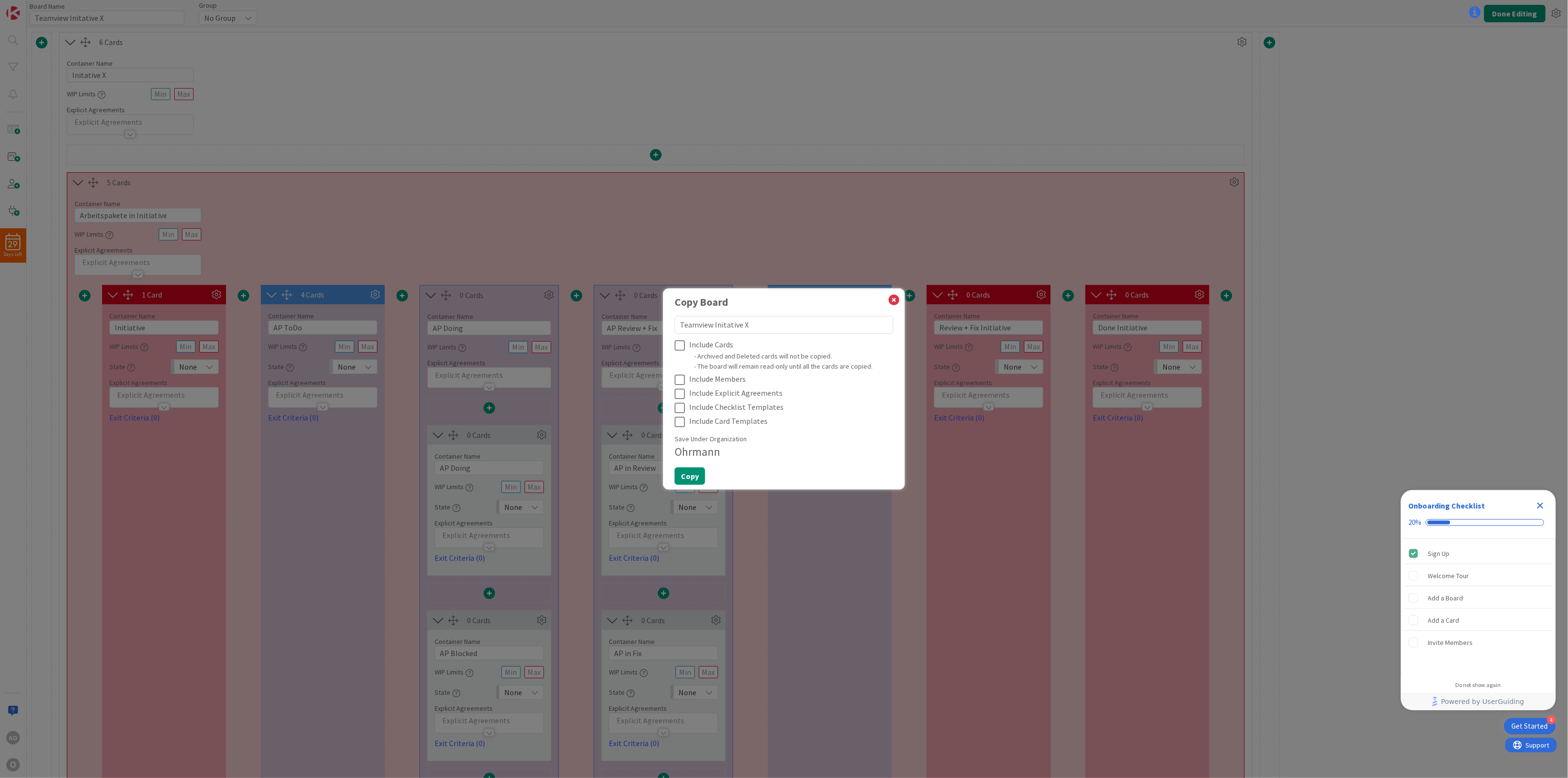
type textarea "Teamview Initative"
type textarea "x"
type textarea "Teamview Initative Y"
type textarea "x"
type textarea "Teamview Initative Y"
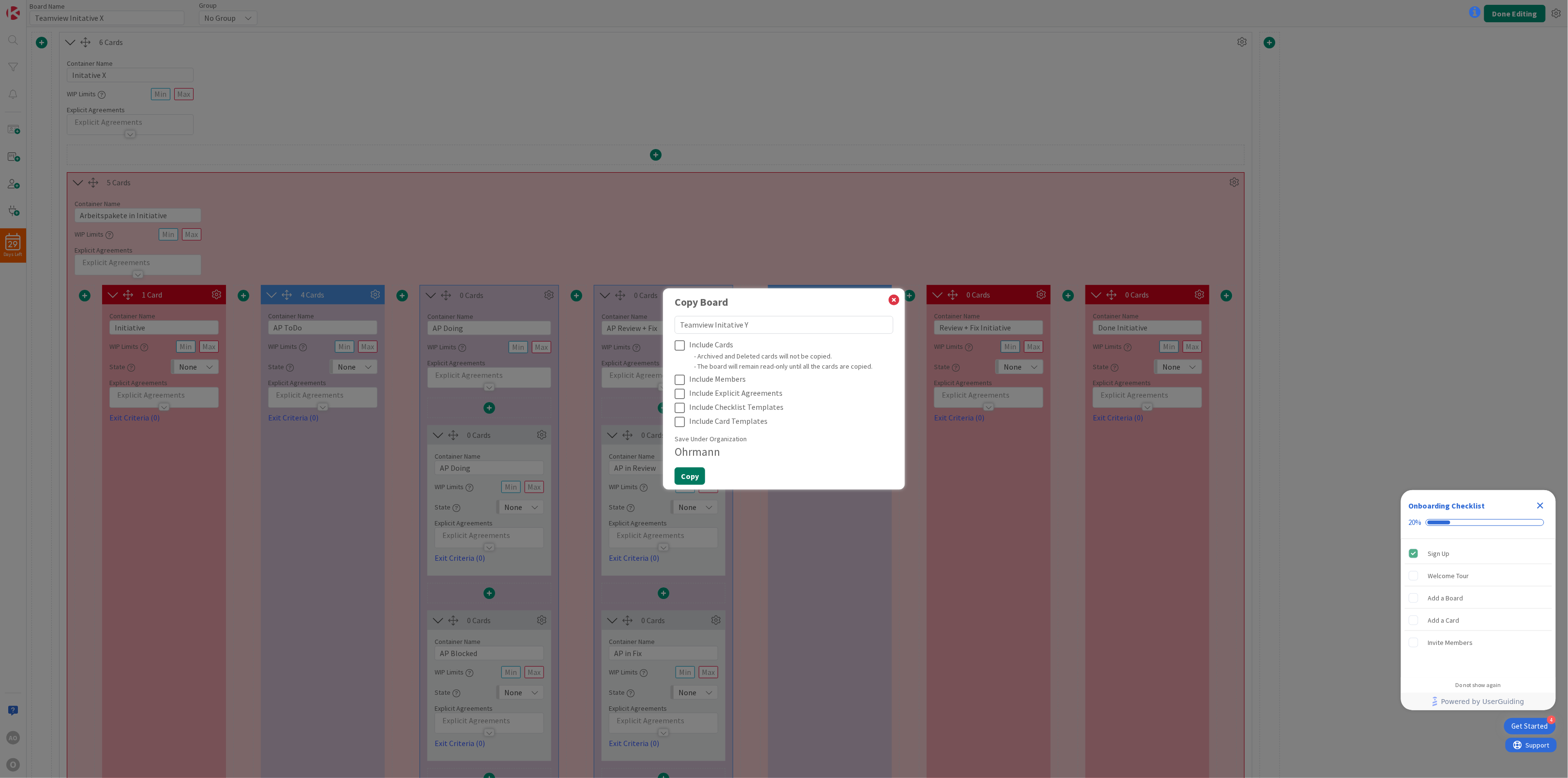
click at [692, 471] on button "Copy" at bounding box center [690, 476] width 30 height 18
type textarea "x"
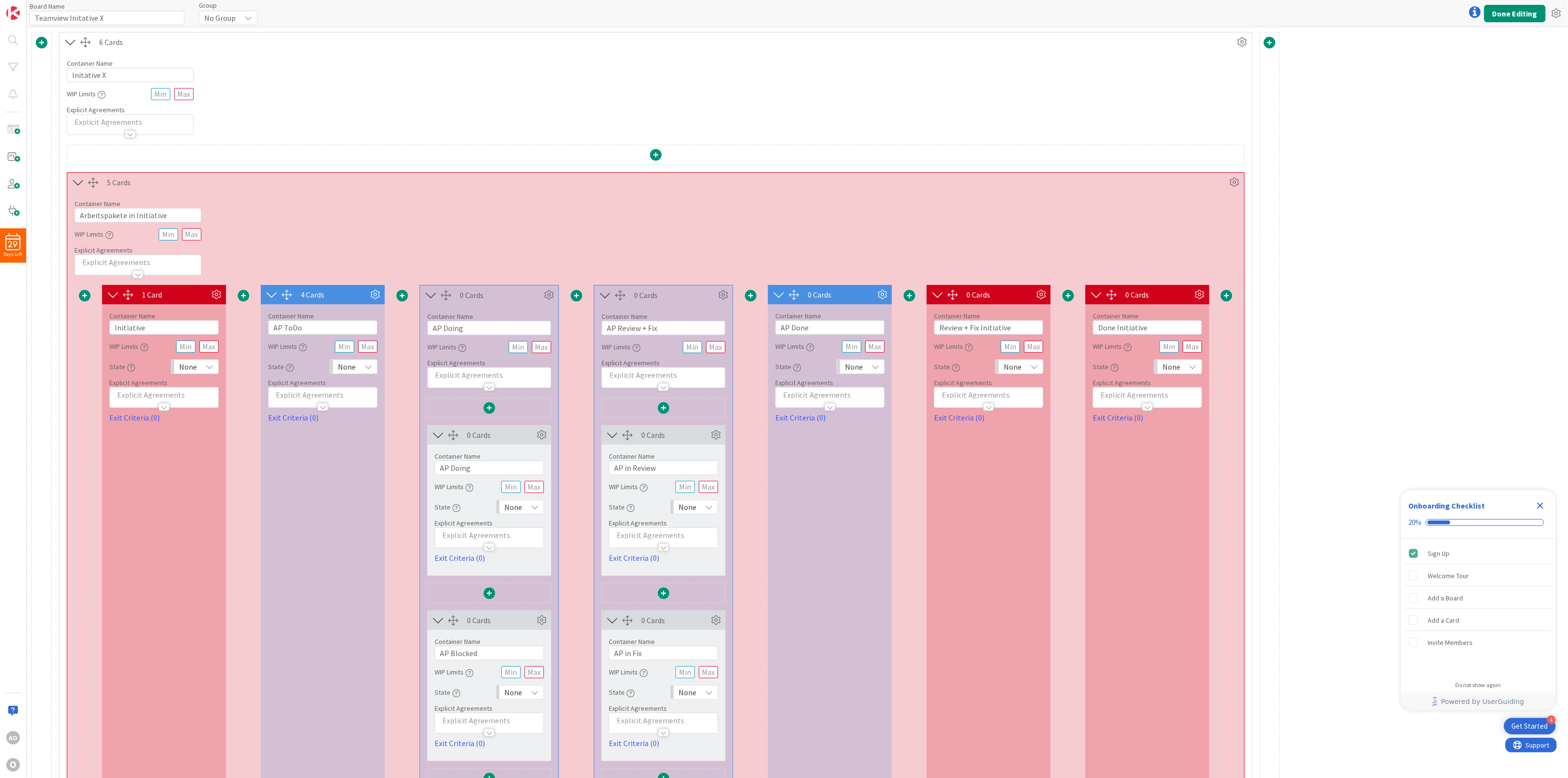
type input "Teamview Initative Y"
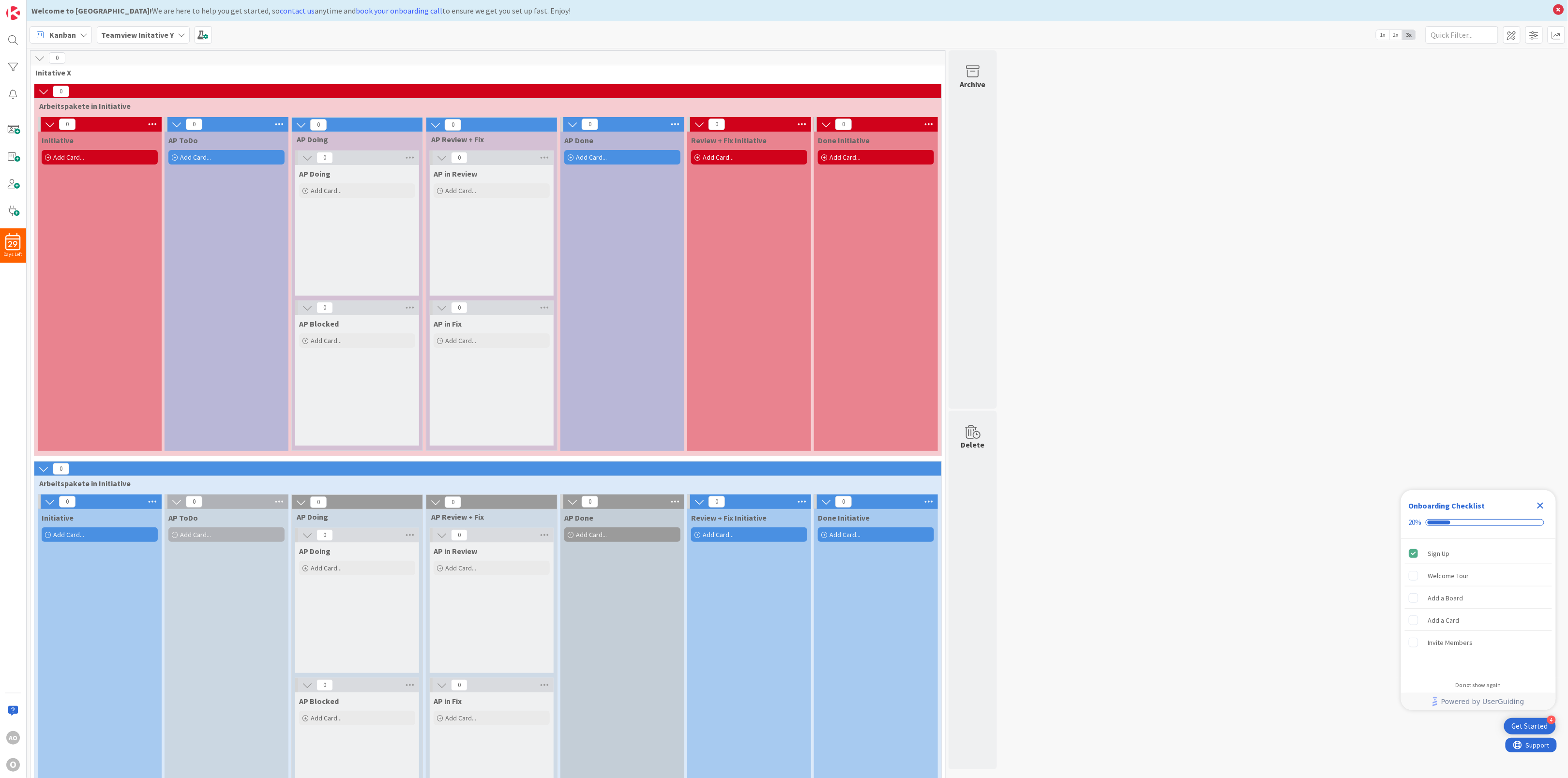
click at [208, 70] on span "Initative X" at bounding box center [484, 72] width 897 height 9
click at [1517, 38] on span at bounding box center [1512, 35] width 18 height 18
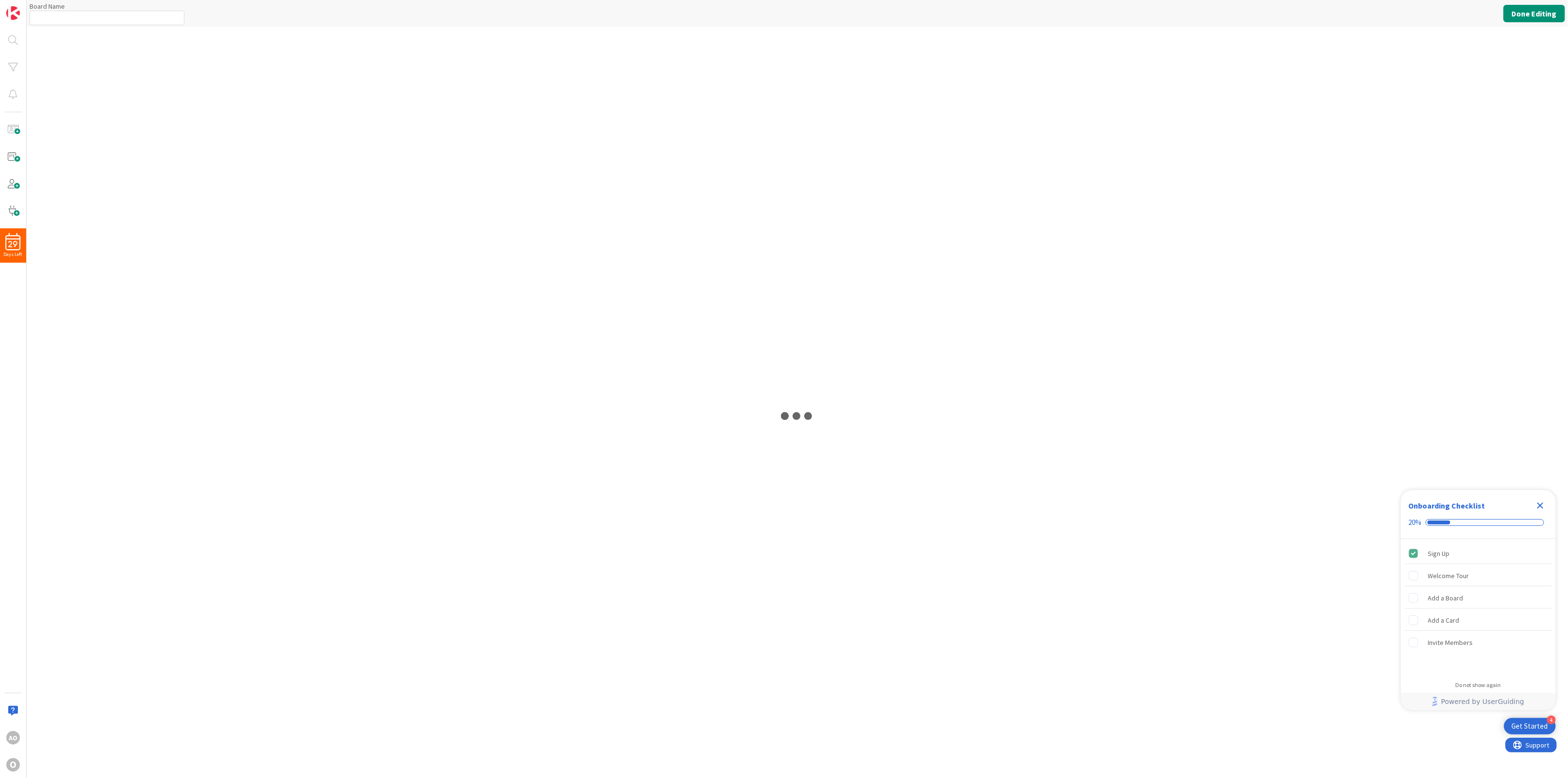
type input "Teamview Initative Y"
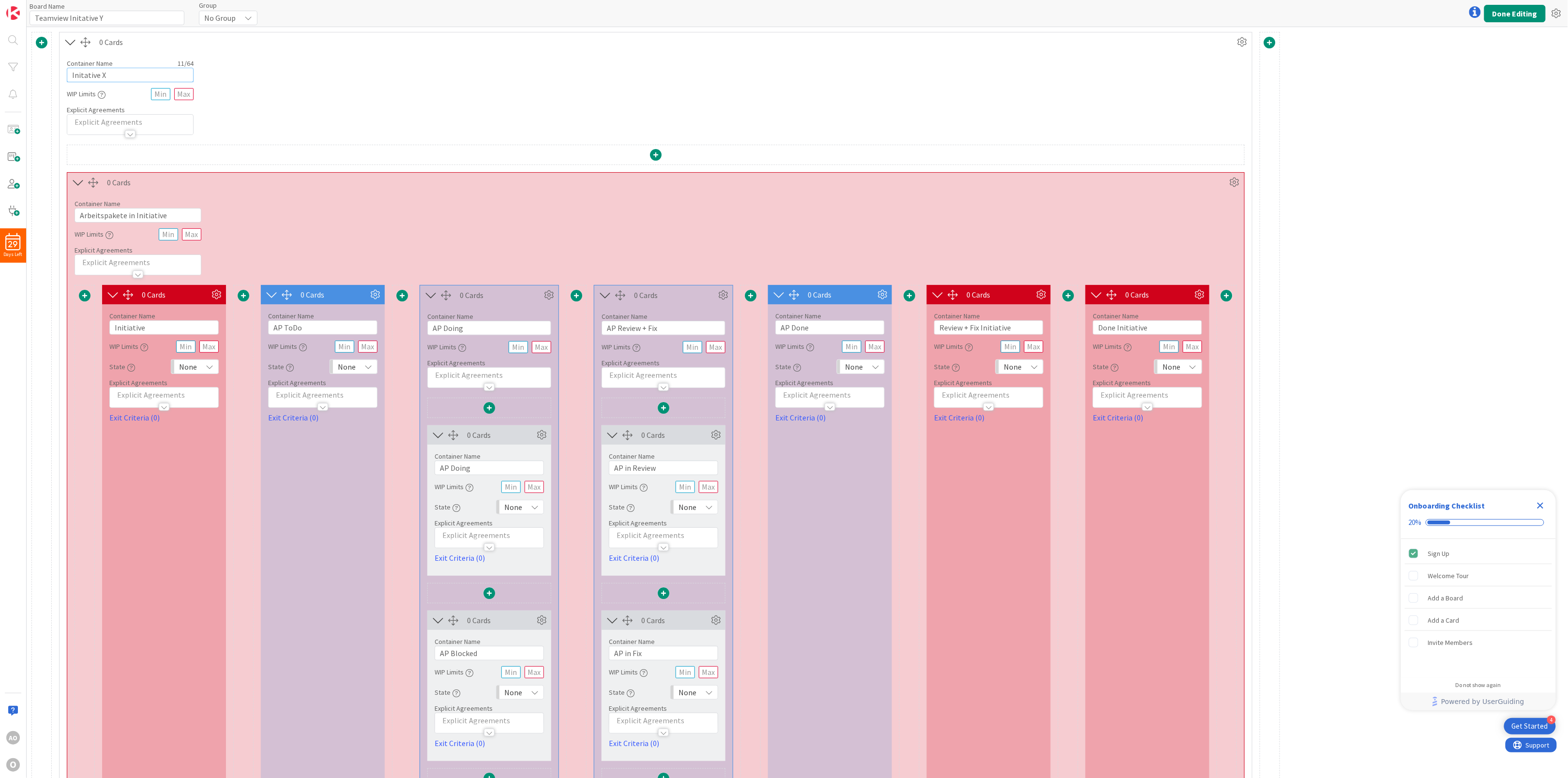
click at [121, 72] on input "Initative X" at bounding box center [130, 74] width 127 height 14
type input "Initative Y"
click at [1502, 12] on button "Done Editing" at bounding box center [1514, 14] width 62 height 18
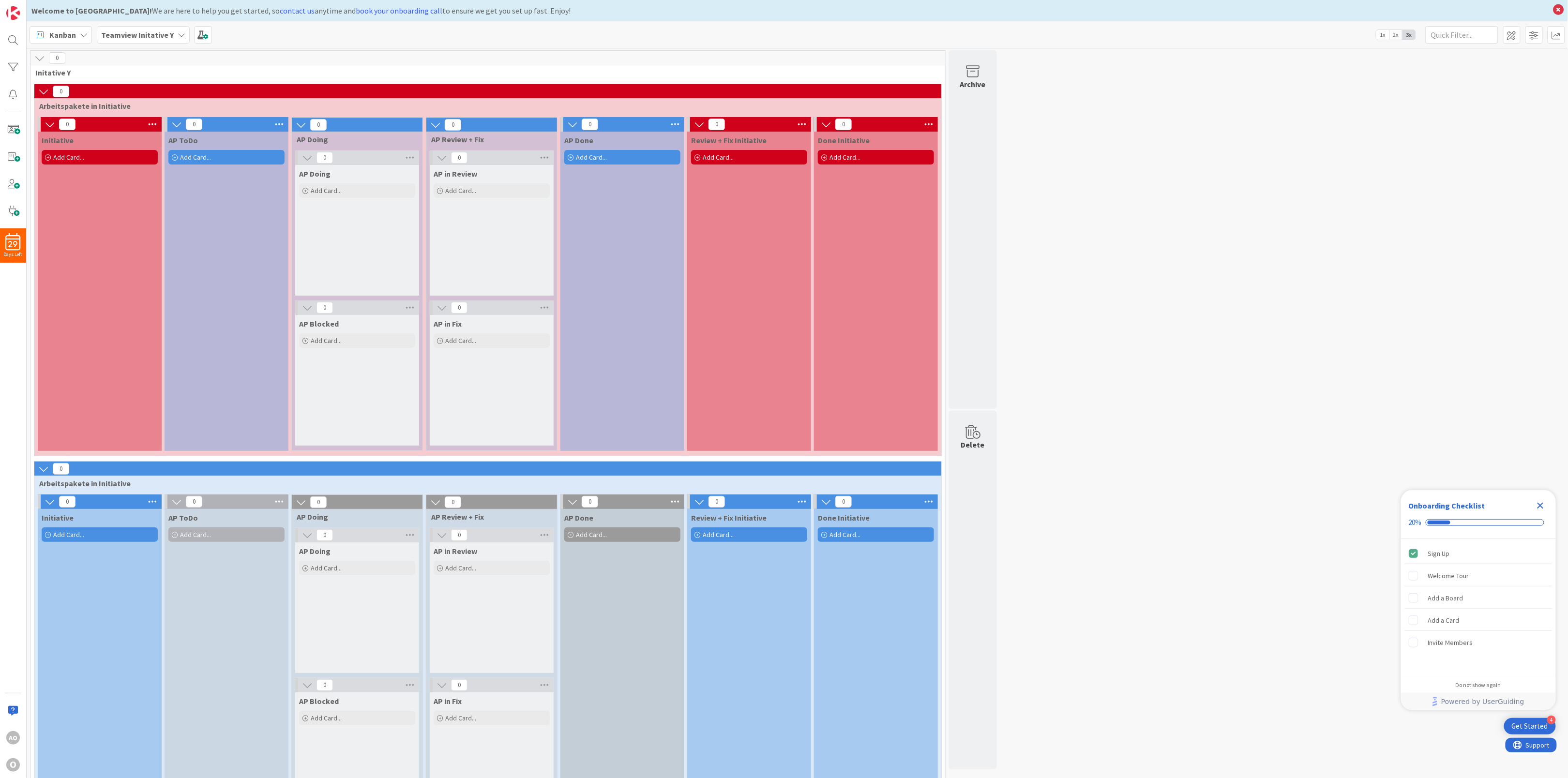
click at [84, 31] on icon at bounding box center [83, 35] width 7 height 7
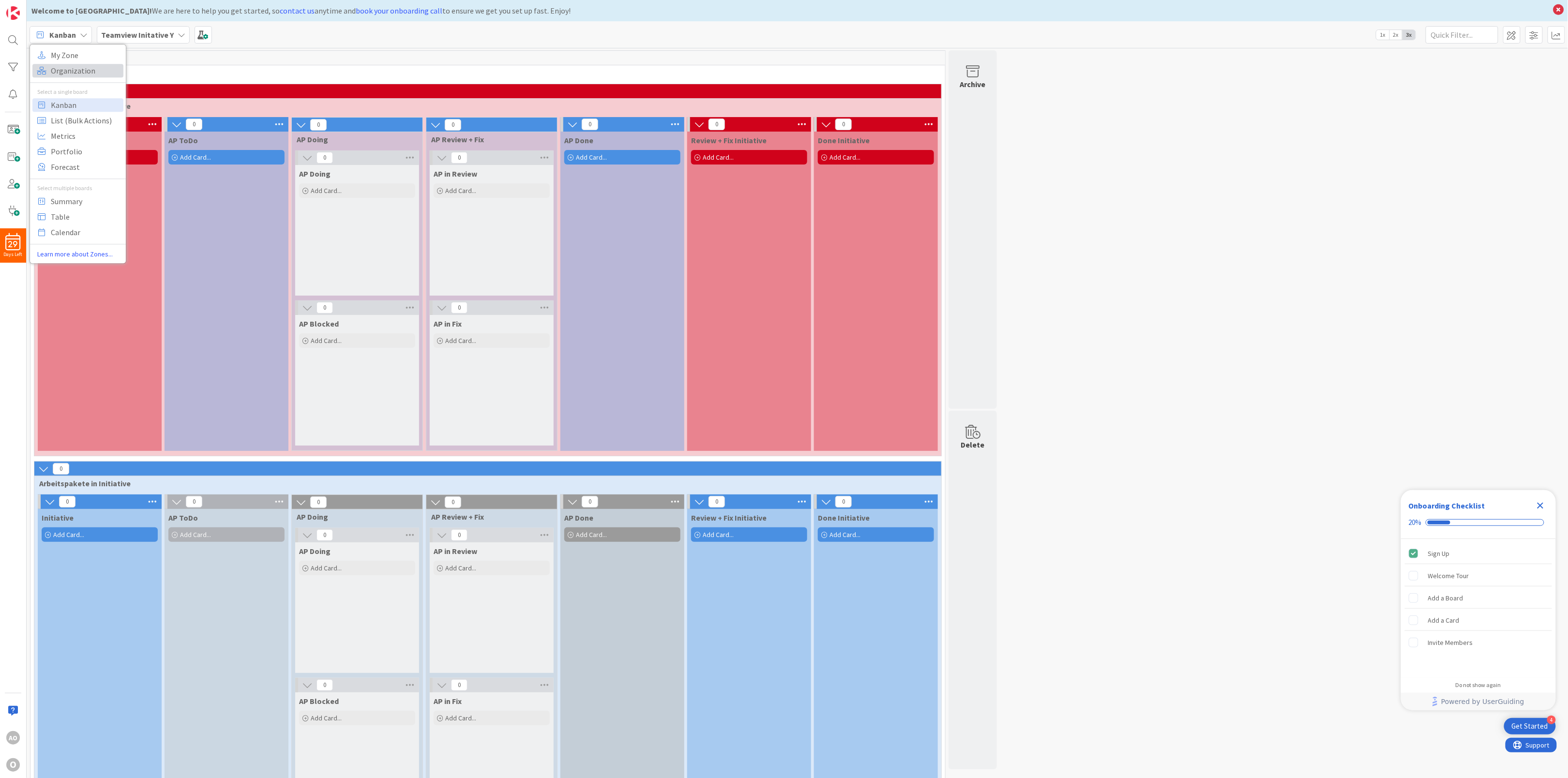
click at [66, 70] on span "Organization" at bounding box center [85, 70] width 70 height 14
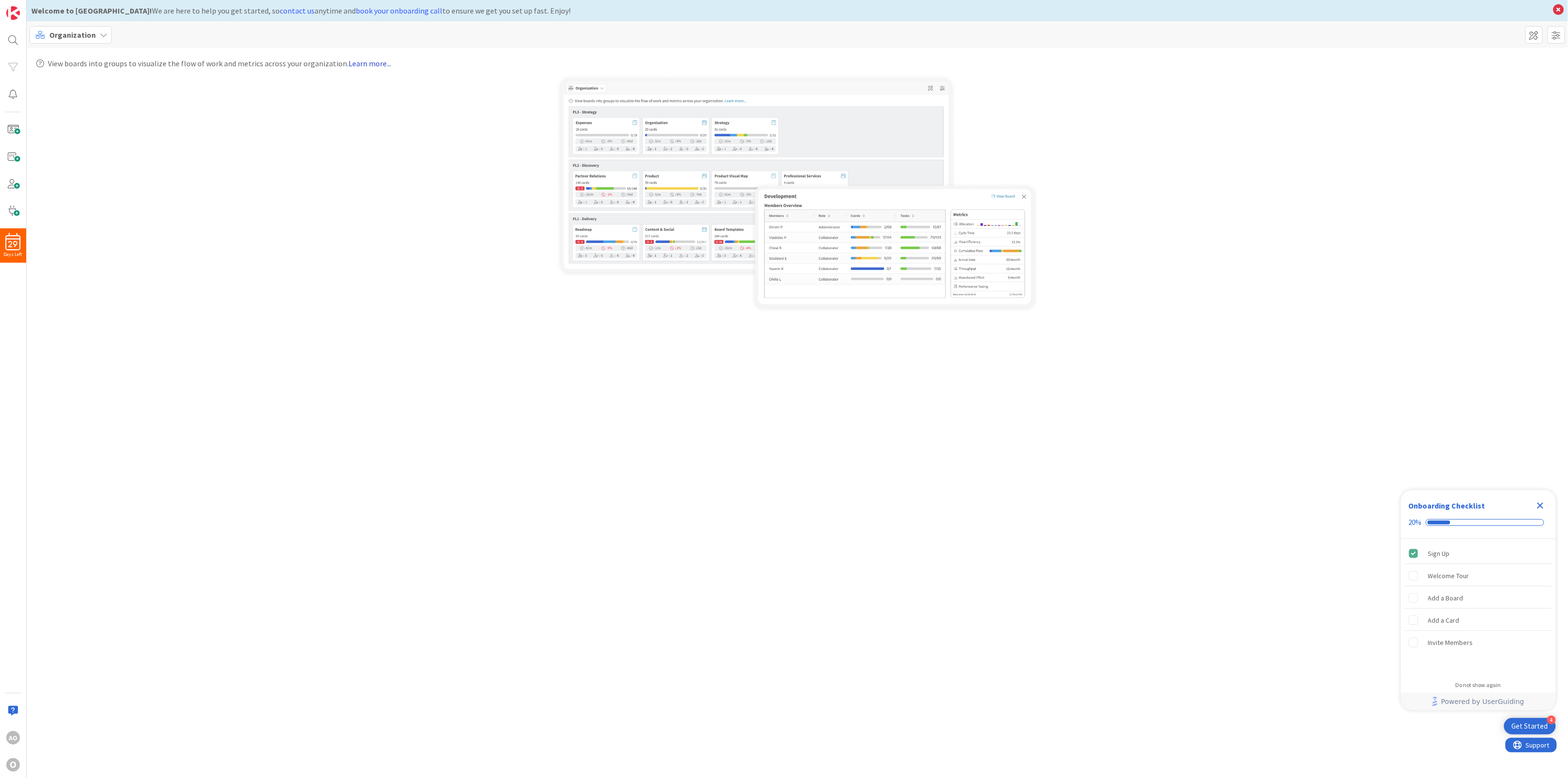
click at [355, 64] on link "Learn more..." at bounding box center [369, 63] width 43 height 9
click at [104, 33] on icon at bounding box center [103, 35] width 7 height 7
click at [94, 74] on span "Organization" at bounding box center [85, 70] width 70 height 14
click at [1555, 33] on span at bounding box center [1556, 35] width 18 height 18
click at [1526, 36] on span at bounding box center [1534, 35] width 18 height 18
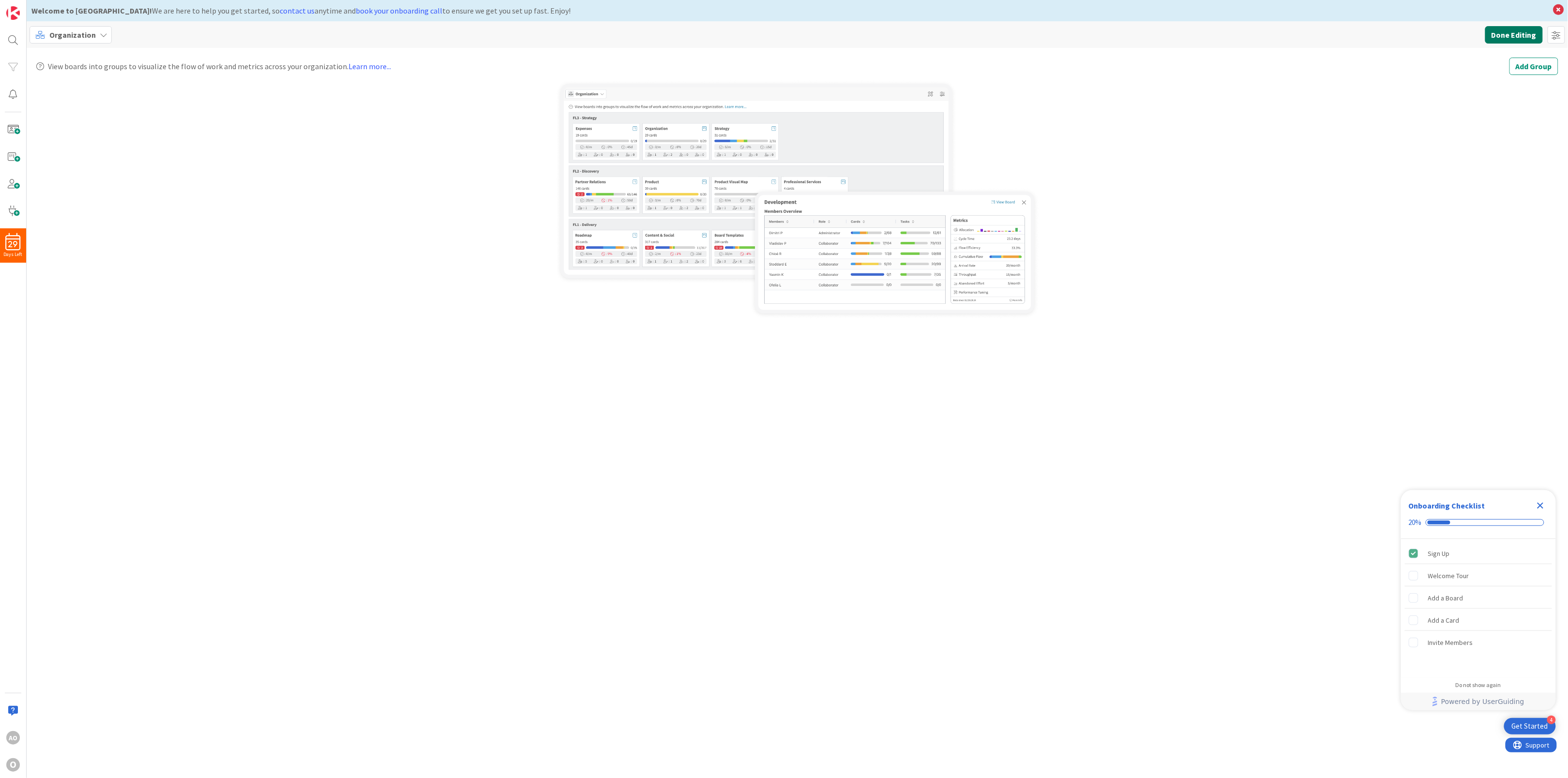
click at [1529, 36] on button "Done Editing" at bounding box center [1513, 35] width 58 height 18
click at [1529, 36] on span at bounding box center [1534, 35] width 18 height 18
click at [1539, 70] on button "Add Group" at bounding box center [1533, 66] width 49 height 18
click at [1475, 95] on link "Edit Groups" at bounding box center [1471, 98] width 48 height 18
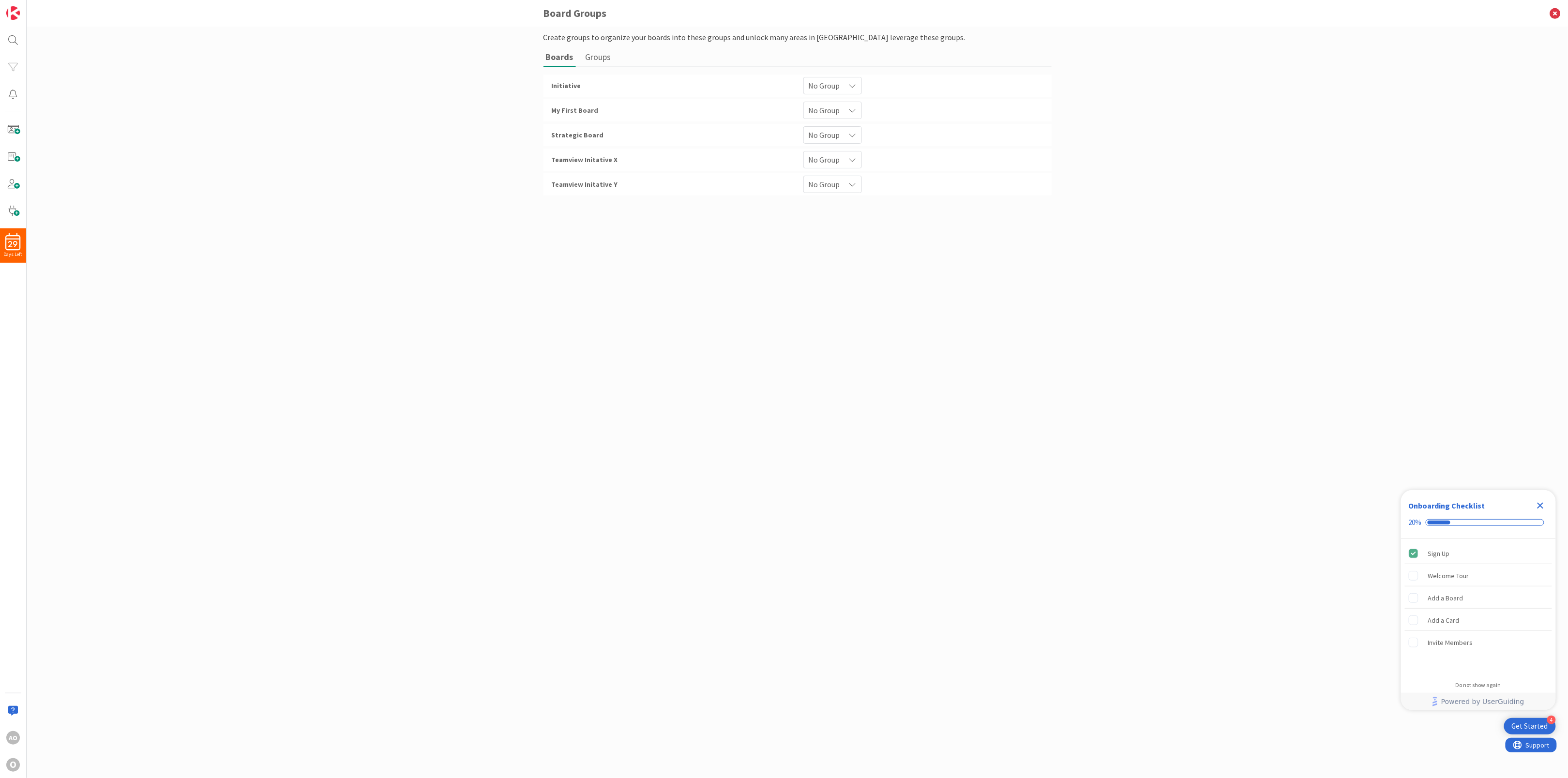
click at [853, 89] on icon at bounding box center [852, 85] width 7 height 7
click at [839, 183] on span "No Group" at bounding box center [865, 181] width 88 height 14
click at [595, 162] on div "Teamview Initative X" at bounding box center [671, 160] width 251 height 18
click at [597, 155] on span "Teamview Initative X" at bounding box center [585, 159] width 66 height 9
click at [836, 92] on span "No Group" at bounding box center [824, 85] width 31 height 14
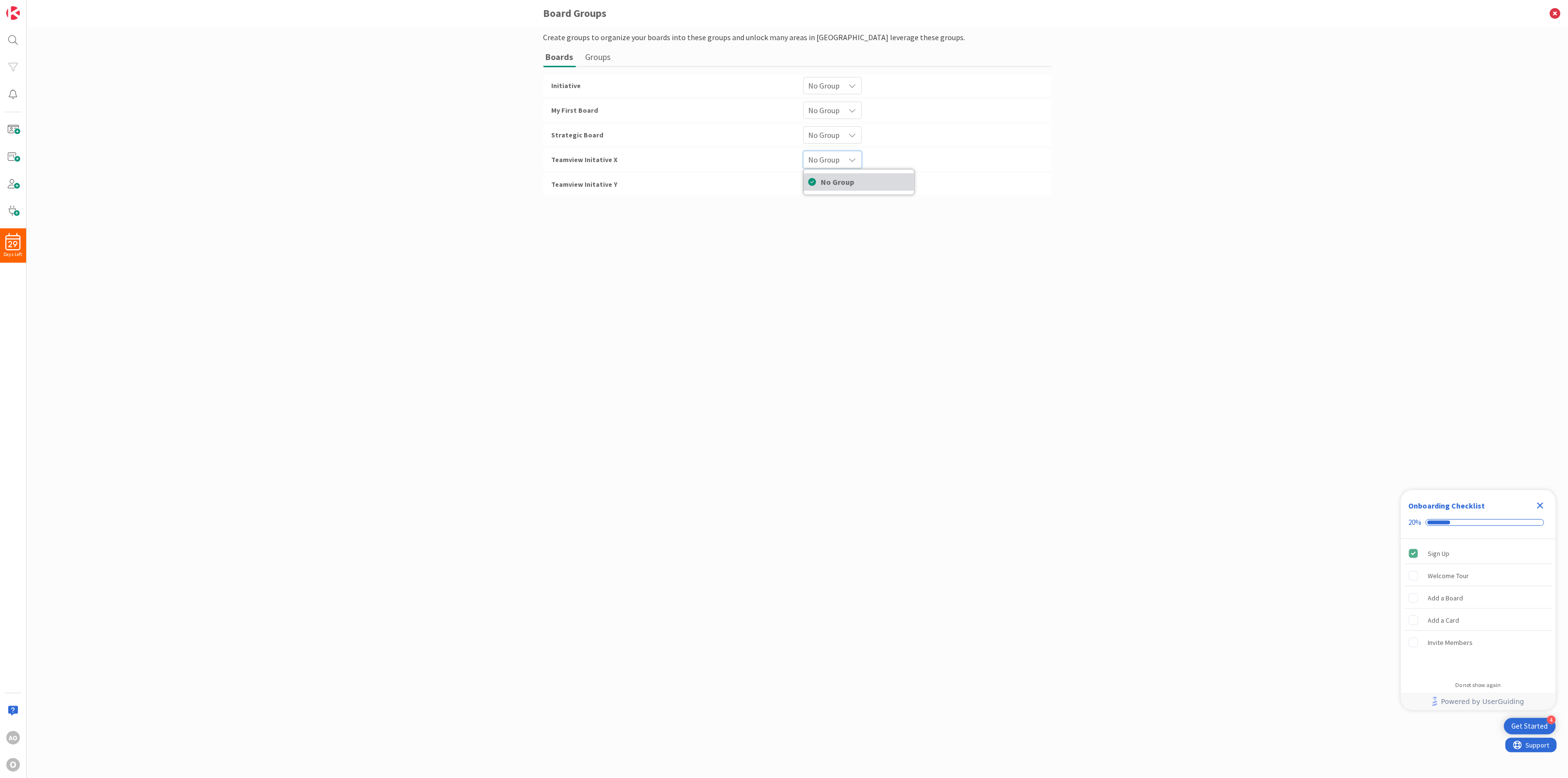
click at [837, 175] on span "No Group" at bounding box center [865, 181] width 88 height 14
click at [853, 89] on icon at bounding box center [852, 85] width 7 height 7
click at [782, 223] on div "Create groups to organize your boards into these groups and unlock many areas i…" at bounding box center [797, 392] width 508 height 722
click at [601, 55] on button "Groups" at bounding box center [598, 57] width 30 height 18
click at [572, 83] on input at bounding box center [797, 92] width 508 height 18
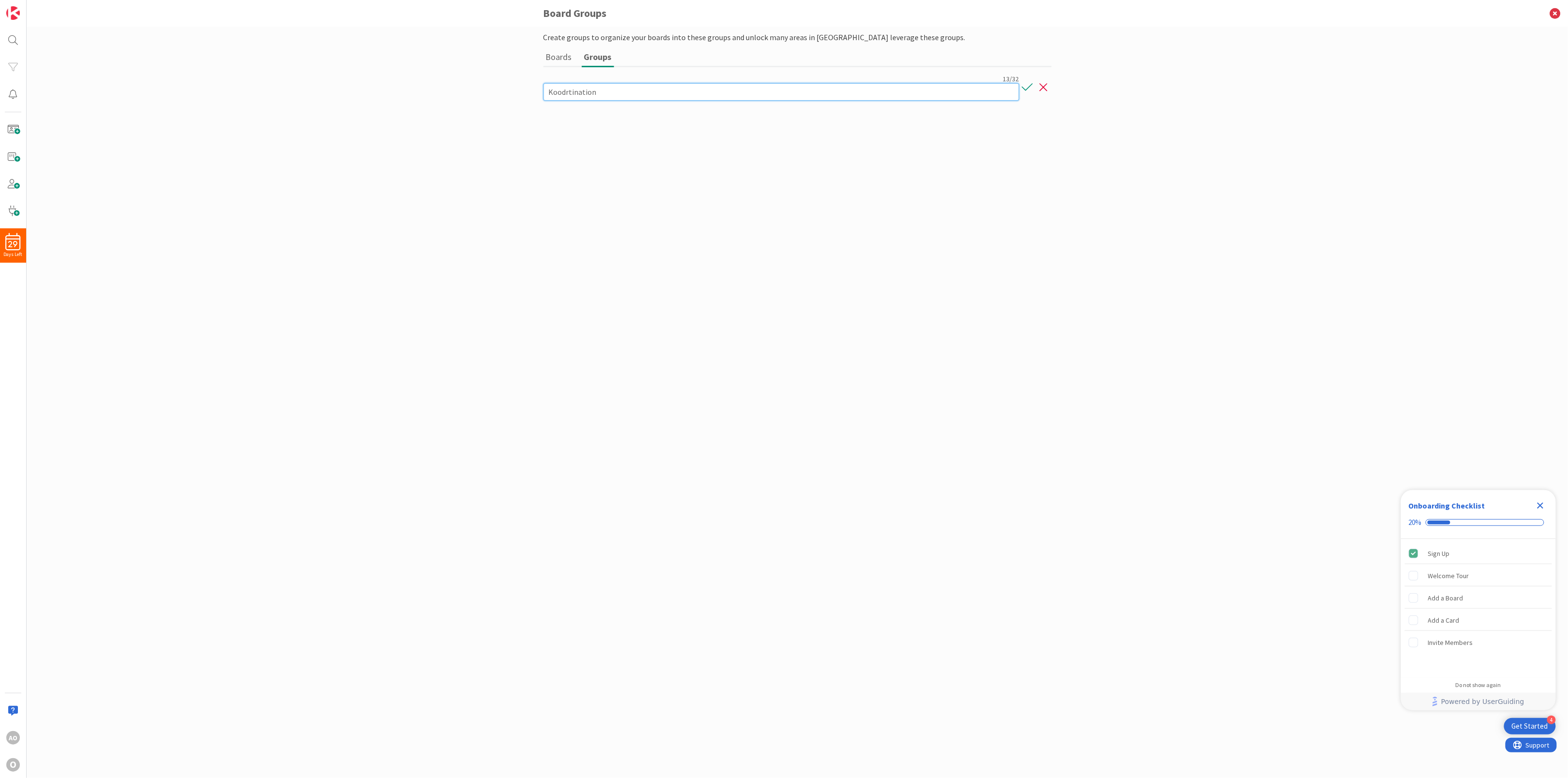
type input "Koodrtination"
click at [807, 341] on div "Create groups to organize your boards into these groups and unlock many areas i…" at bounding box center [797, 392] width 508 height 722
click at [549, 51] on button "Boards" at bounding box center [559, 57] width 31 height 18
click at [846, 146] on div "Initiative No Group My First Board No Group Strategic Board No Group Teamview I…" at bounding box center [797, 135] width 508 height 121
click at [855, 89] on icon at bounding box center [852, 85] width 7 height 7
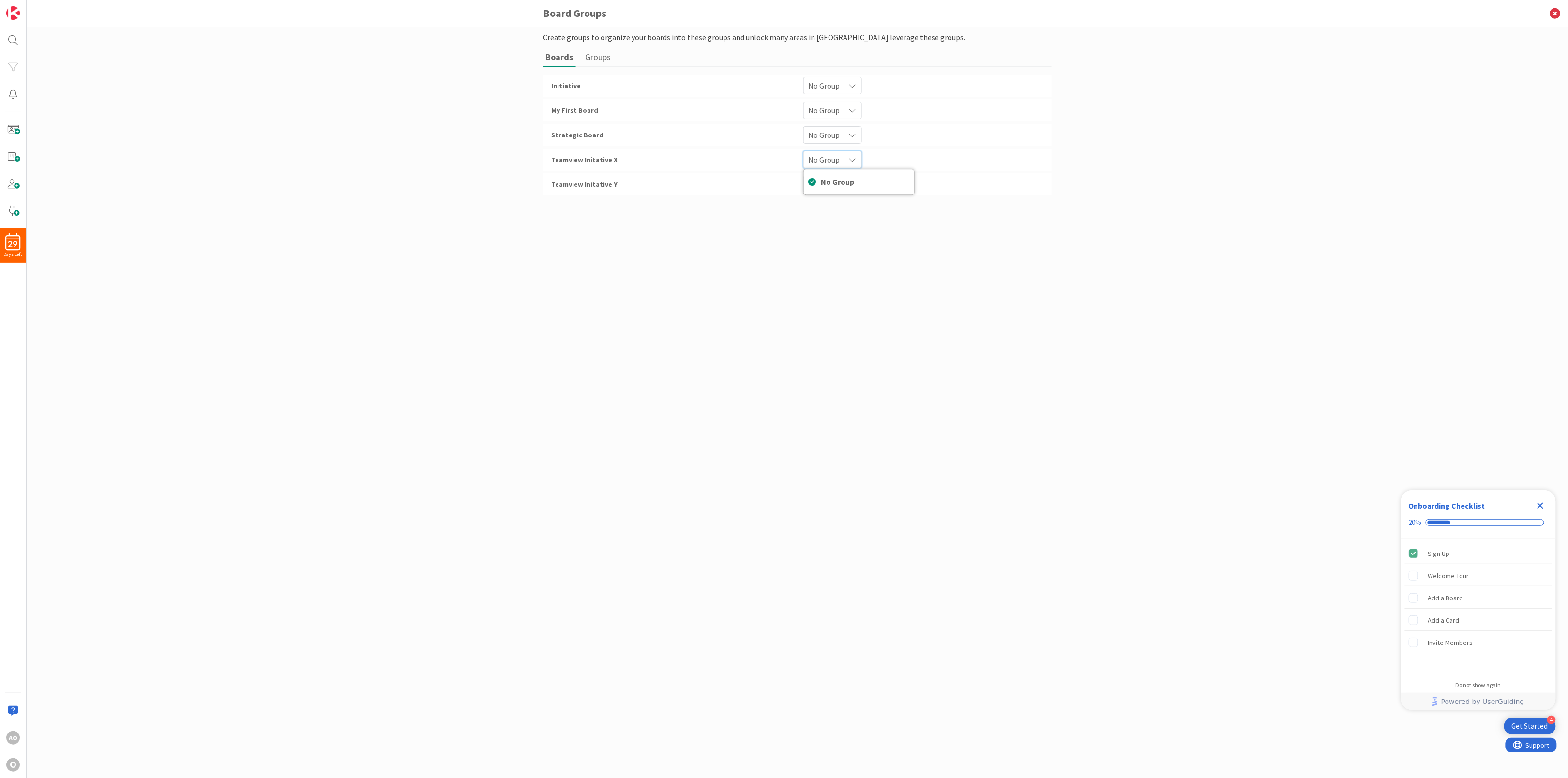
click at [735, 209] on div "Create groups to organize your boards into these groups and unlock many areas i…" at bounding box center [797, 392] width 508 height 722
click at [594, 51] on button "Groups" at bounding box center [598, 57] width 30 height 18
click at [1027, 85] on button "button" at bounding box center [1027, 83] width 17 height 14
click at [558, 82] on div "13 / 32 Koodrtination" at bounding box center [692, 90] width 282 height 26
drag, startPoint x: 635, startPoint y: 91, endPoint x: 428, endPoint y: 88, distance: 207.0
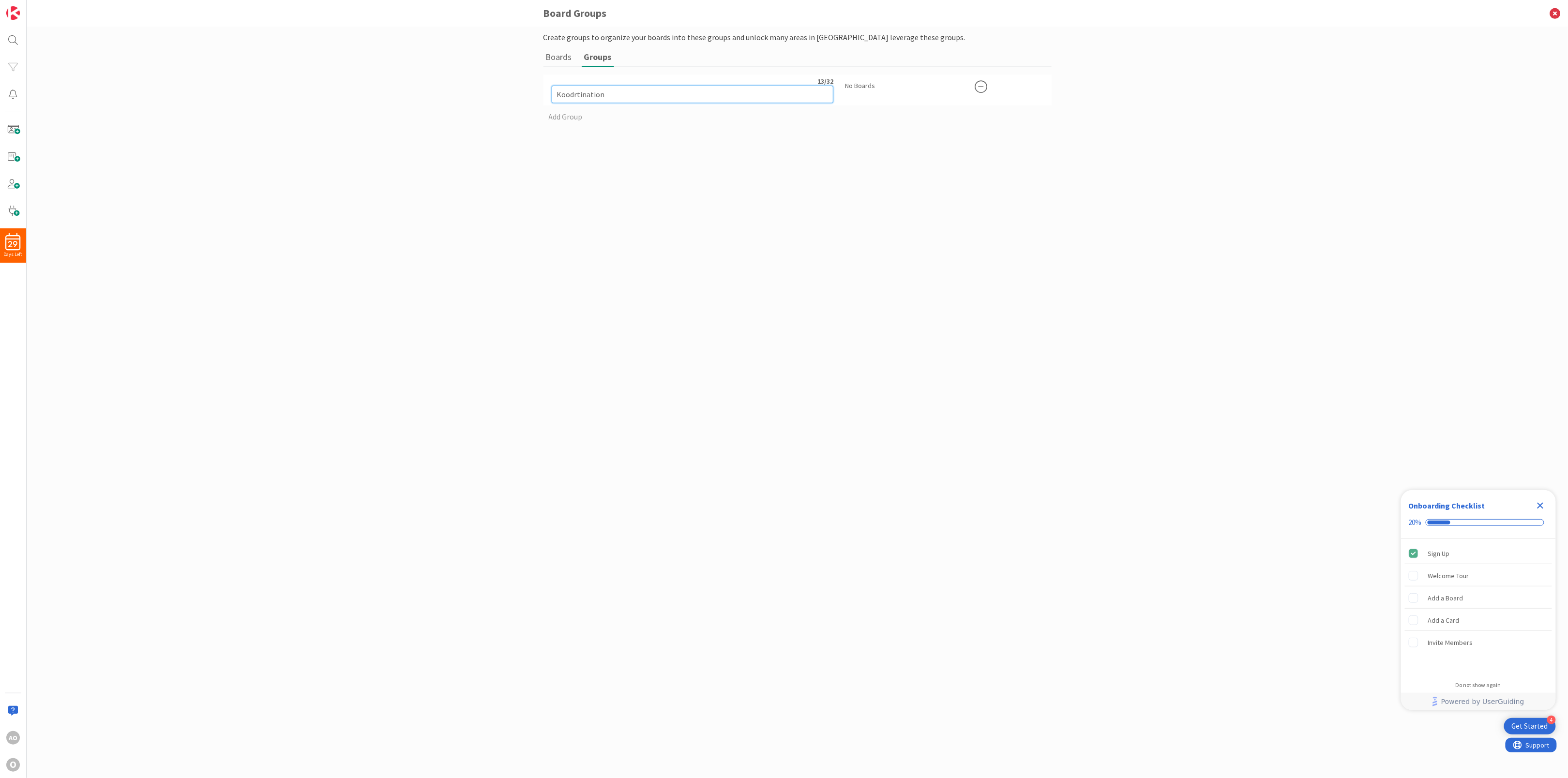
click at [428, 88] on div "Create groups to organize your boards into these groups and unlock many areas i…" at bounding box center [797, 402] width 1541 height 751
type input "Koordination"
click at [494, 395] on div "Create groups to organize your boards into these groups and unlock many areas i…" at bounding box center [797, 402] width 1541 height 751
click at [560, 56] on button "Boards" at bounding box center [559, 57] width 31 height 18
click at [826, 92] on span "No Group" at bounding box center [824, 85] width 31 height 14
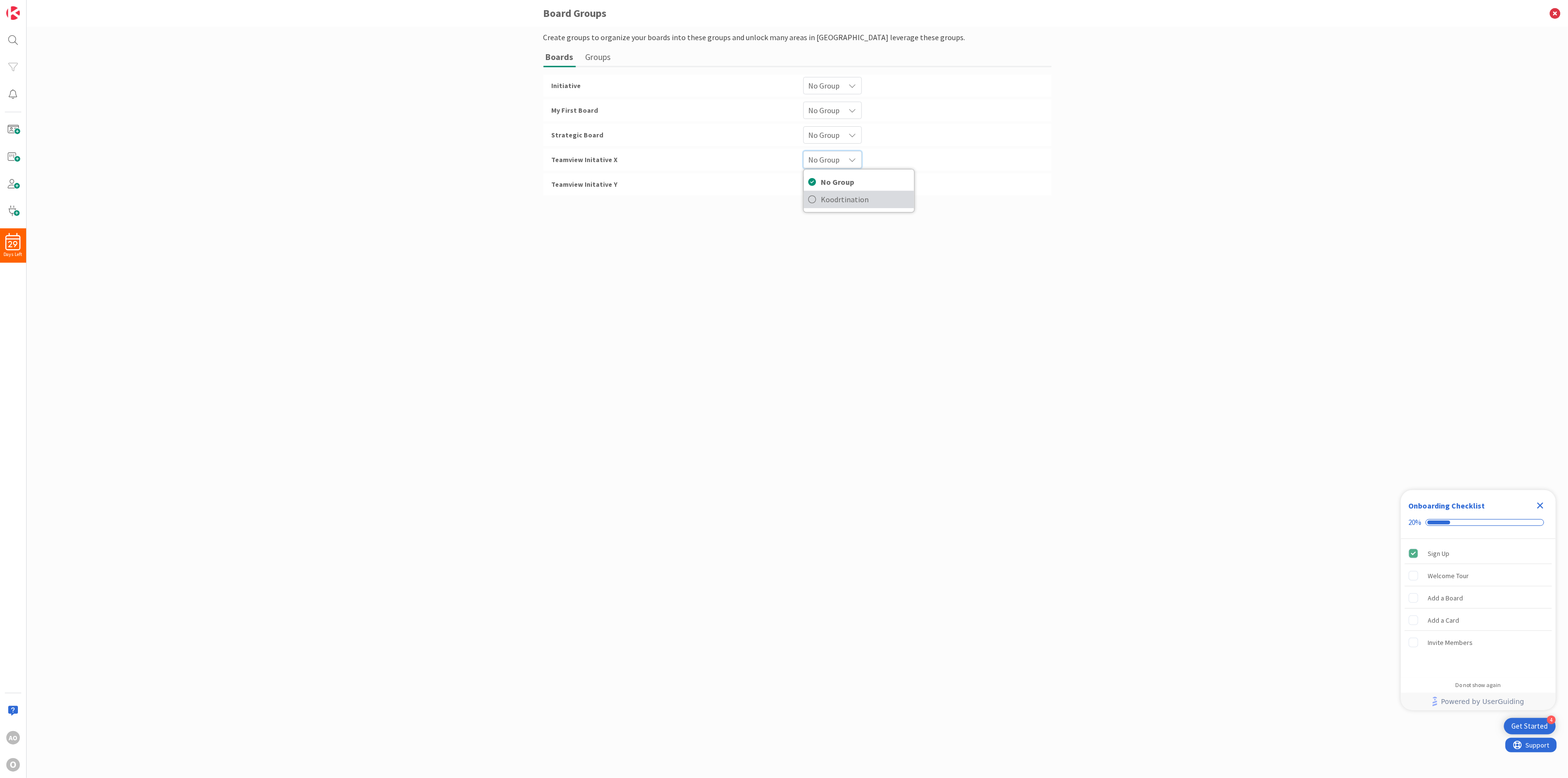
click at [836, 193] on span "Koodrtination" at bounding box center [865, 199] width 88 height 14
click at [830, 92] on span "No Group" at bounding box center [824, 85] width 31 height 14
click at [830, 221] on span "Koodrtination" at bounding box center [865, 223] width 88 height 14
click at [628, 301] on div "Create groups to organize your boards into these groups and unlock many areas i…" at bounding box center [797, 392] width 508 height 722
click at [1556, 12] on icon at bounding box center [1554, 13] width 25 height 26
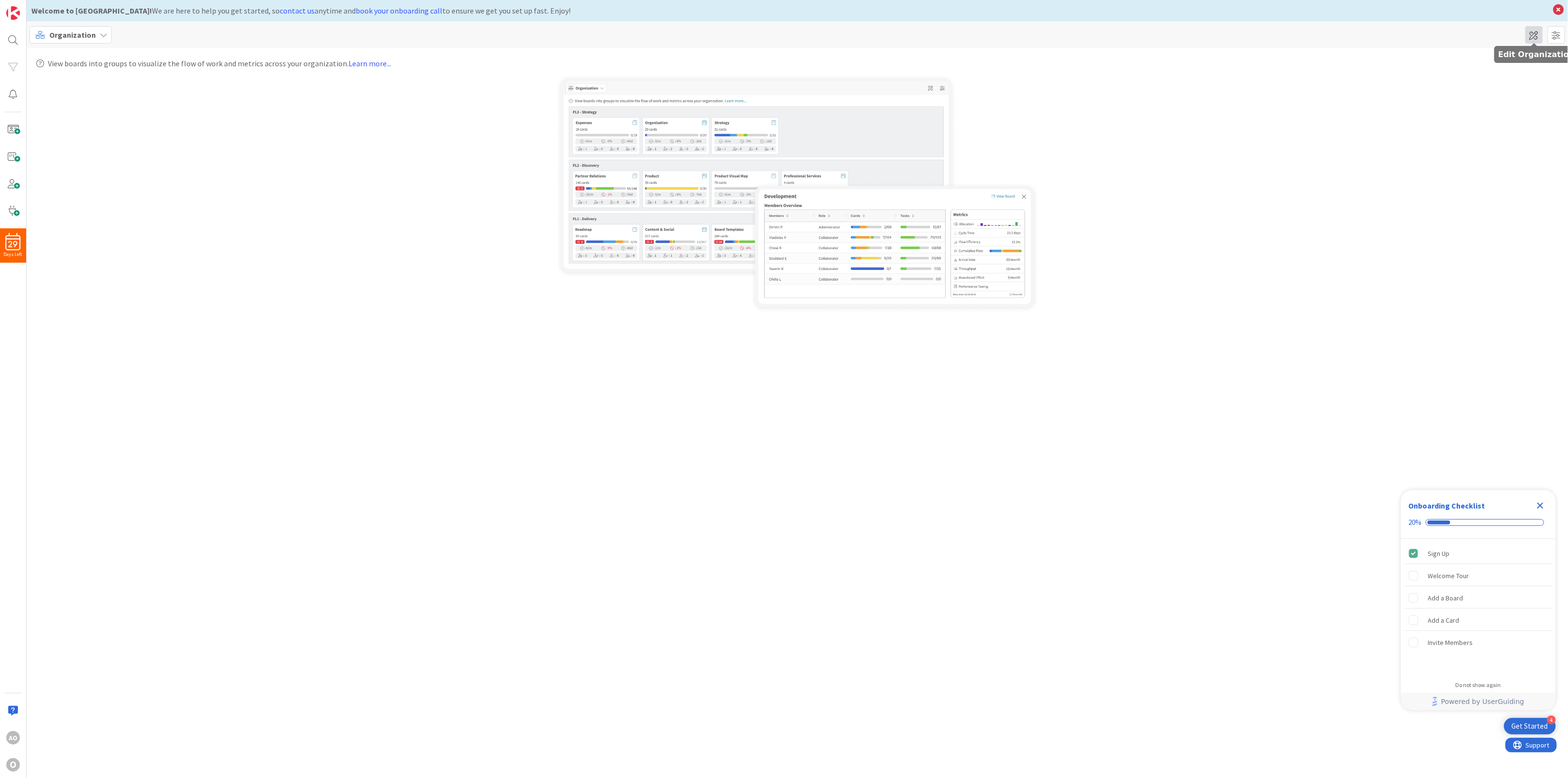
click at [1534, 28] on span at bounding box center [1534, 35] width 18 height 18
click at [1538, 64] on button "Add Group" at bounding box center [1533, 66] width 49 height 18
click at [1472, 91] on span "Koodrtination" at bounding box center [1502, 89] width 101 height 14
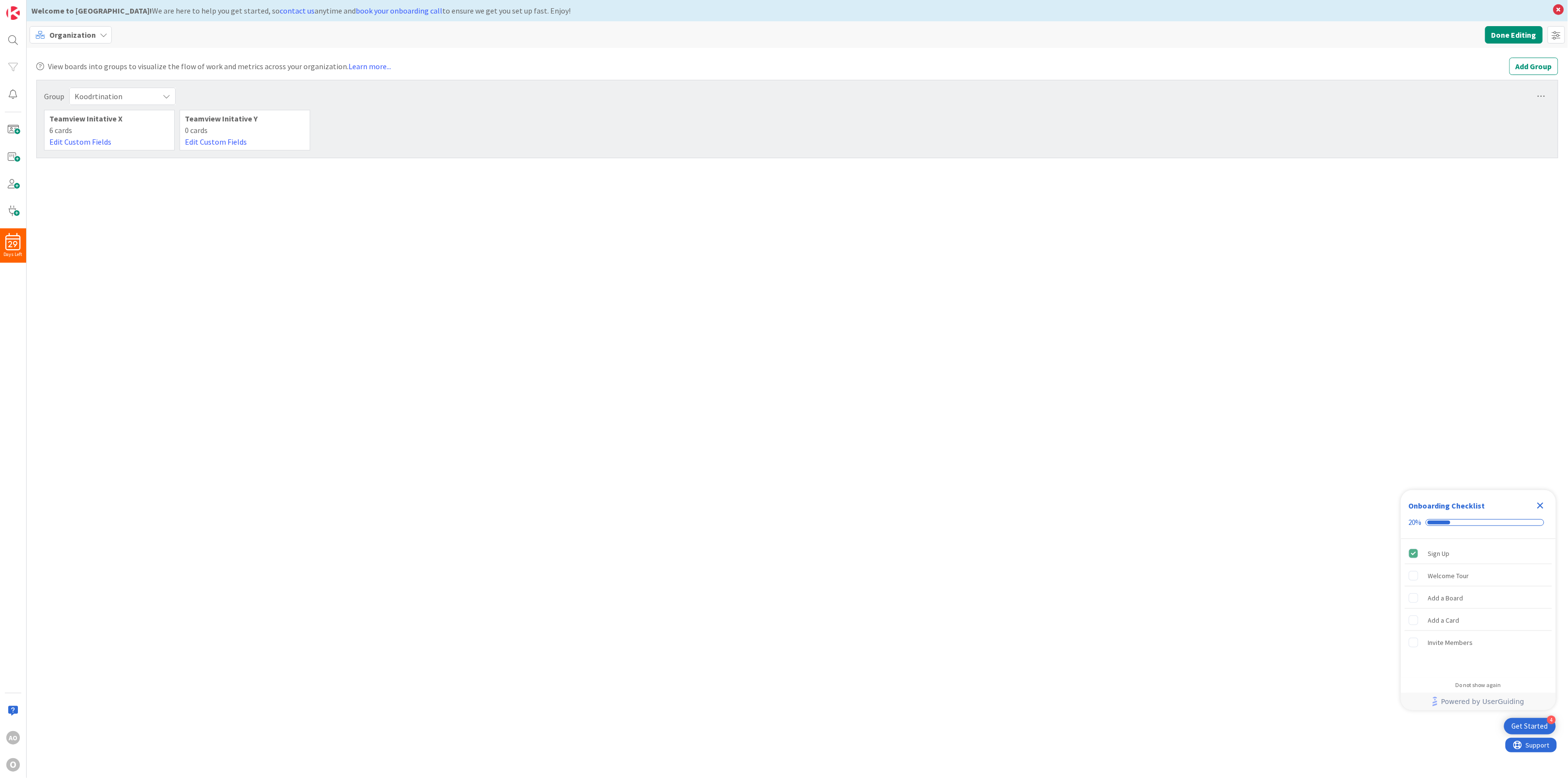
click at [650, 536] on div "View boards into groups to visualize the flow of work and metrics across your o…" at bounding box center [797, 413] width 1541 height 730
click at [1539, 96] on icon at bounding box center [1542, 96] width 18 height 18
drag, startPoint x: 1038, startPoint y: 429, endPoint x: 1000, endPoint y: 423, distance: 38.5
click at [1036, 430] on div "View boards into groups to visualize the flow of work and metrics across your o…" at bounding box center [797, 413] width 1541 height 730
click at [163, 94] on icon at bounding box center [166, 95] width 7 height 7
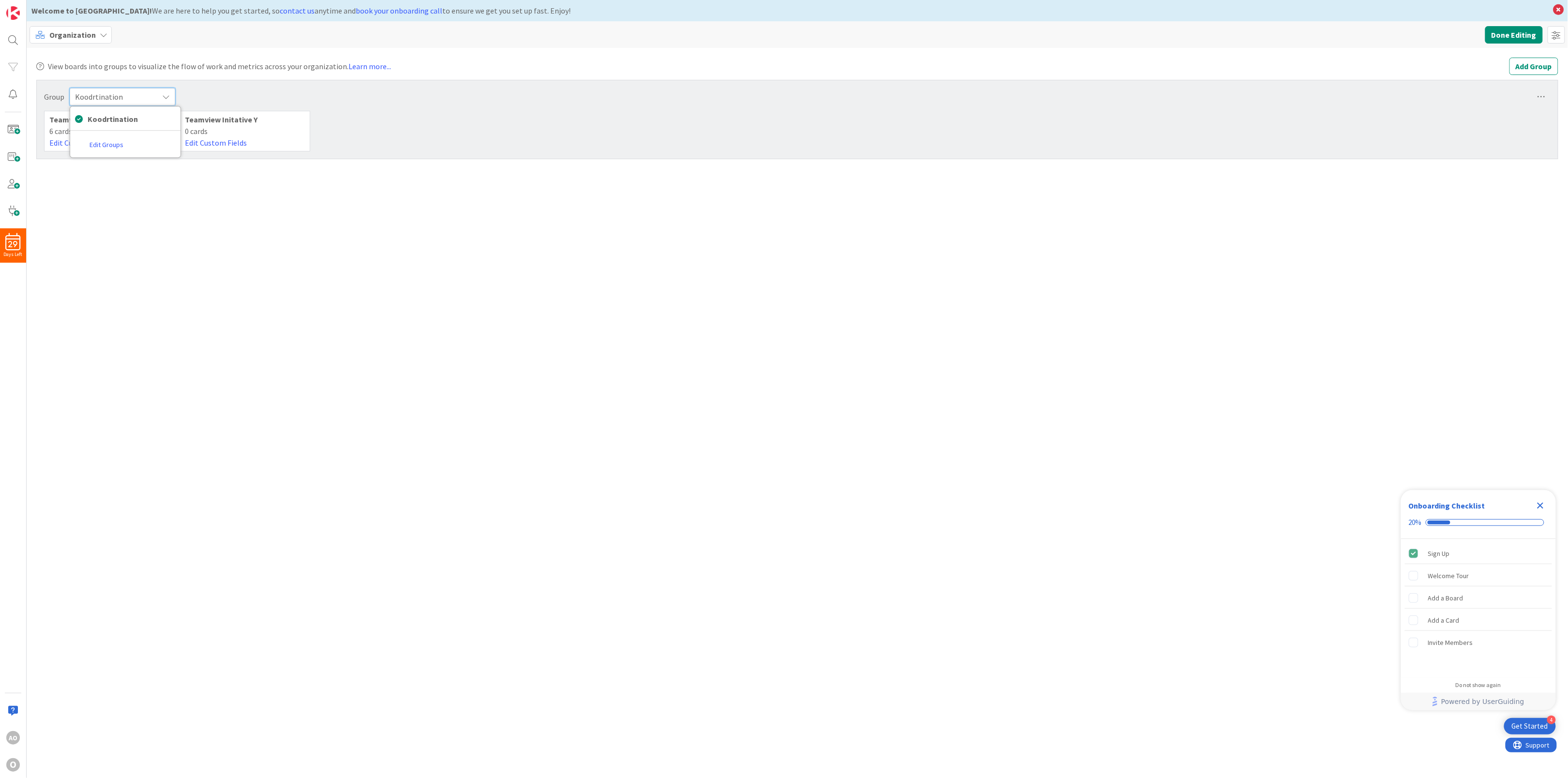
click at [163, 94] on icon at bounding box center [165, 96] width 7 height 7
click at [175, 311] on div "View boards into groups to visualize the flow of work and metrics across your o…" at bounding box center [797, 413] width 1541 height 730
click at [1513, 33] on button "Done Editing" at bounding box center [1513, 35] width 58 height 18
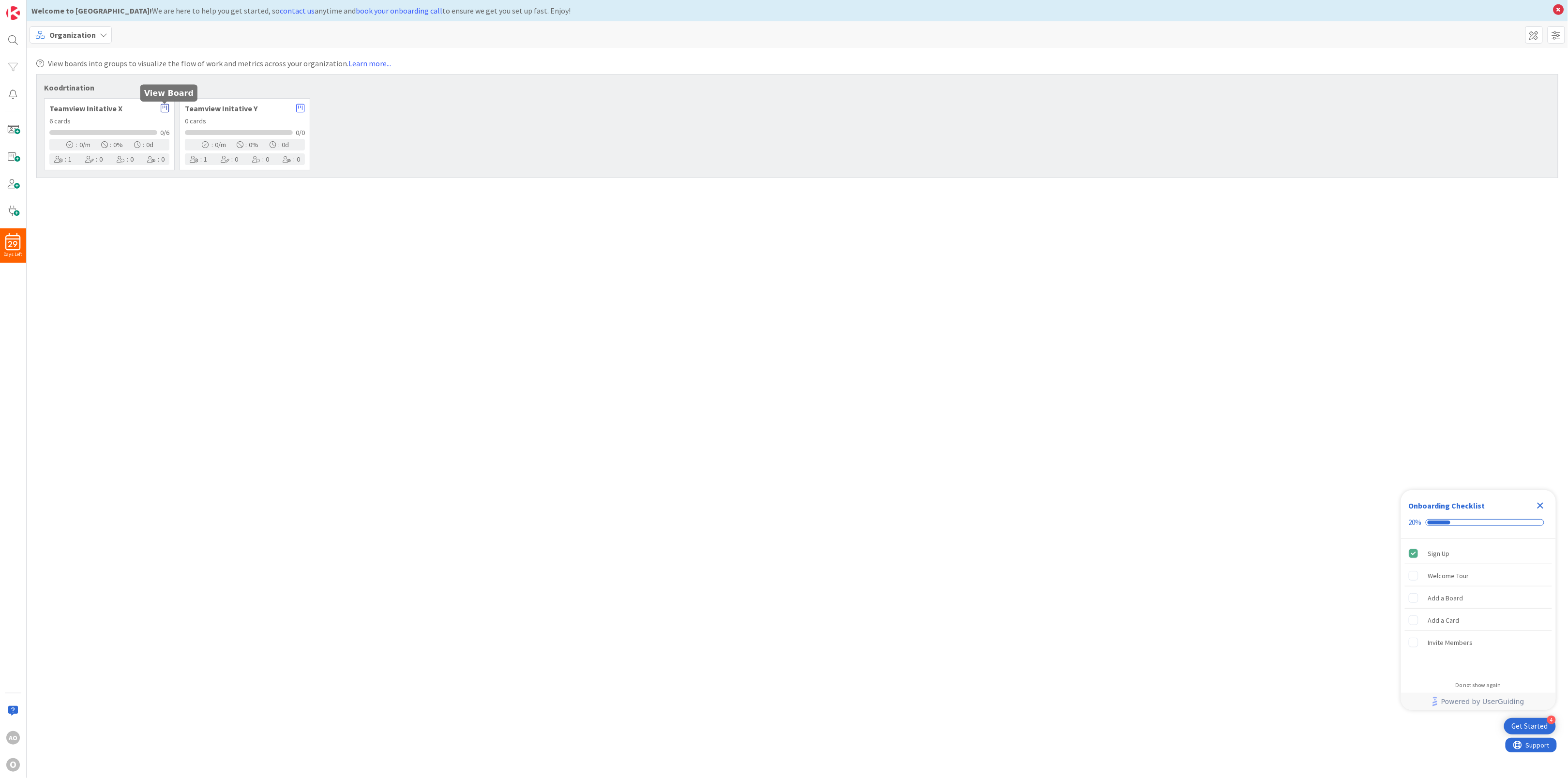
click at [163, 106] on icon at bounding box center [165, 108] width 9 height 9
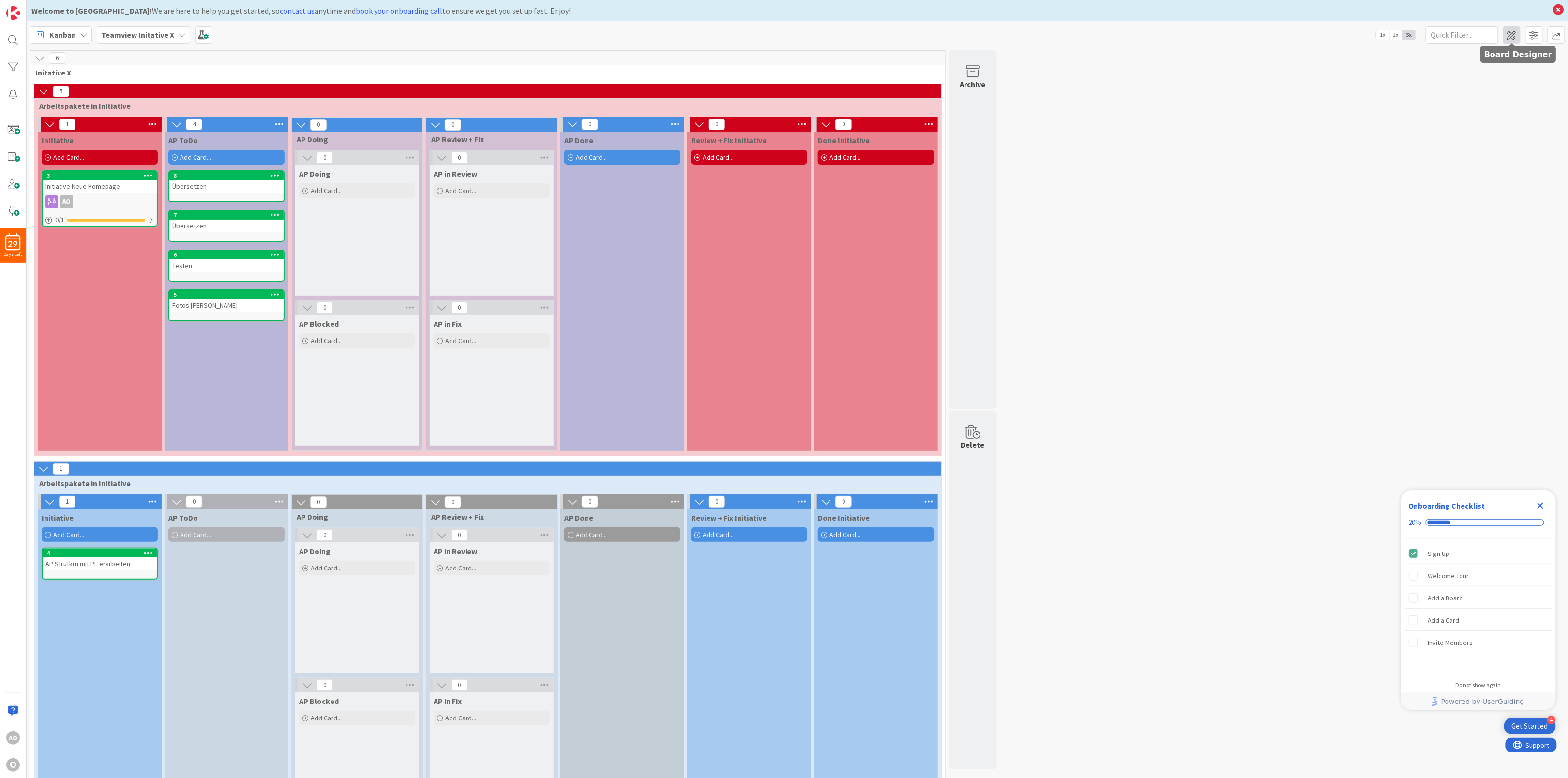
click at [1514, 37] on span at bounding box center [1512, 35] width 18 height 18
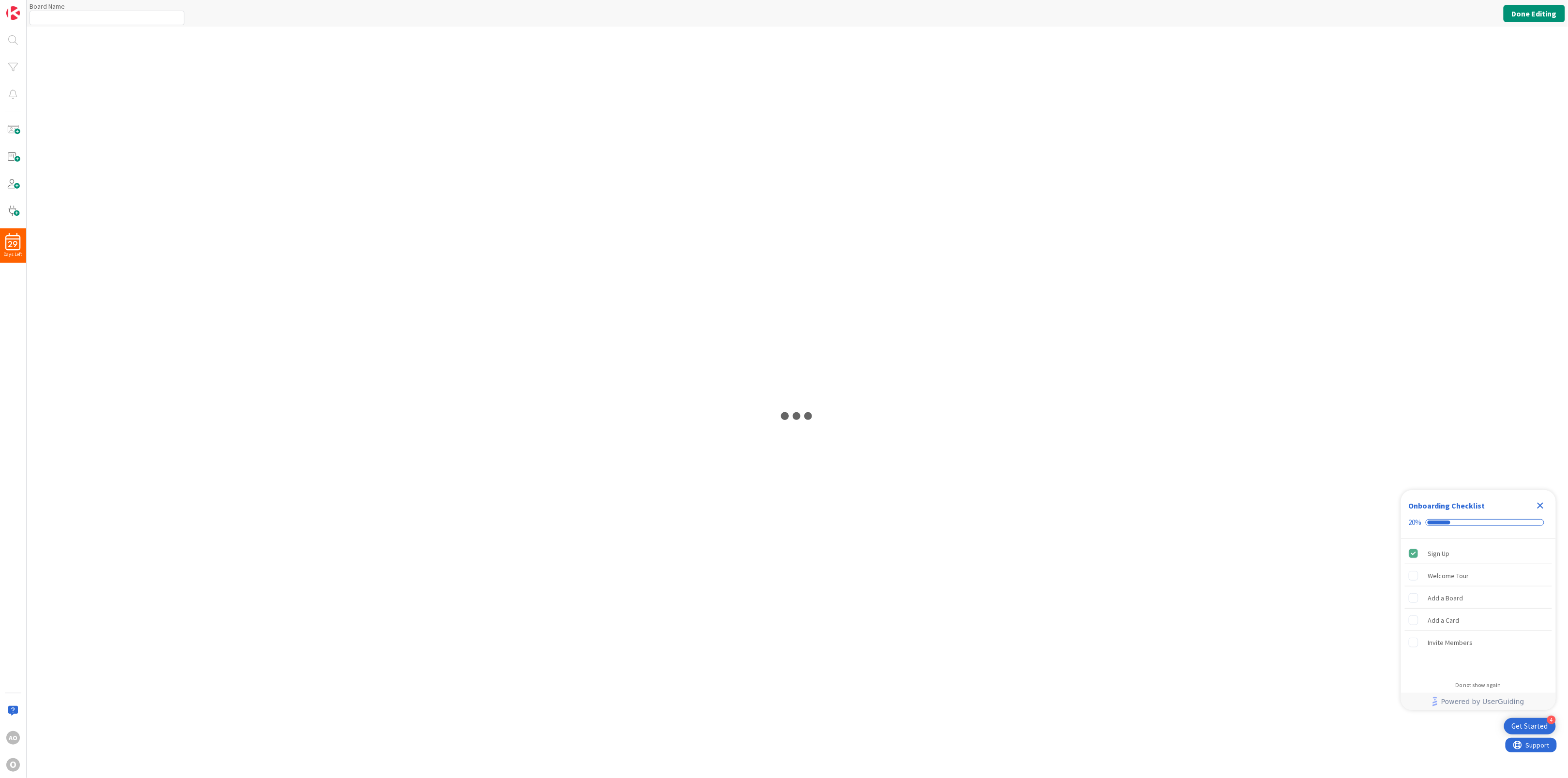
type input "Teamview Initative X"
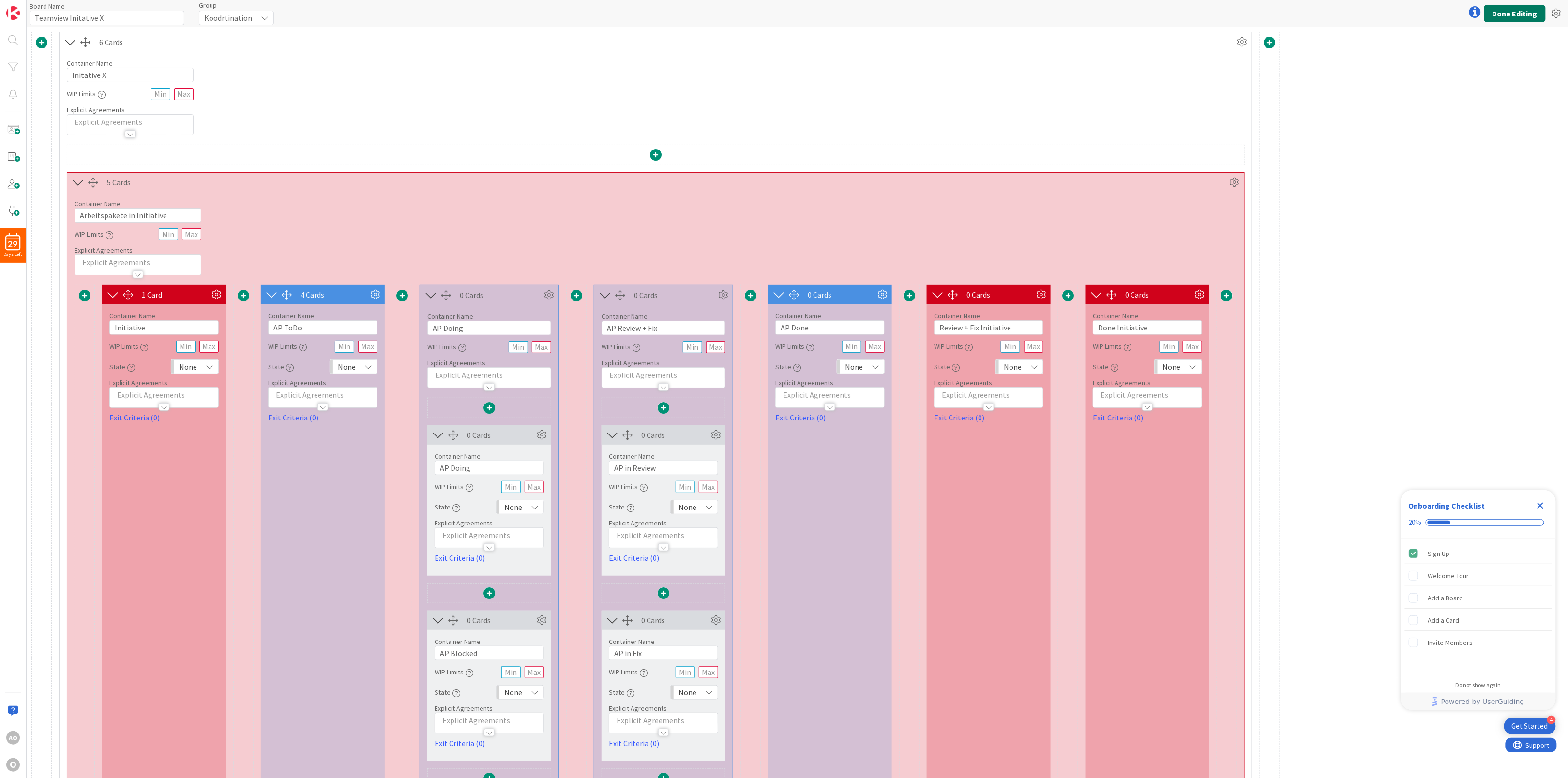
click at [1521, 14] on button "Done Editing" at bounding box center [1514, 14] width 62 height 18
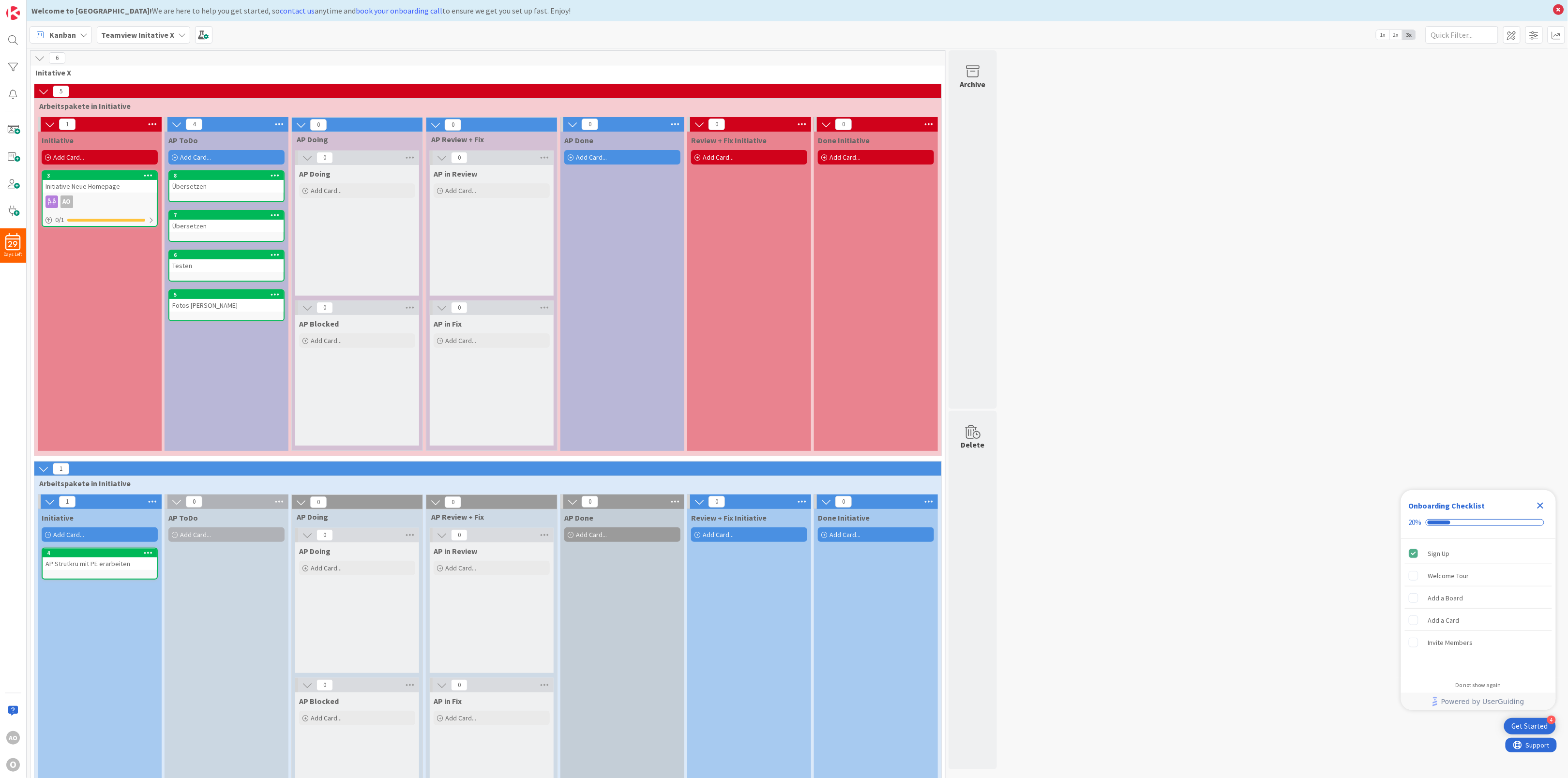
click at [81, 33] on icon at bounding box center [83, 35] width 7 height 7
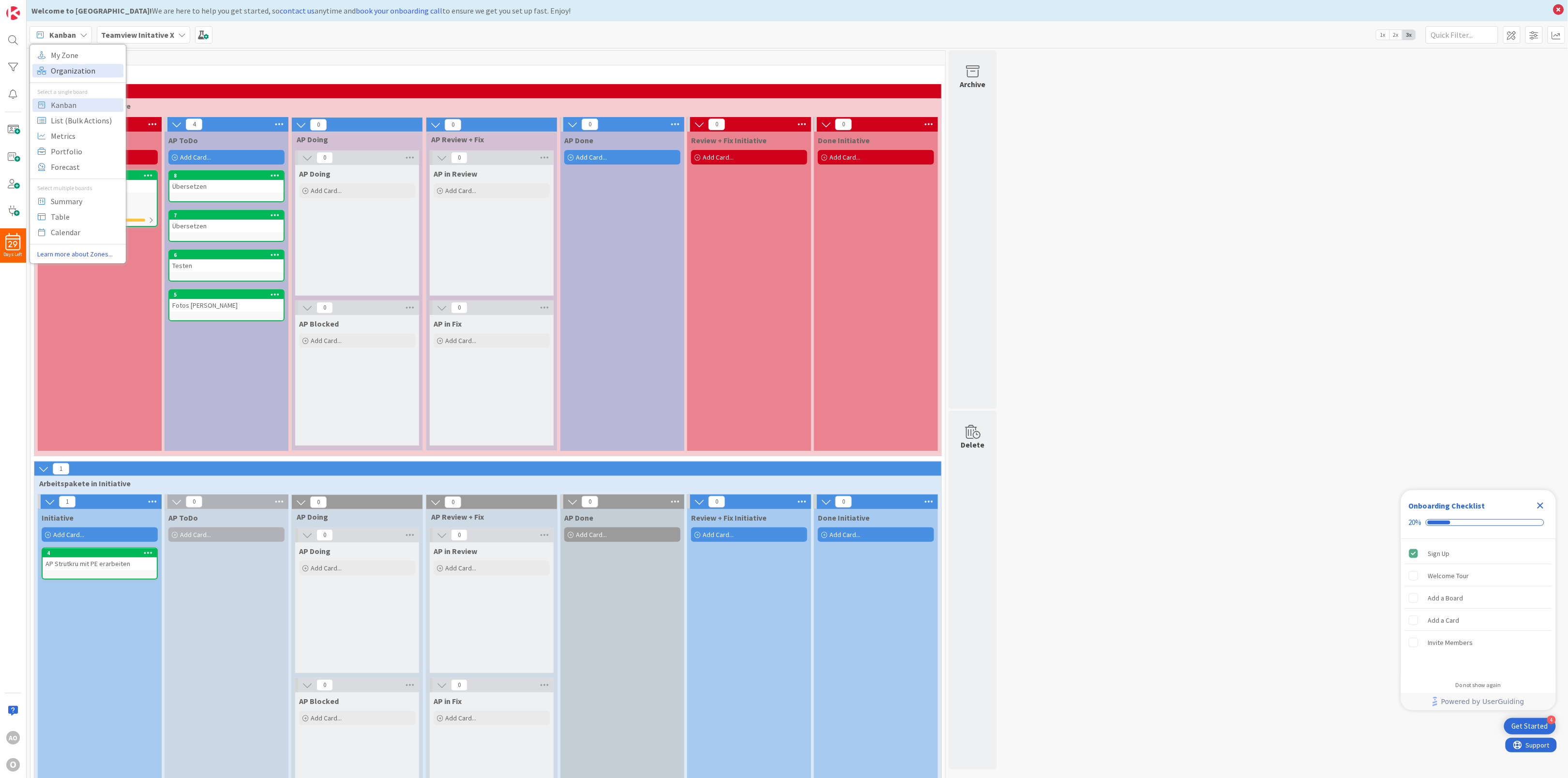
click at [81, 69] on span "Organization" at bounding box center [85, 70] width 70 height 14
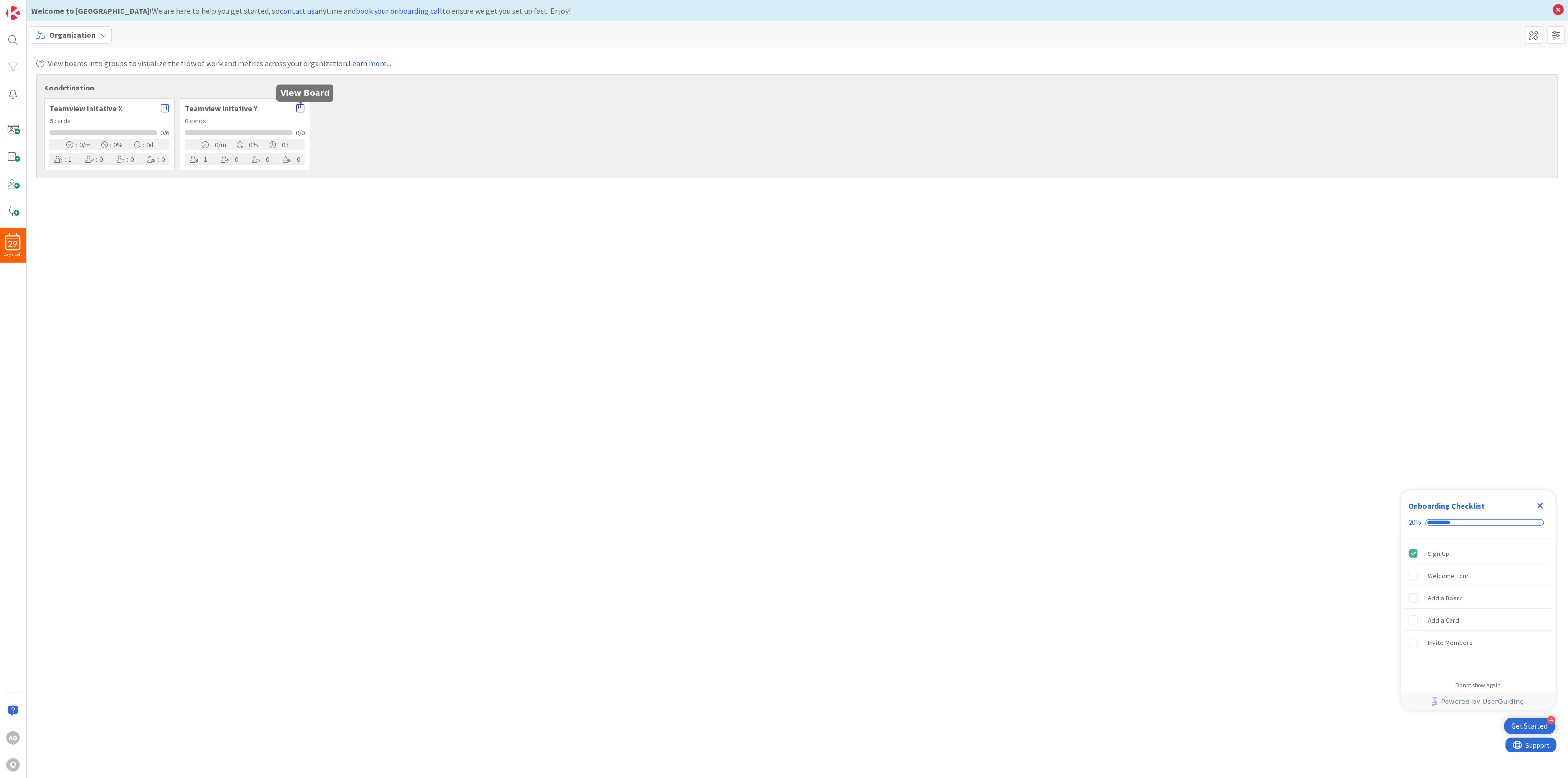
click at [299, 106] on icon at bounding box center [300, 108] width 9 height 9
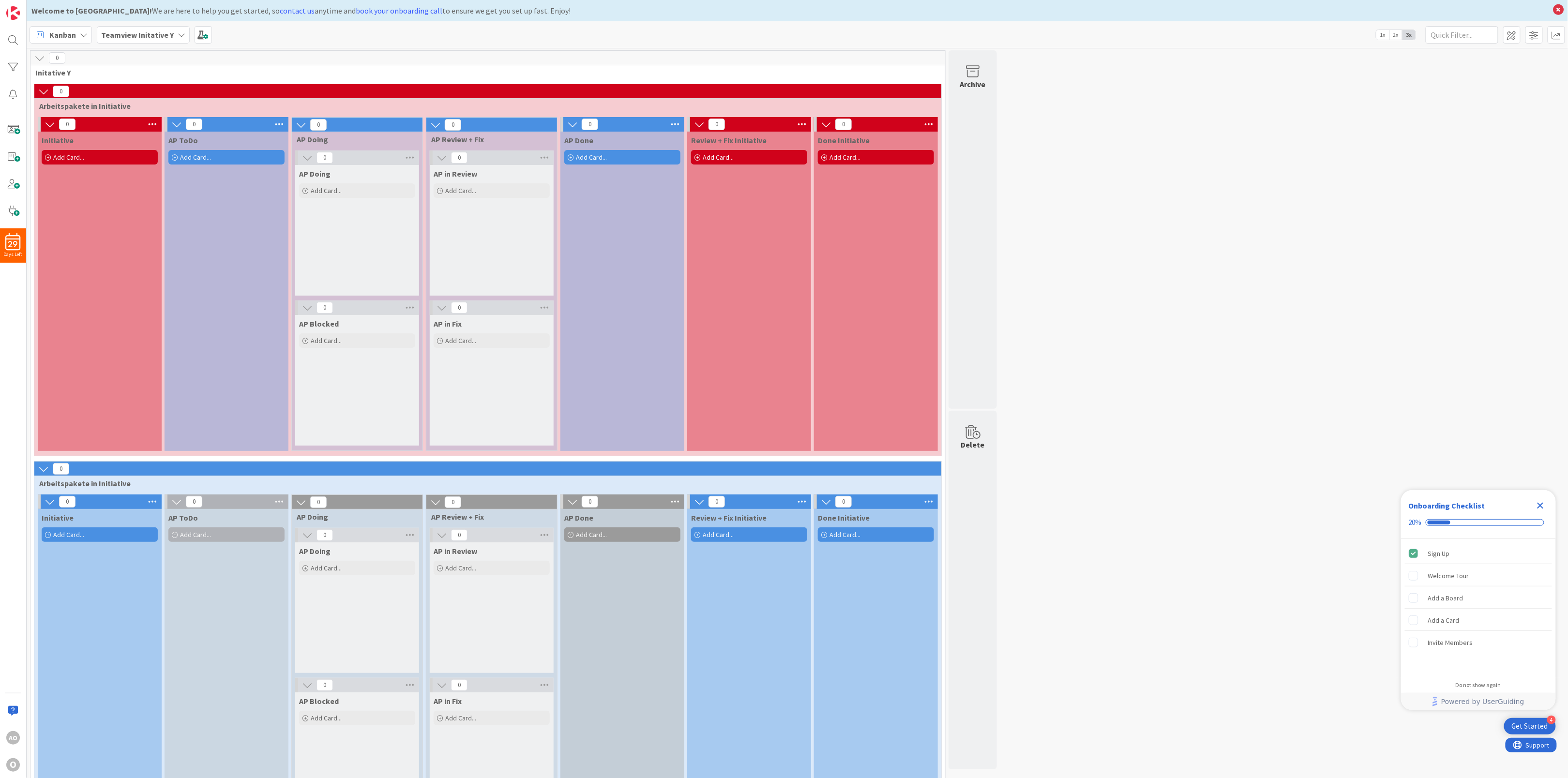
click at [66, 33] on span "Kanban" at bounding box center [62, 35] width 26 height 12
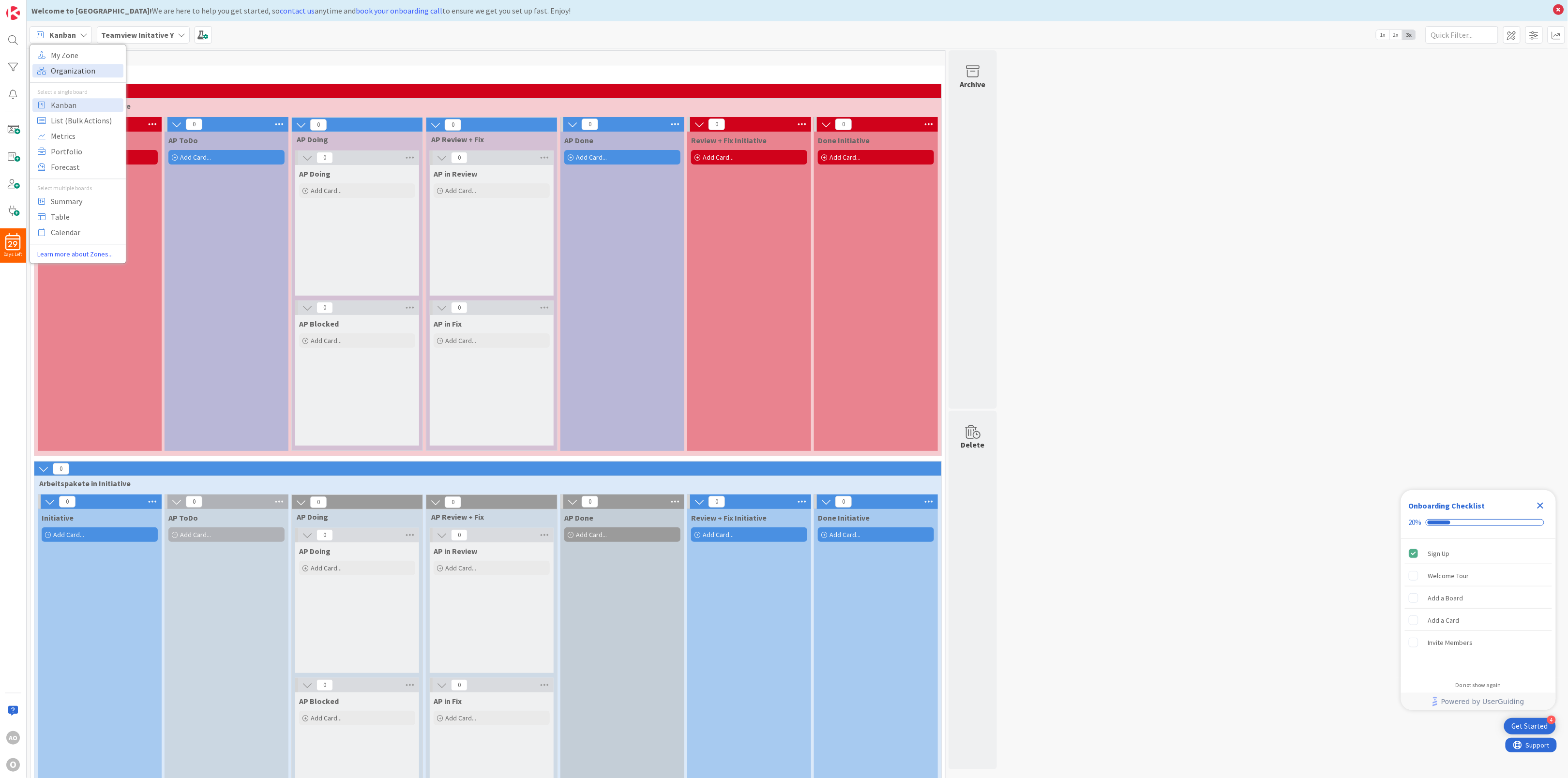
click at [77, 70] on span "Organization" at bounding box center [85, 70] width 70 height 14
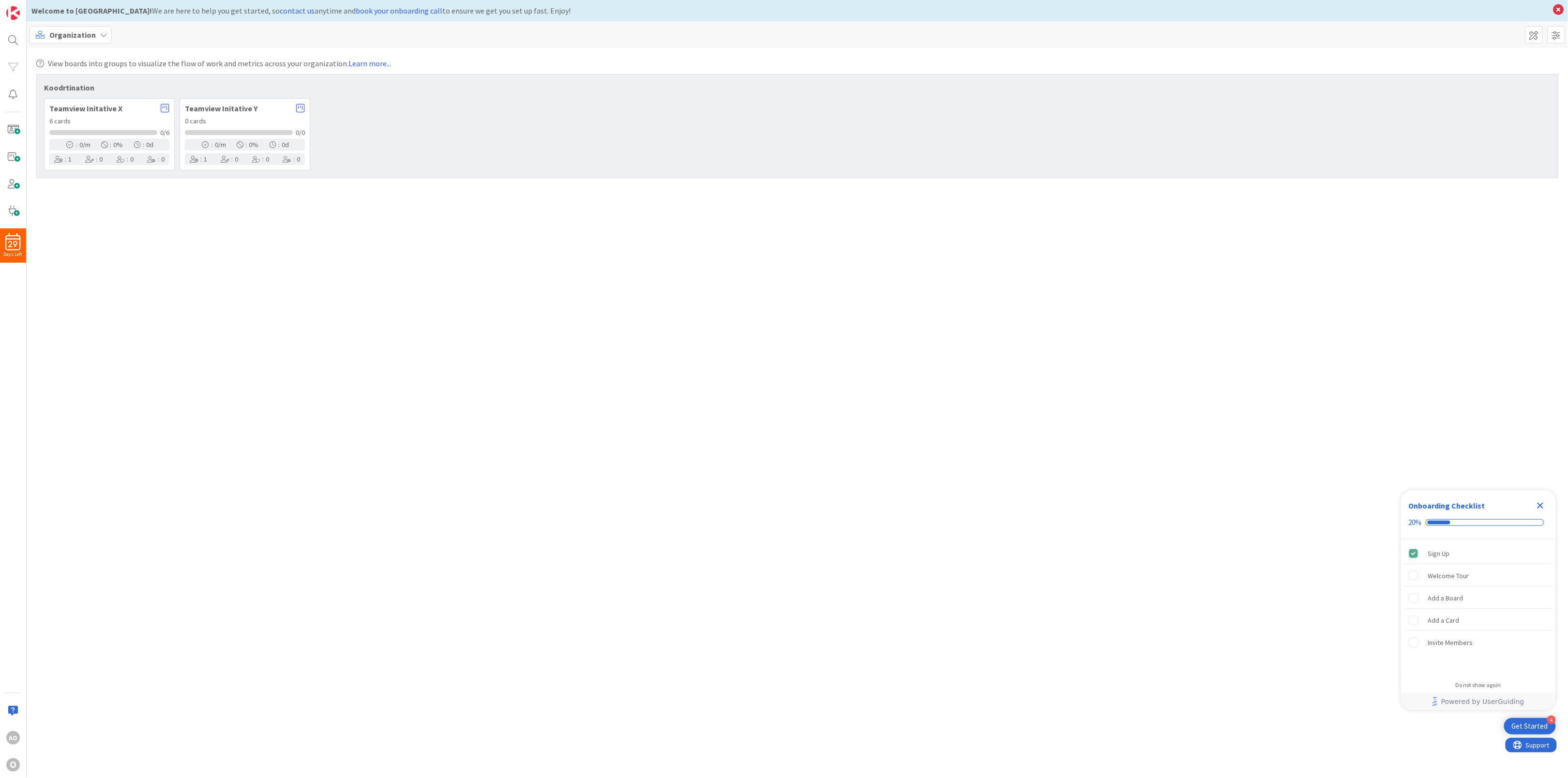
click at [77, 112] on span "Teamview Initative X" at bounding box center [102, 108] width 106 height 7
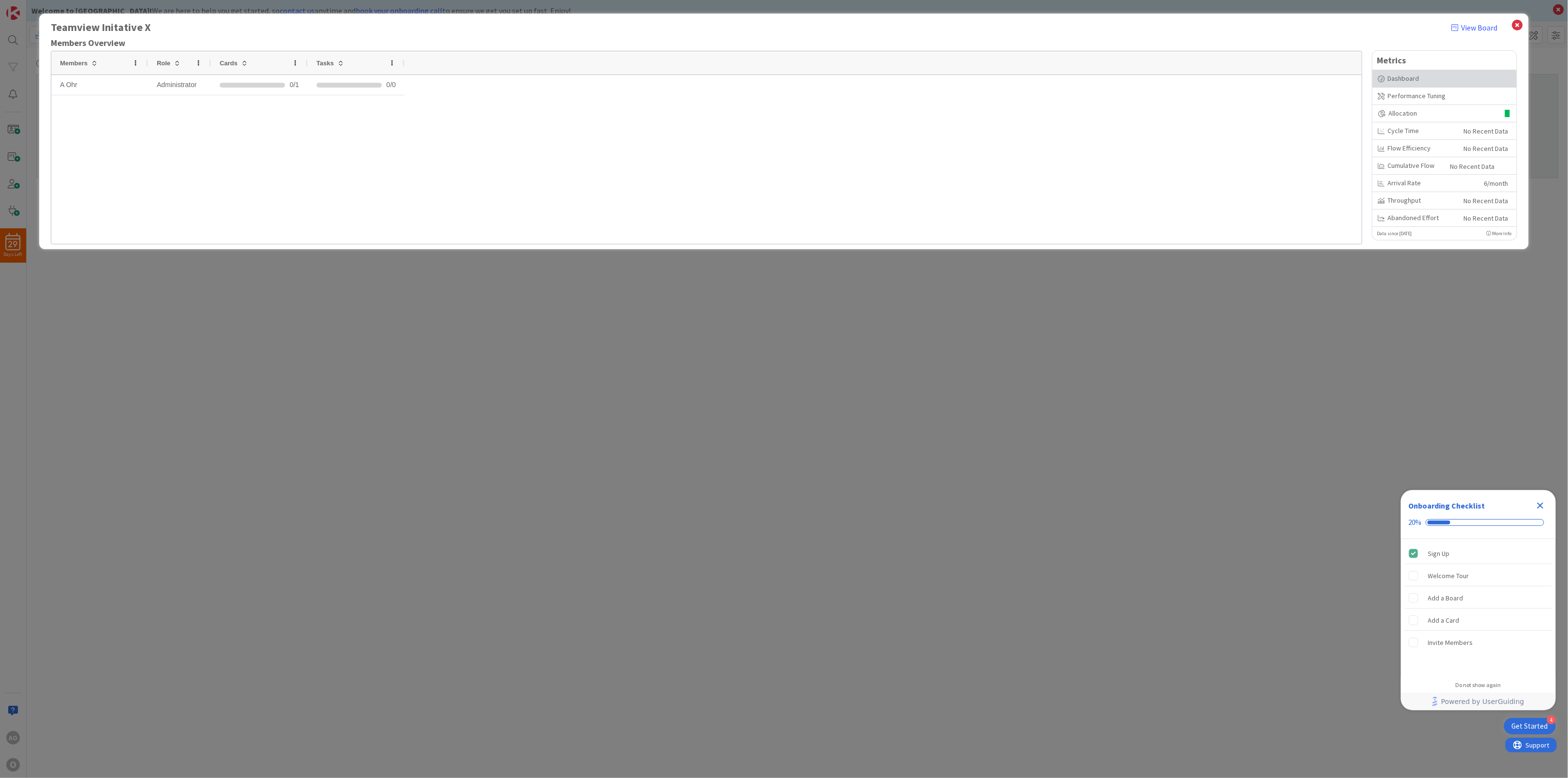
click at [1393, 79] on div "Dashboard" at bounding box center [1445, 79] width 133 height 10
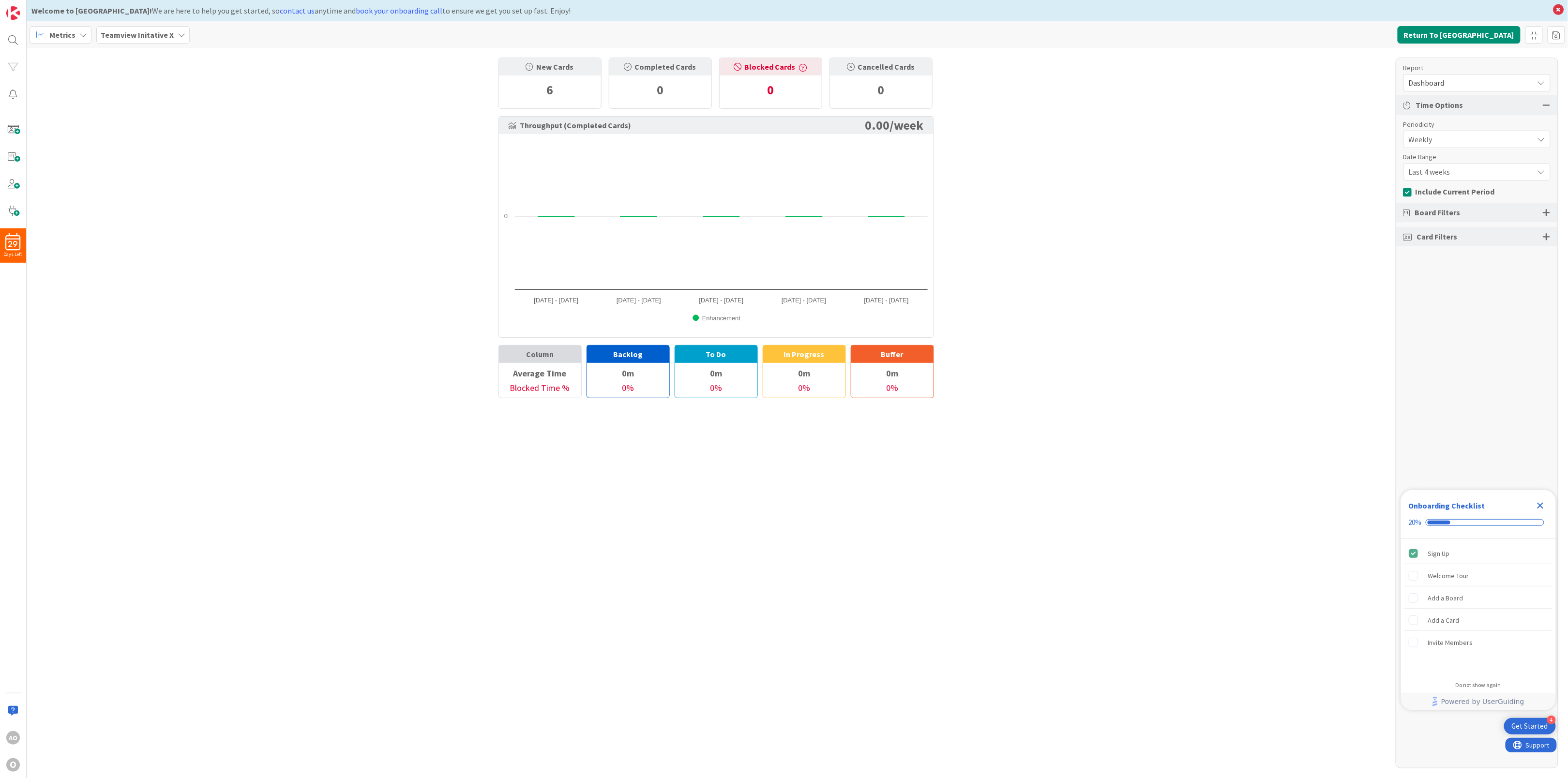
click at [1483, 83] on span "Dashboard" at bounding box center [1468, 83] width 120 height 14
click at [1446, 152] on span "Allocation" at bounding box center [1443, 151] width 35 height 14
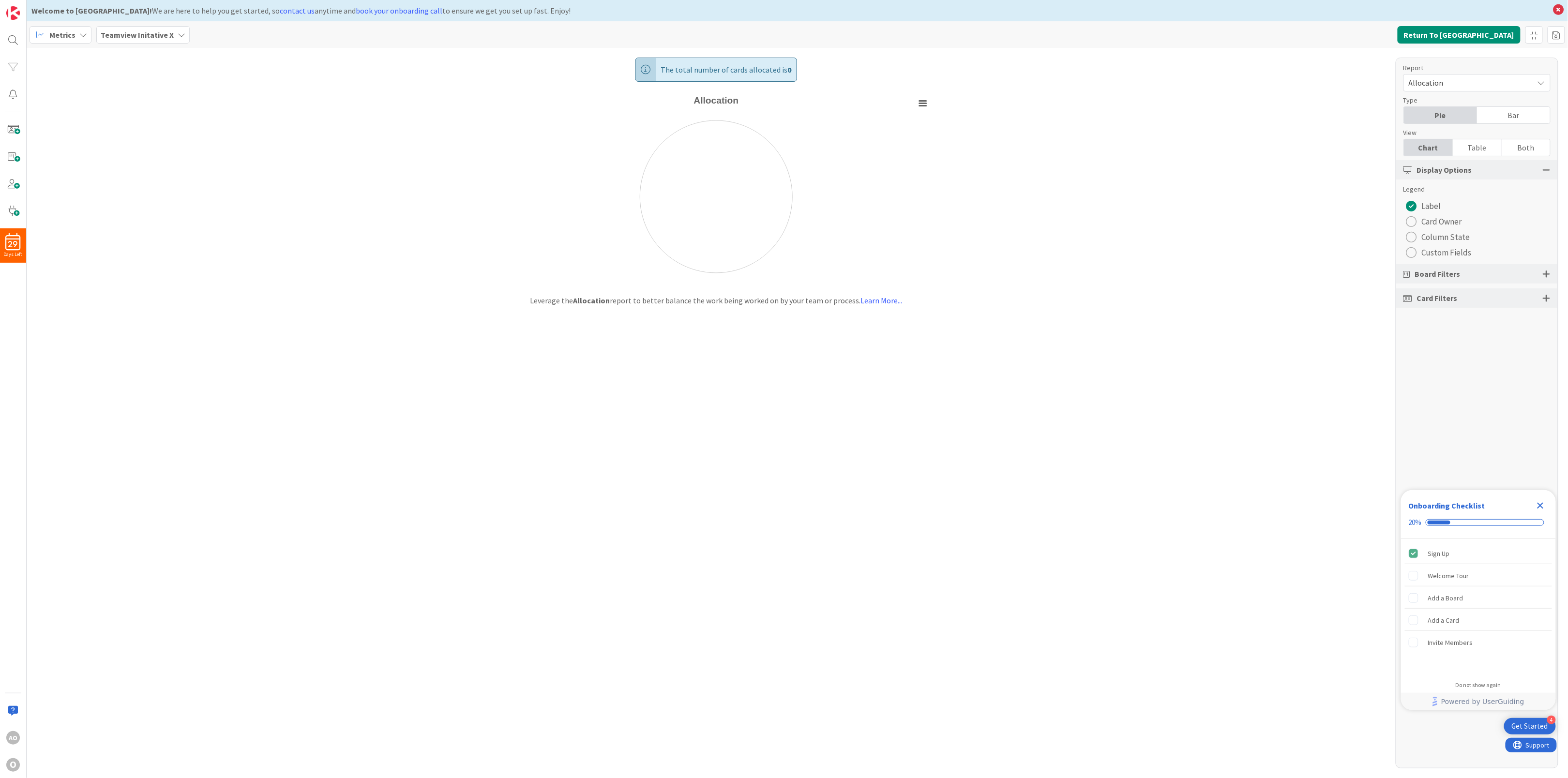
click at [1436, 82] on span "Allocation" at bounding box center [1468, 83] width 120 height 14
click at [1453, 102] on span "Dashboard" at bounding box center [1443, 104] width 36 height 14
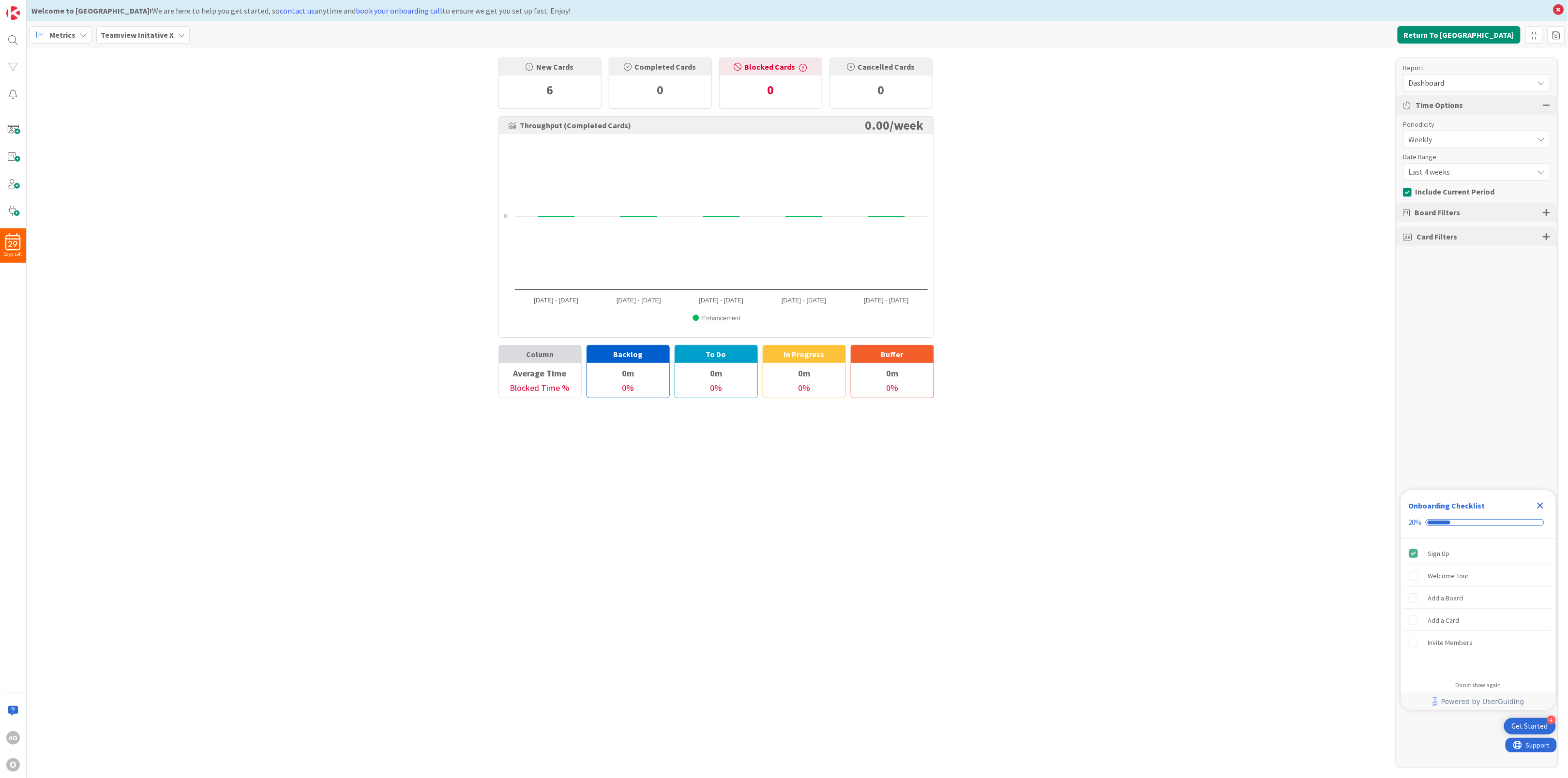
click at [1437, 142] on span "Weekly" at bounding box center [1468, 139] width 120 height 14
click at [1437, 142] on span "Weekly" at bounding box center [1468, 139] width 119 height 14
click at [1548, 206] on div "Board Filters" at bounding box center [1477, 212] width 162 height 20
click at [1547, 211] on div at bounding box center [1546, 212] width 7 height 9
click at [1538, 255] on icon "button" at bounding box center [1541, 257] width 7 height 7
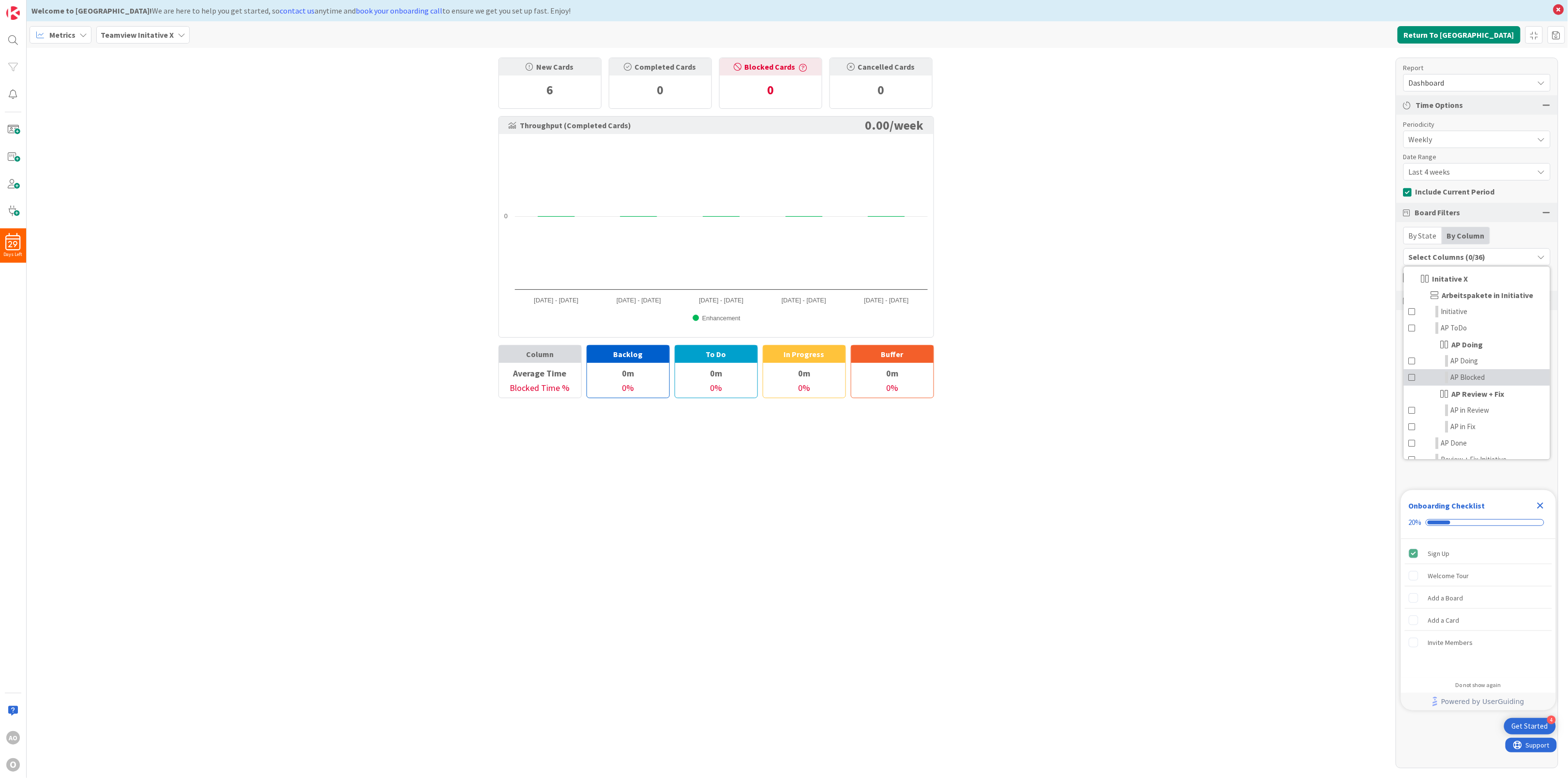
click at [1471, 377] on span "AP Blocked" at bounding box center [1468, 377] width 35 height 12
click at [1412, 362] on span at bounding box center [1412, 360] width 7 height 12
click at [1296, 370] on div "New Cards 6 Completed Cards 0 Blocked Cards 0 Cancelled Cards 0 Throughput (Com…" at bounding box center [797, 413] width 1541 height 730
click at [1548, 297] on div at bounding box center [1546, 300] width 7 height 9
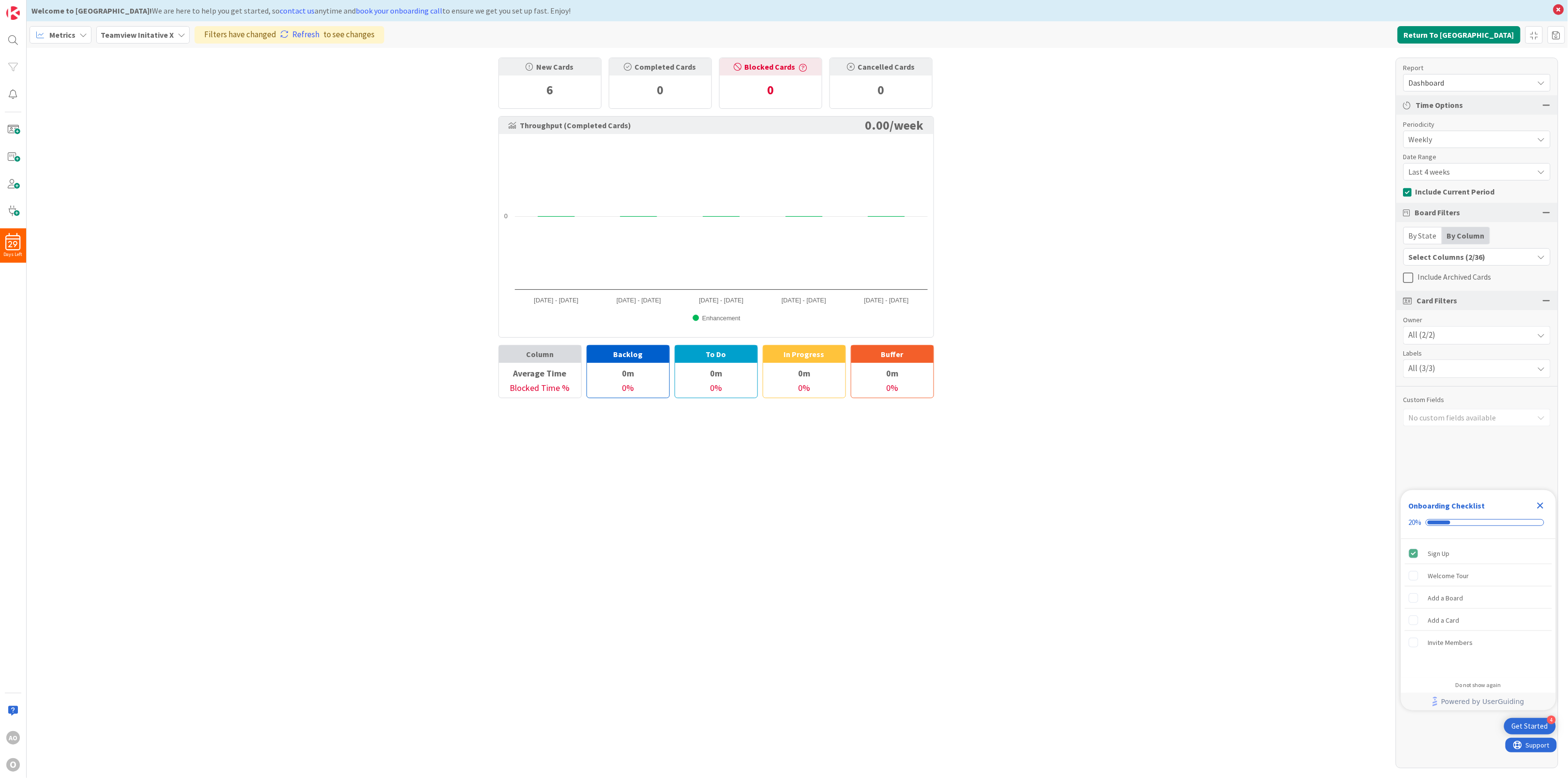
click at [1499, 338] on div "All (2/2)" at bounding box center [1477, 335] width 146 height 18
click at [1448, 374] on div "All (3/3)" at bounding box center [1477, 368] width 146 height 18
click at [1418, 414] on icon at bounding box center [1416, 415] width 7 height 14
click at [1416, 433] on icon at bounding box center [1416, 433] width 7 height 14
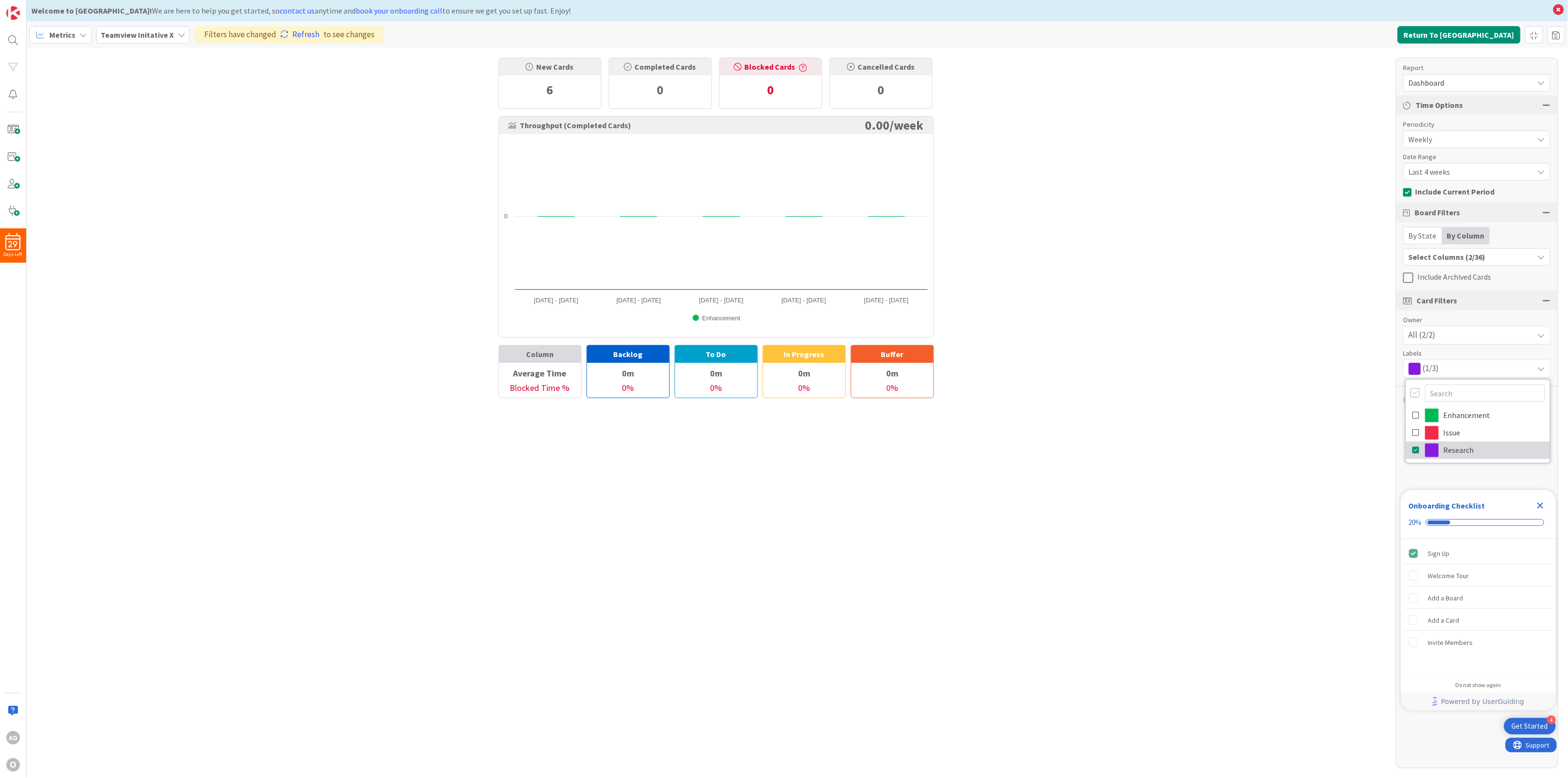
click at [1414, 452] on icon at bounding box center [1416, 450] width 7 height 14
click at [1417, 429] on icon at bounding box center [1416, 433] width 7 height 14
click at [1318, 427] on div "New Cards 6 Completed Cards 0 Blocked Cards 0 Cancelled Cards 0 Throughput (Com…" at bounding box center [797, 413] width 1541 height 730
click at [1541, 509] on icon "Close Checklist" at bounding box center [1540, 505] width 12 height 12
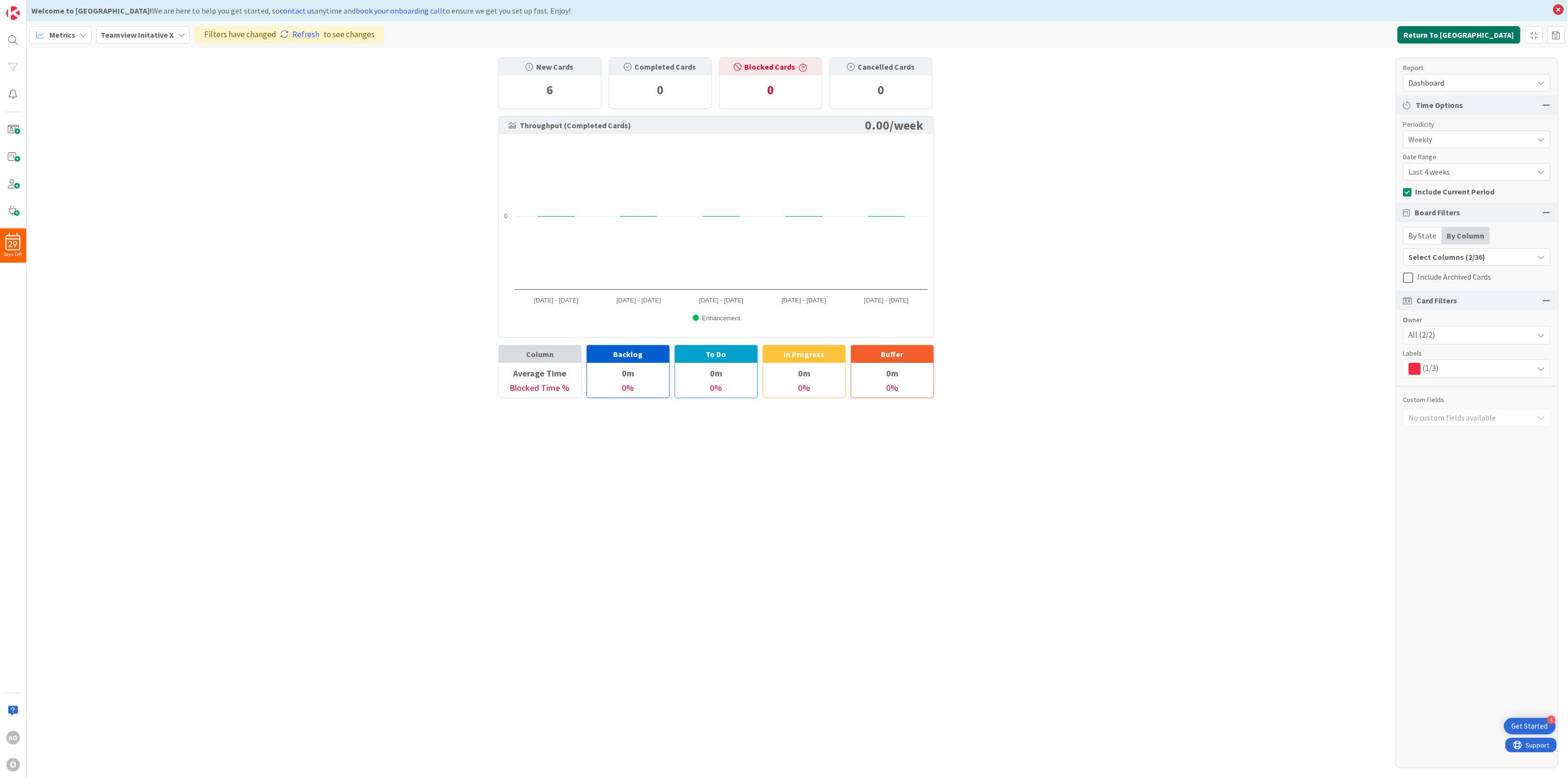
click at [1472, 35] on button "Return To Kanban" at bounding box center [1458, 35] width 123 height 18
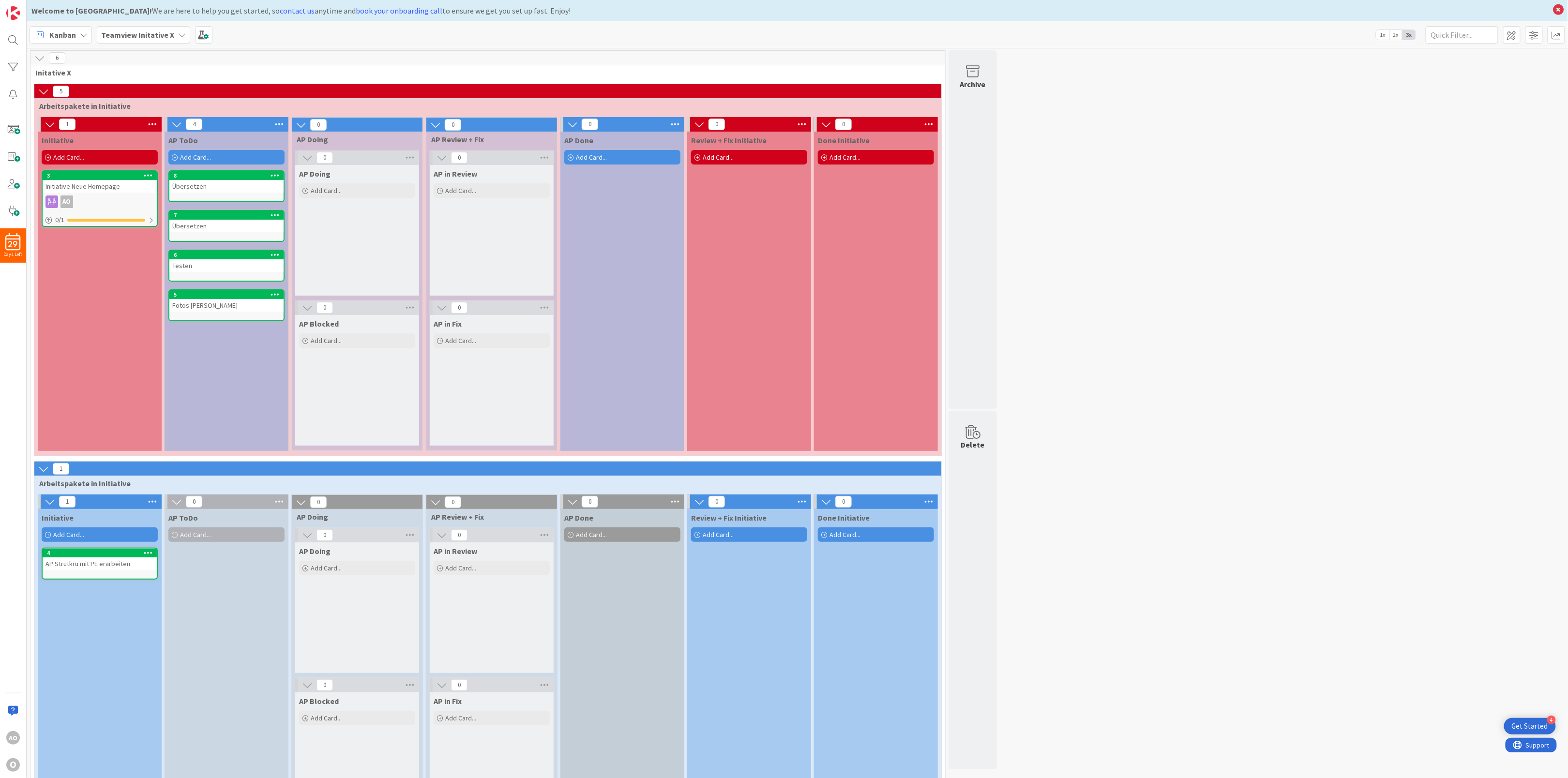
click at [75, 33] on span "Kanban" at bounding box center [62, 35] width 26 height 12
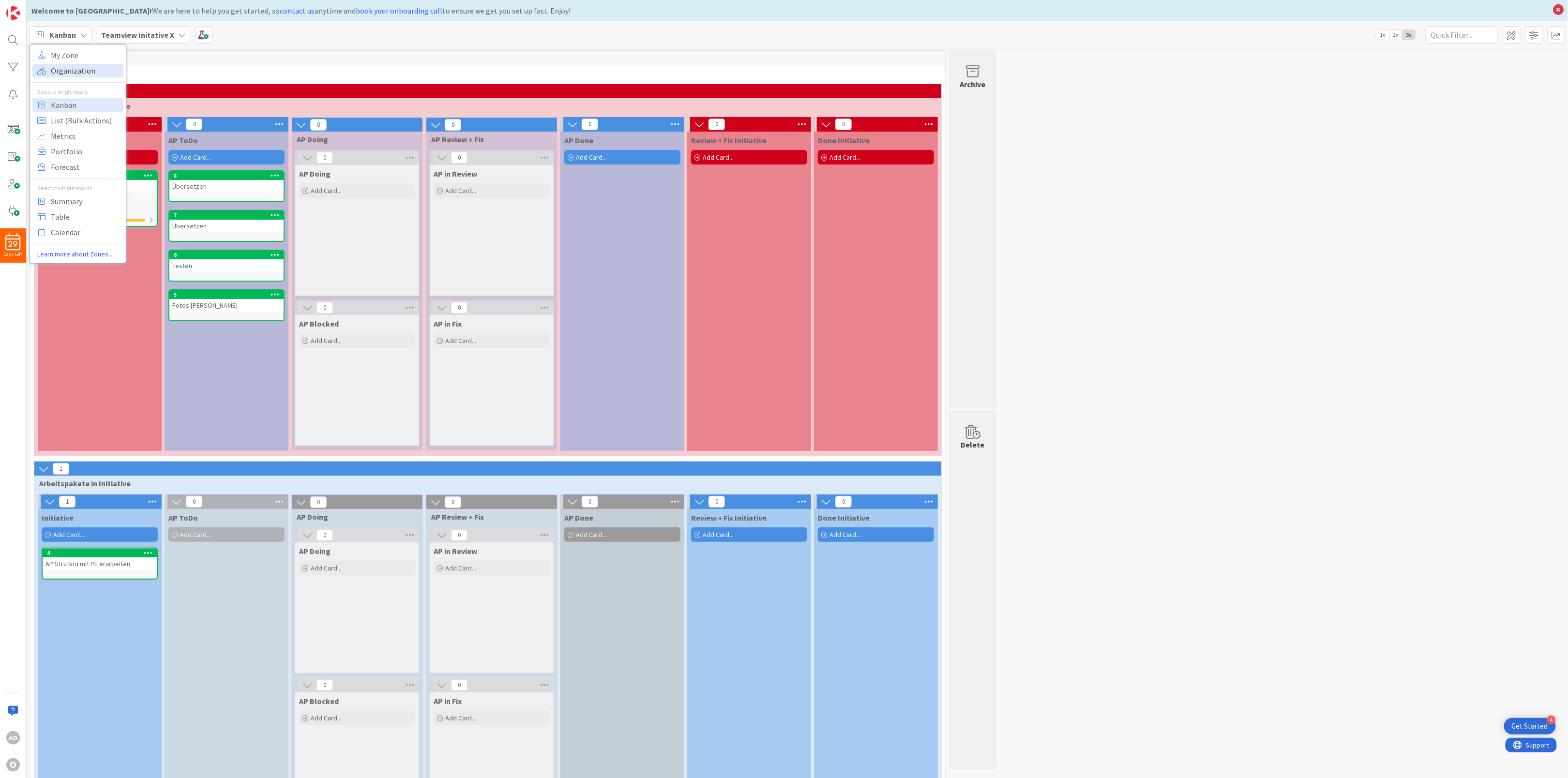
click at [66, 65] on span "Organization" at bounding box center [85, 70] width 70 height 14
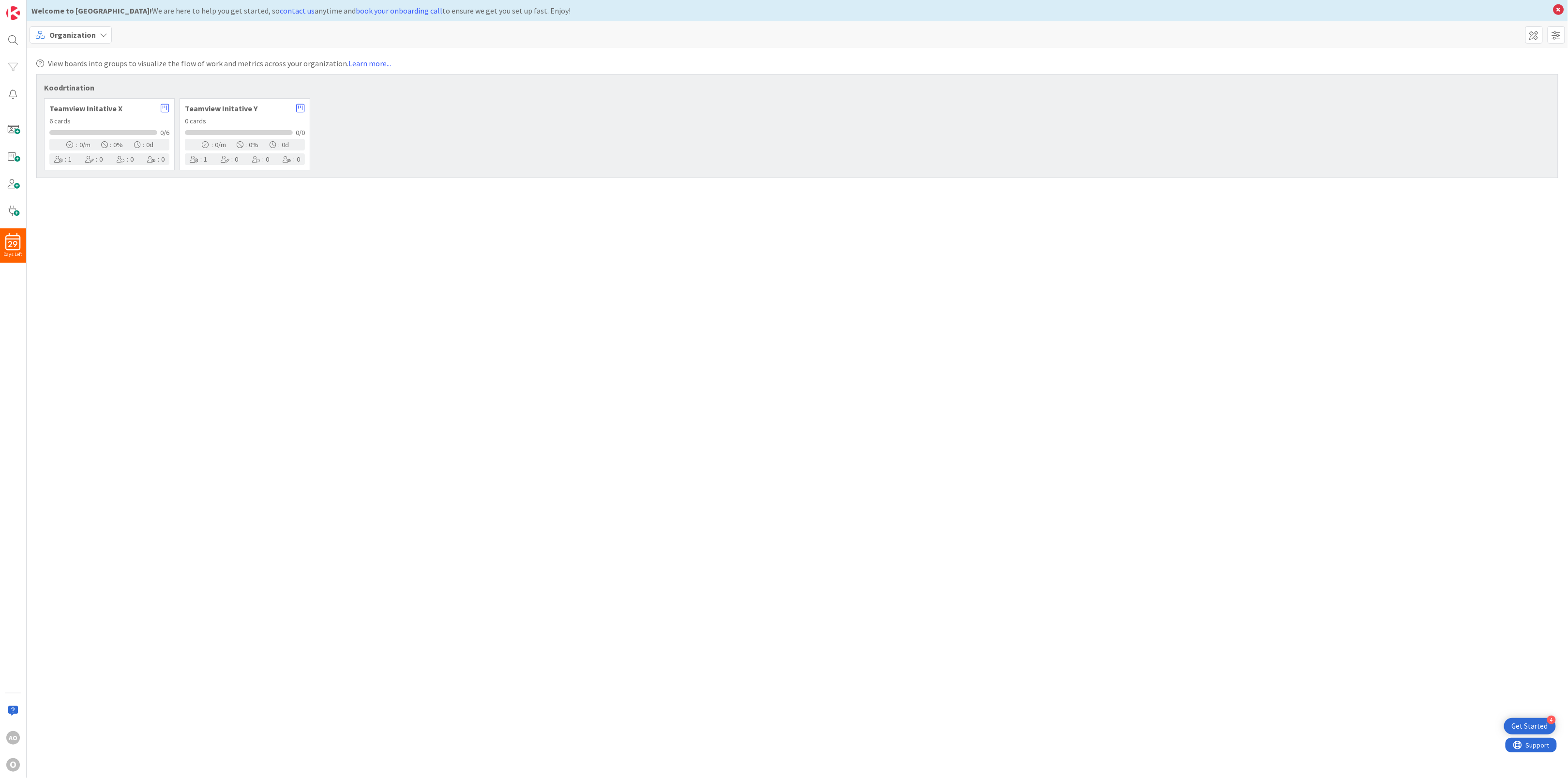
click at [123, 106] on span "Teamview Initative X" at bounding box center [102, 108] width 106 height 7
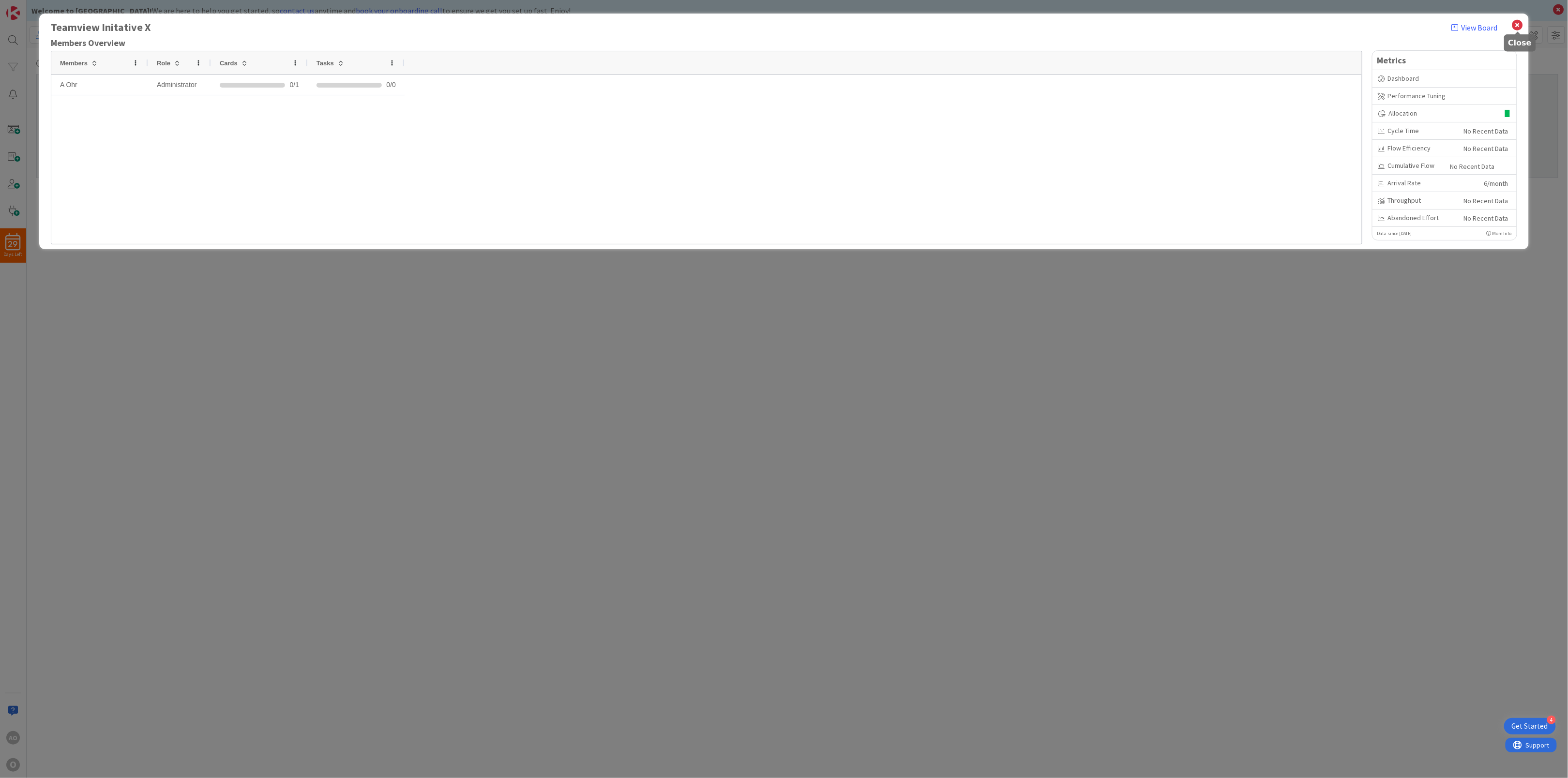
click at [1514, 25] on icon at bounding box center [1517, 25] width 13 height 14
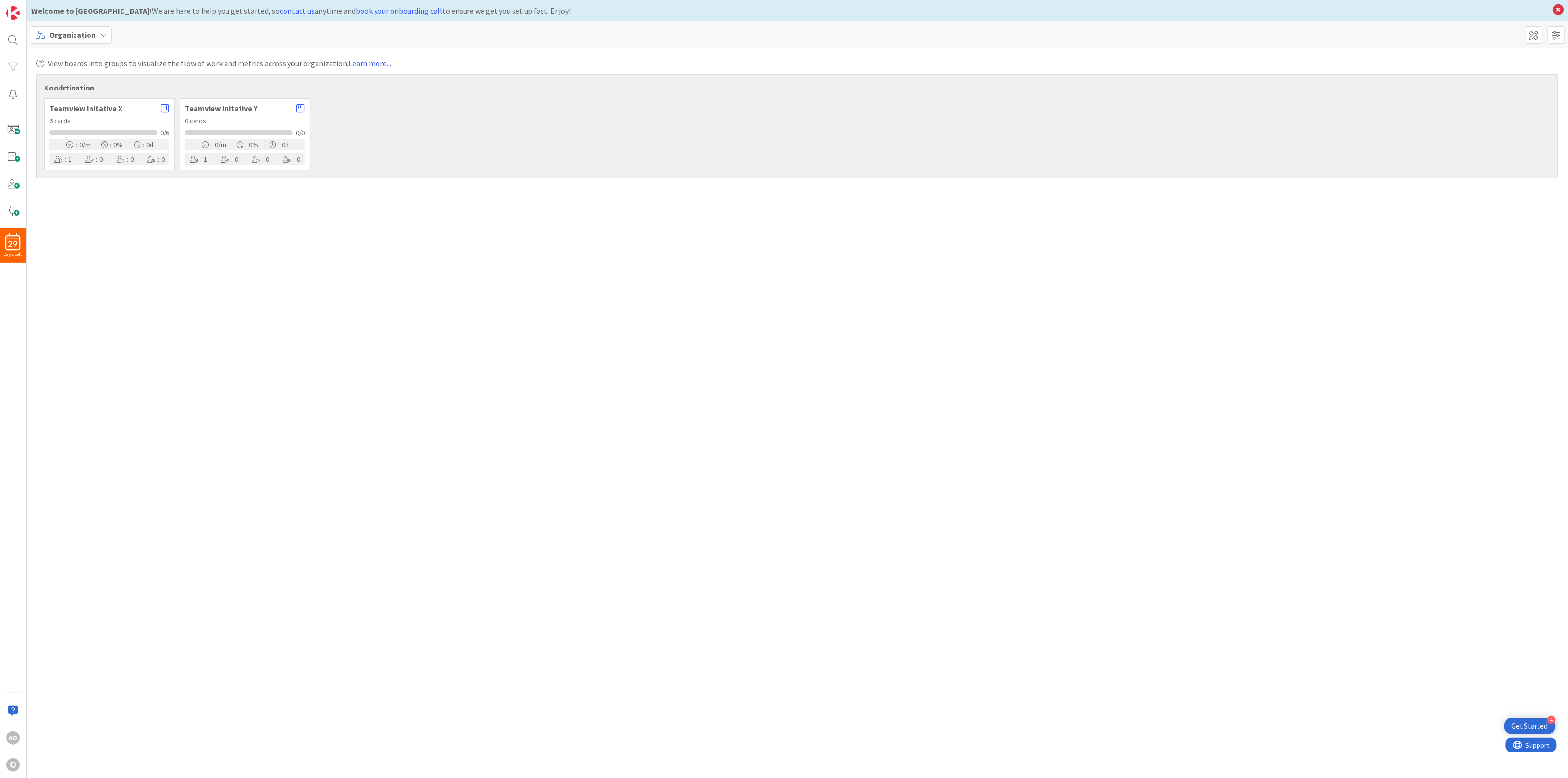
click at [211, 104] on div "Teamview Initative Y" at bounding box center [245, 108] width 120 height 9
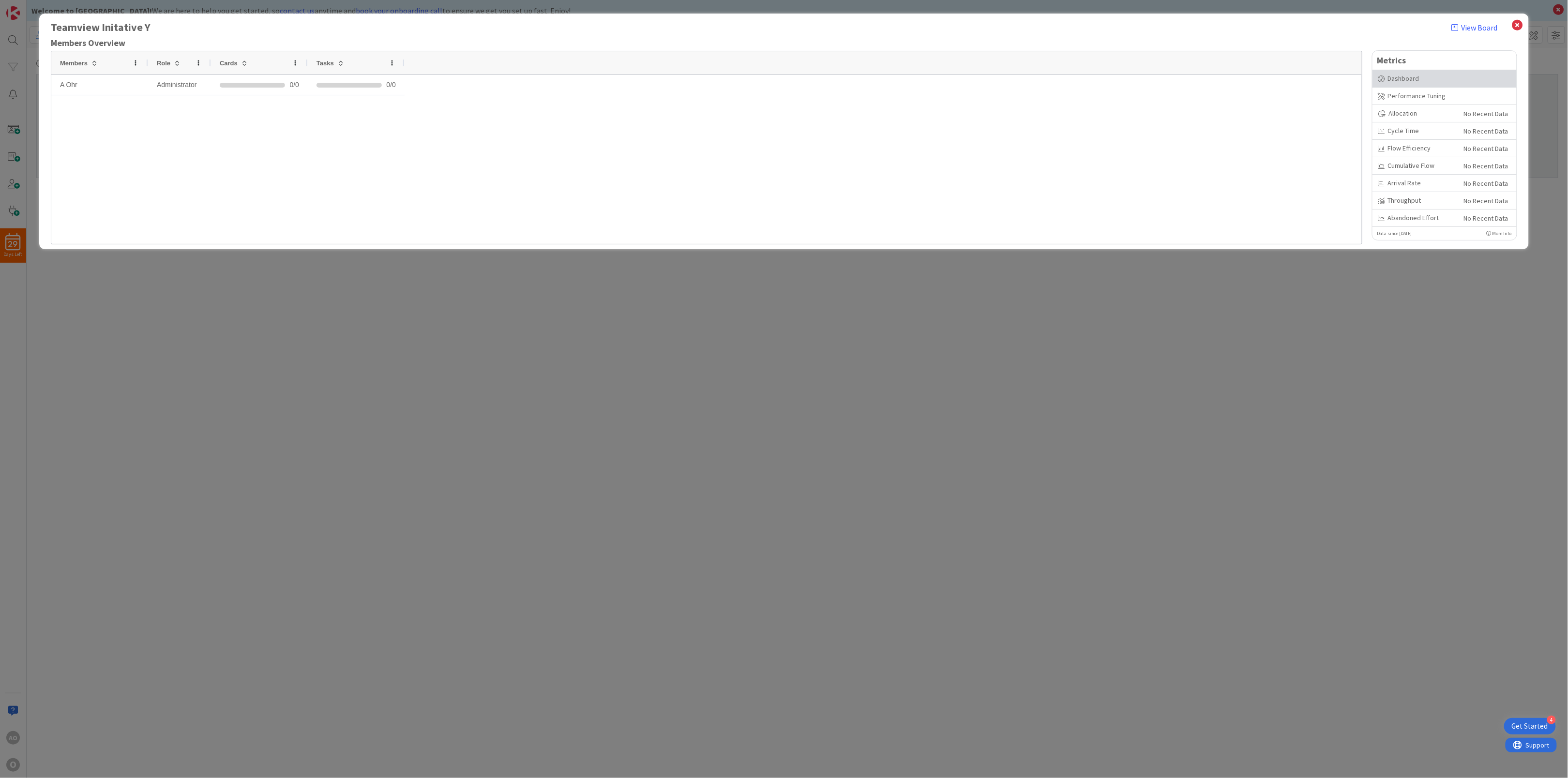
click at [1420, 75] on div "Dashboard" at bounding box center [1445, 79] width 133 height 10
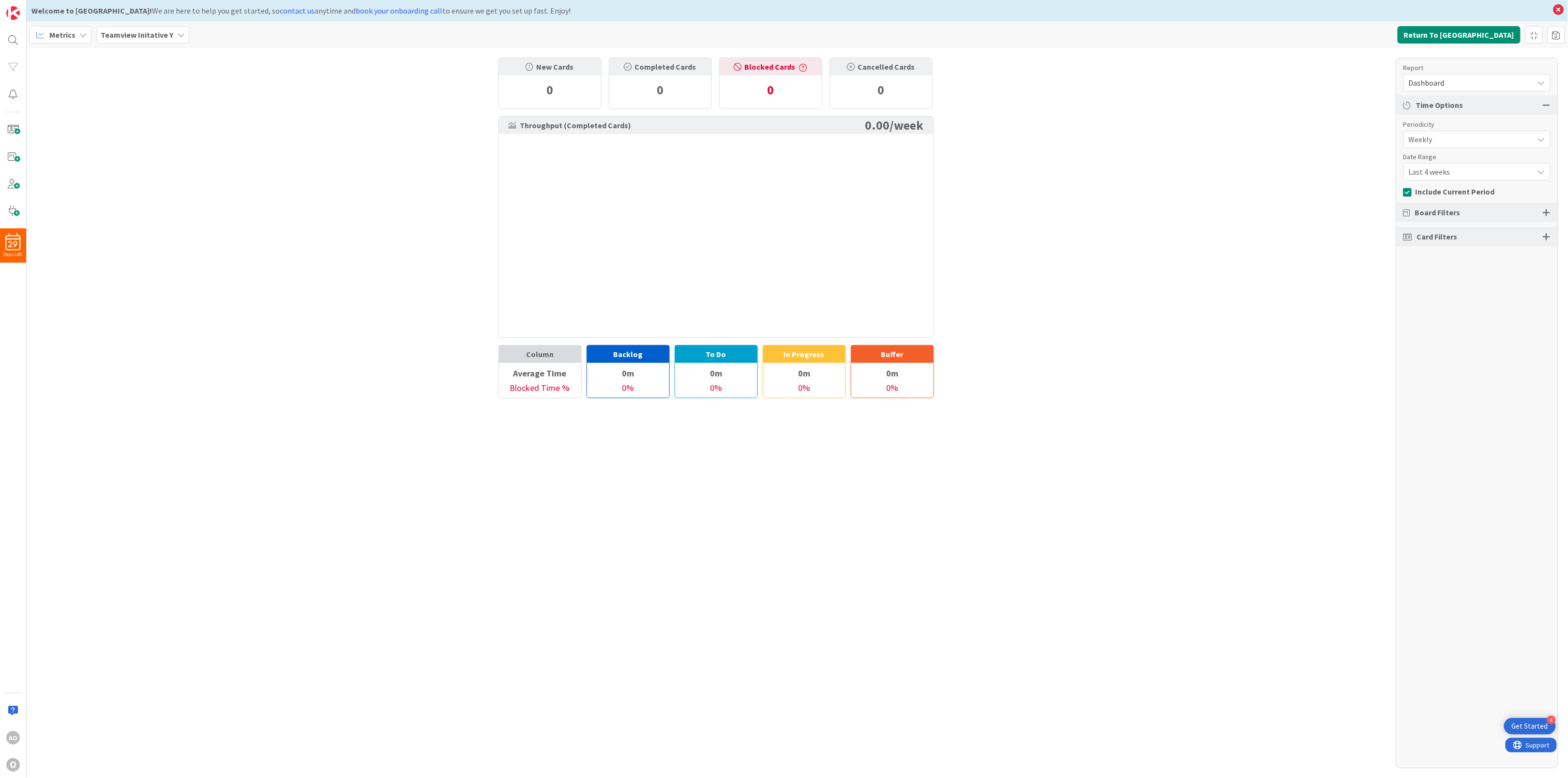
click at [123, 36] on b "Teamview Initative Y" at bounding box center [137, 35] width 72 height 9
click at [343, 67] on div "New Cards 0 Completed Cards 0 Blocked Cards 0 Cancelled Cards 0 Throughput (Com…" at bounding box center [797, 413] width 1541 height 730
click at [81, 33] on icon at bounding box center [83, 35] width 7 height 7
click at [79, 67] on span "Organization" at bounding box center [85, 70] width 70 height 14
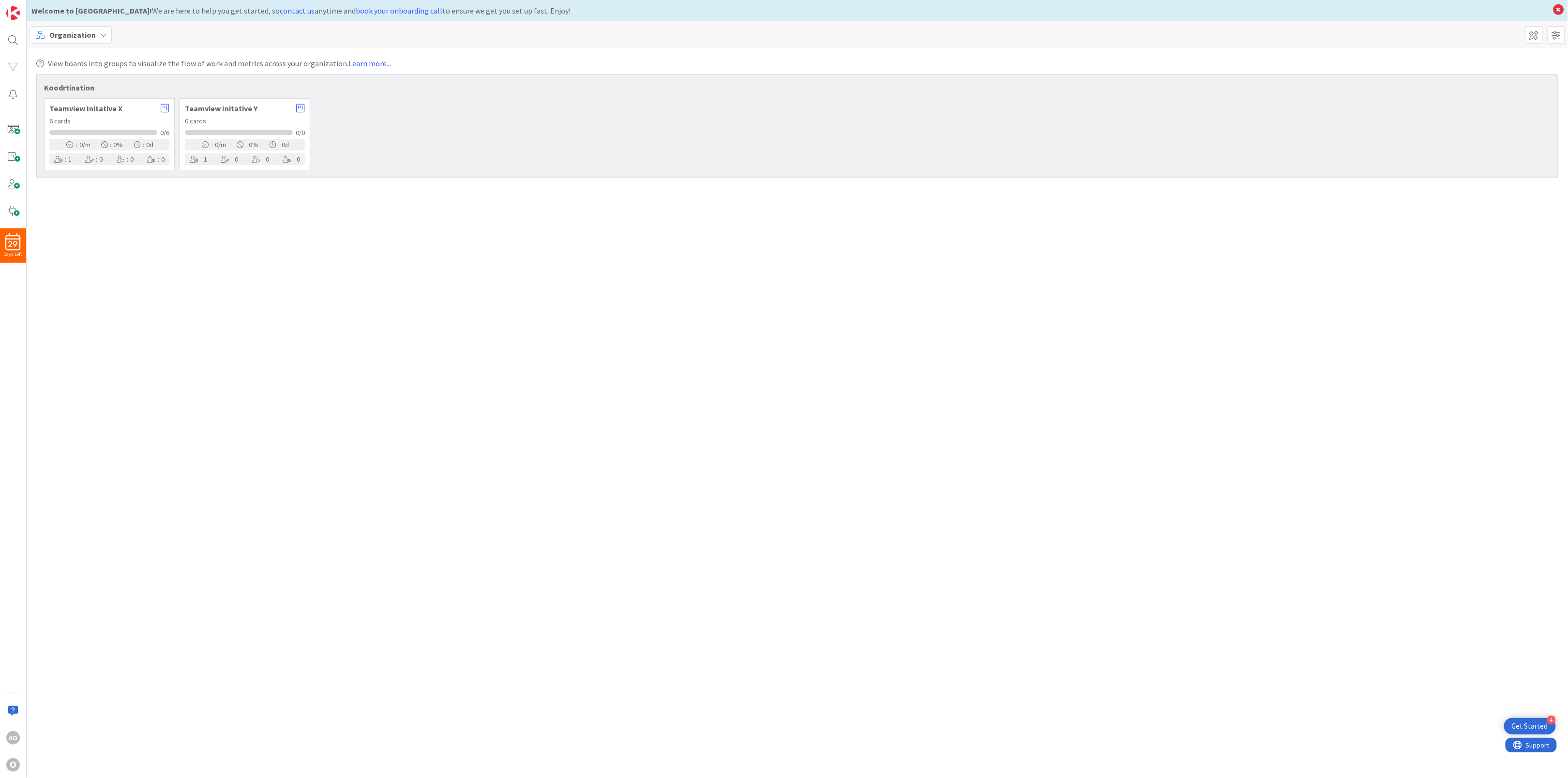
click at [135, 109] on span "Teamview Initative X" at bounding box center [102, 108] width 106 height 7
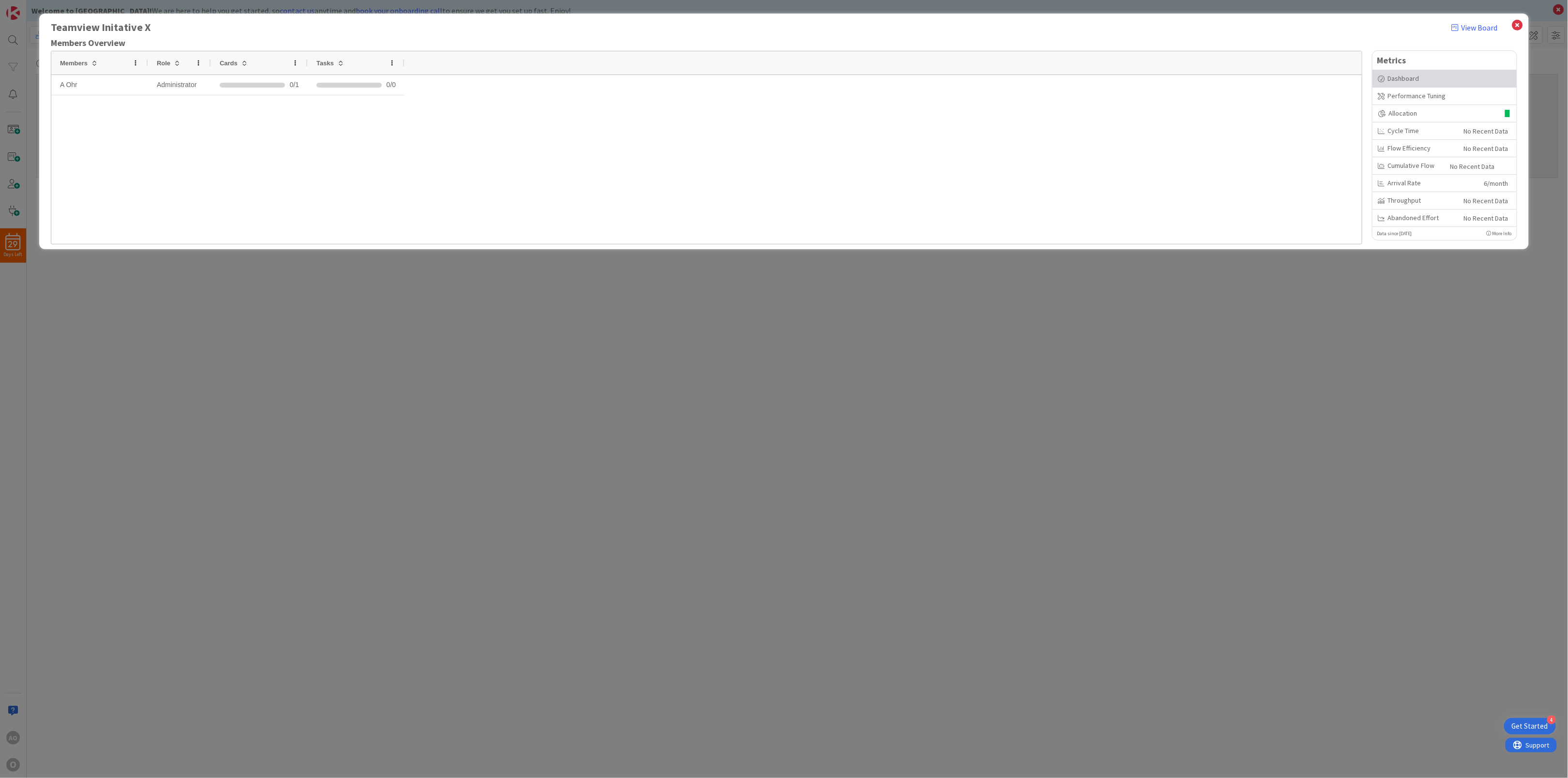
click at [1394, 77] on div "Dashboard" at bounding box center [1445, 79] width 133 height 10
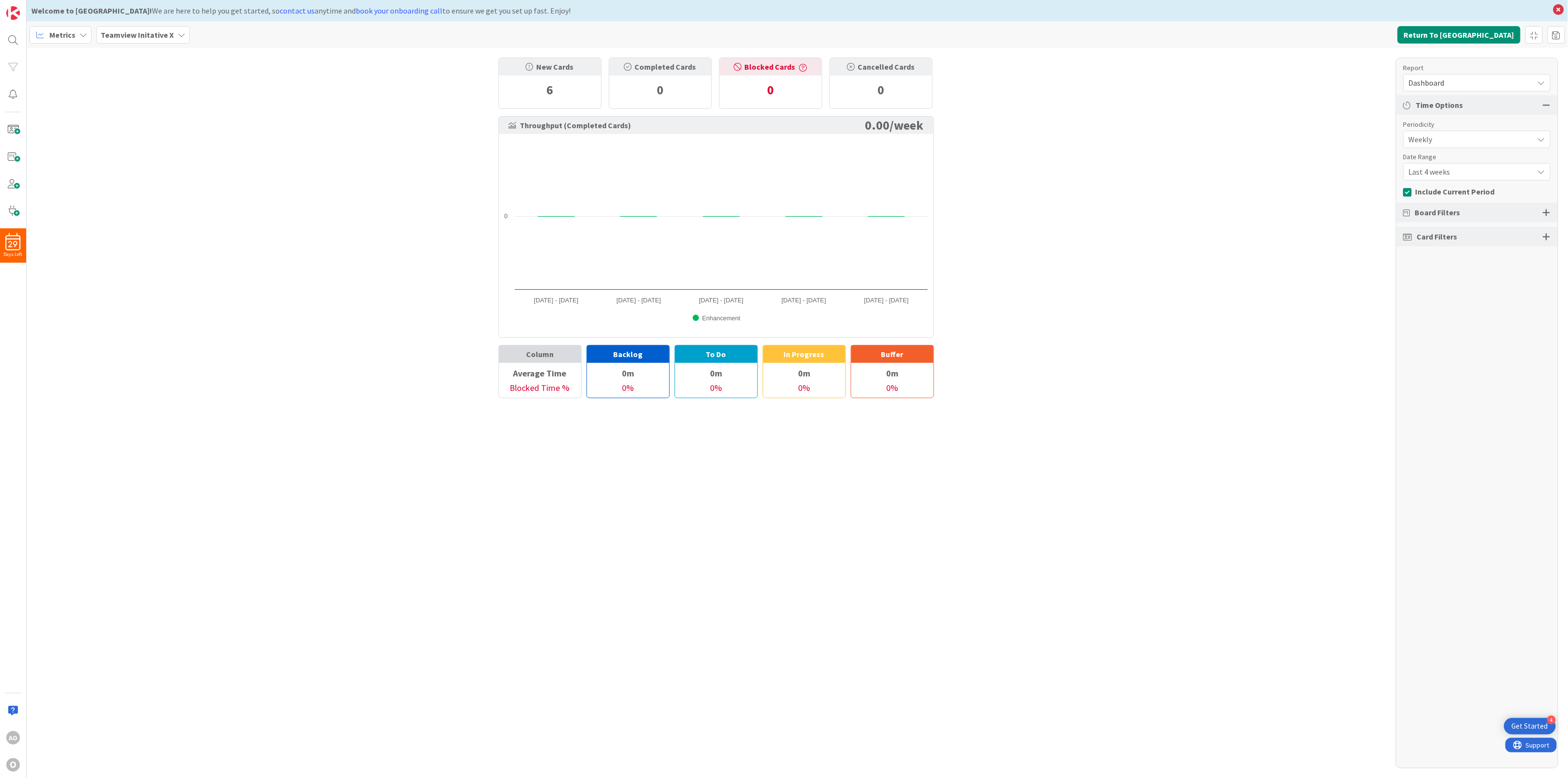
click at [741, 66] on div at bounding box center [738, 66] width 7 height 7
click at [770, 92] on div "0" at bounding box center [770, 89] width 102 height 29
click at [879, 87] on div "0" at bounding box center [881, 89] width 102 height 29
click at [635, 66] on div "Completed Cards" at bounding box center [660, 67] width 102 height 18
click at [555, 68] on div "New Cards" at bounding box center [550, 67] width 102 height 18
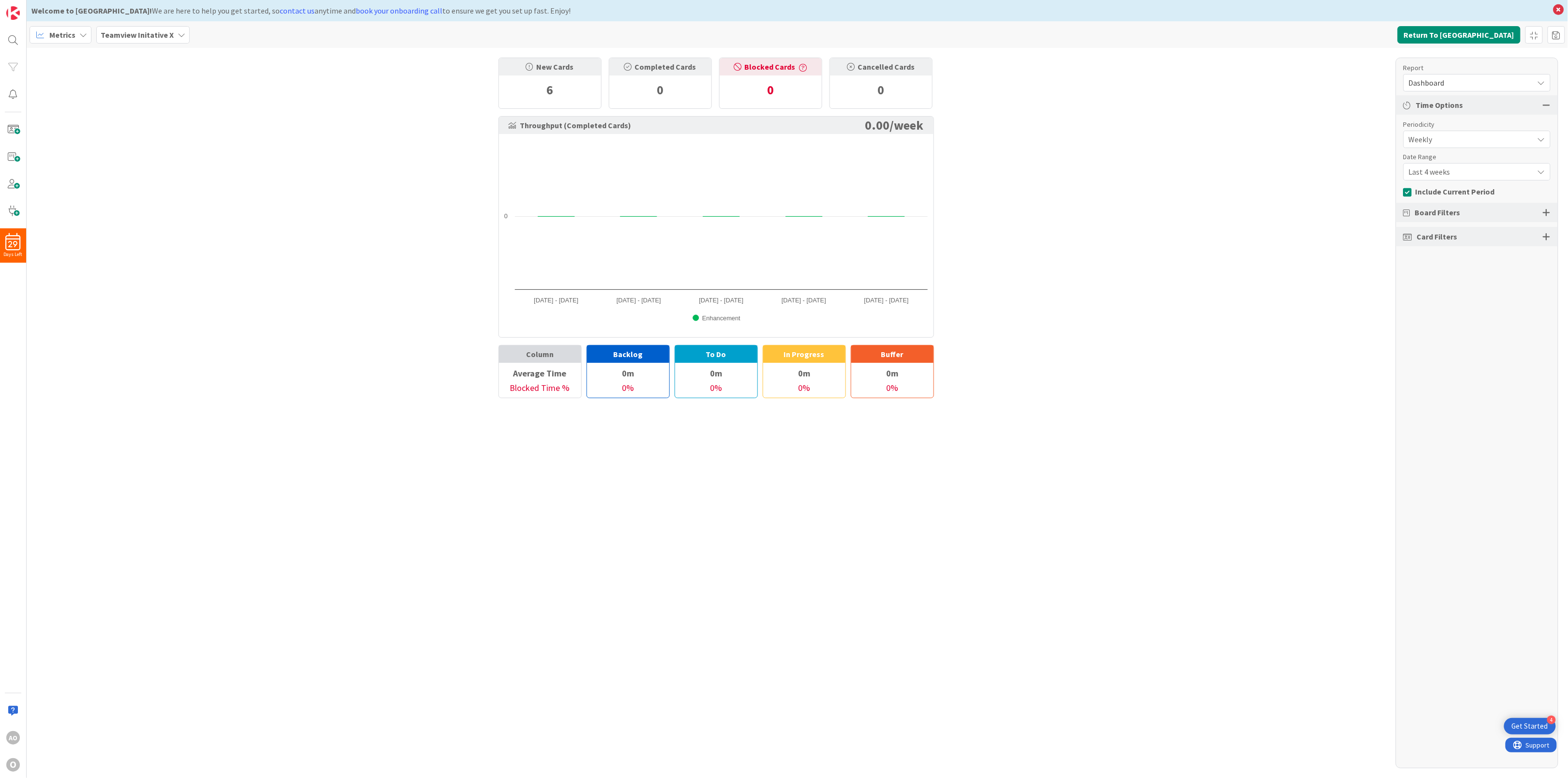
drag, startPoint x: 416, startPoint y: 201, endPoint x: 412, endPoint y: 205, distance: 5.7
click at [412, 205] on div "New Cards 6 Completed Cards 0 Blocked Cards 0 Cancelled Cards 0 Throughput (Com…" at bounding box center [797, 413] width 1541 height 730
click at [13, 765] on div "O" at bounding box center [13, 764] width 14 height 14
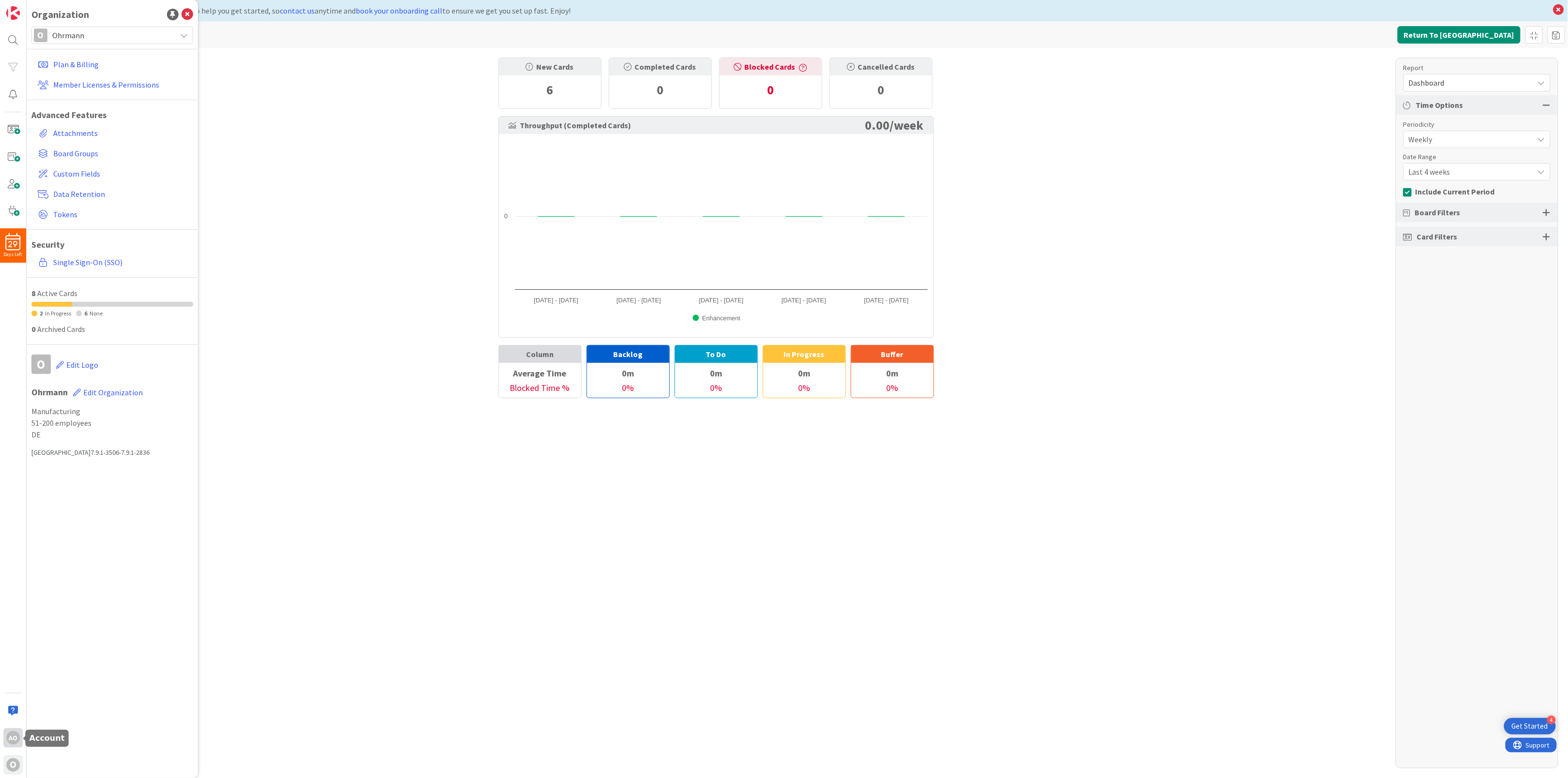
click at [13, 732] on div "AO" at bounding box center [13, 737] width 14 height 14
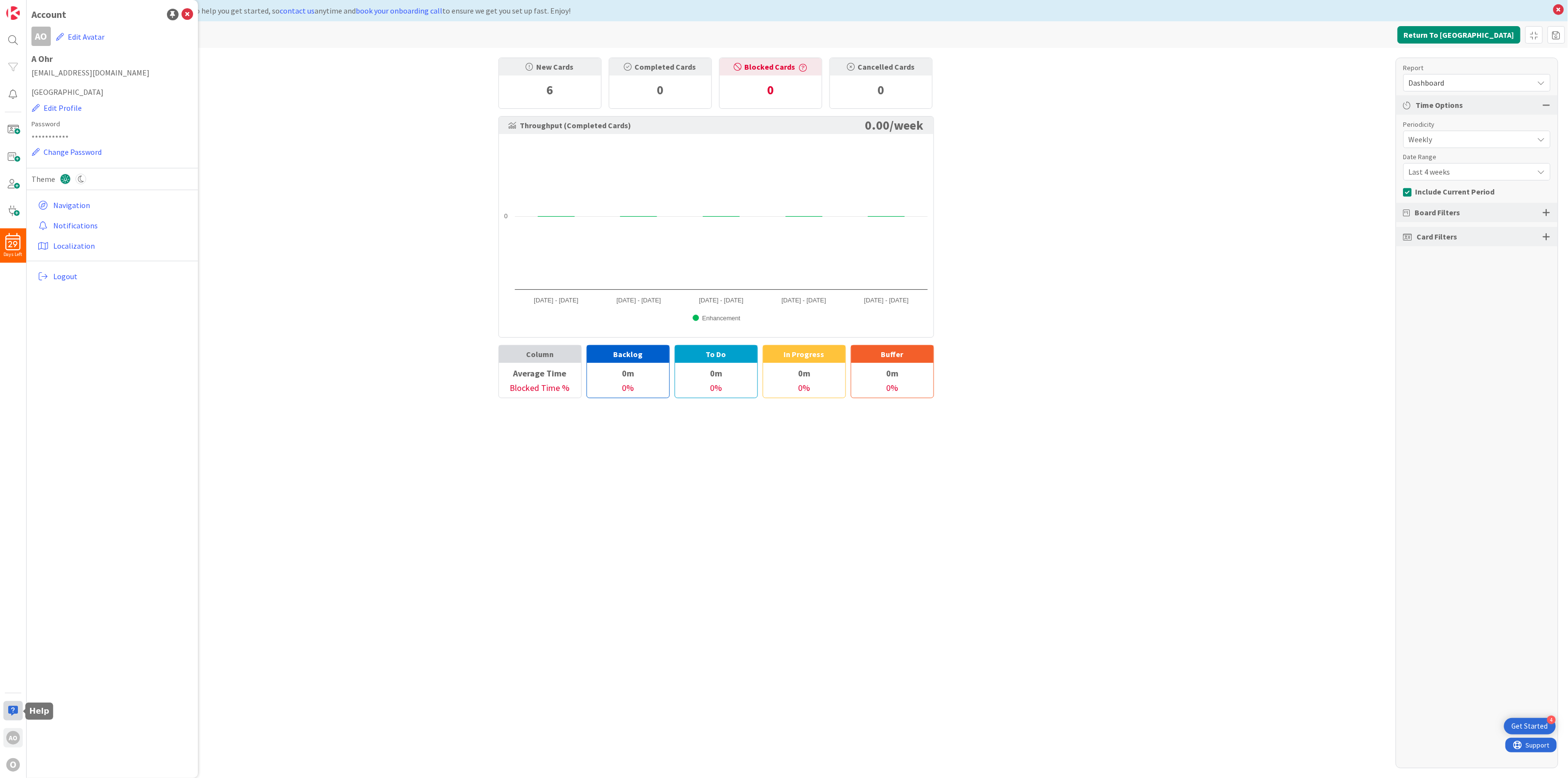
click at [12, 716] on div at bounding box center [13, 710] width 20 height 20
click at [13, 713] on div at bounding box center [13, 710] width 20 height 20
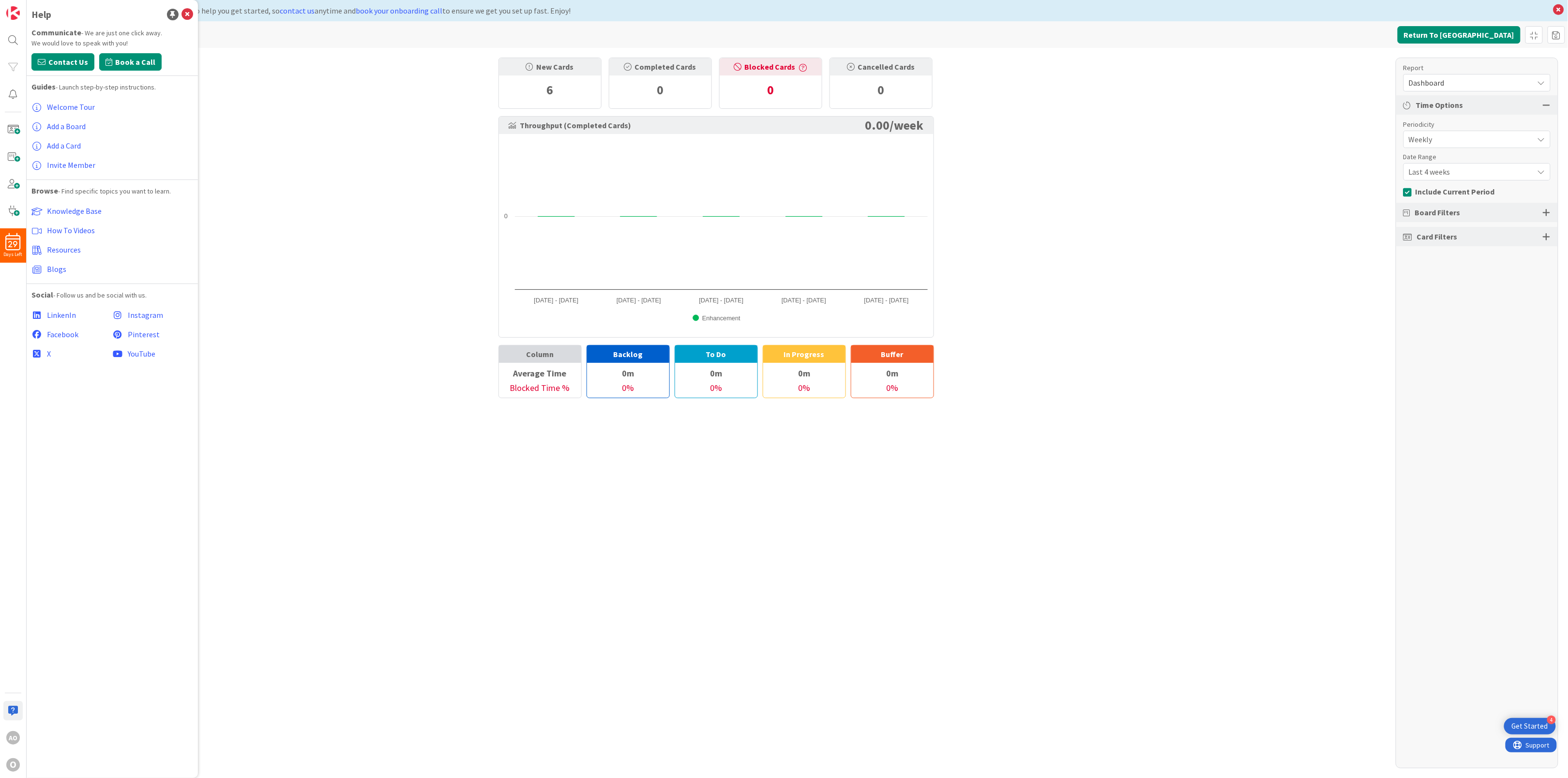
click at [135, 62] on span "Book a Call" at bounding box center [135, 62] width 40 height 12
